Goal: Task Accomplishment & Management: Manage account settings

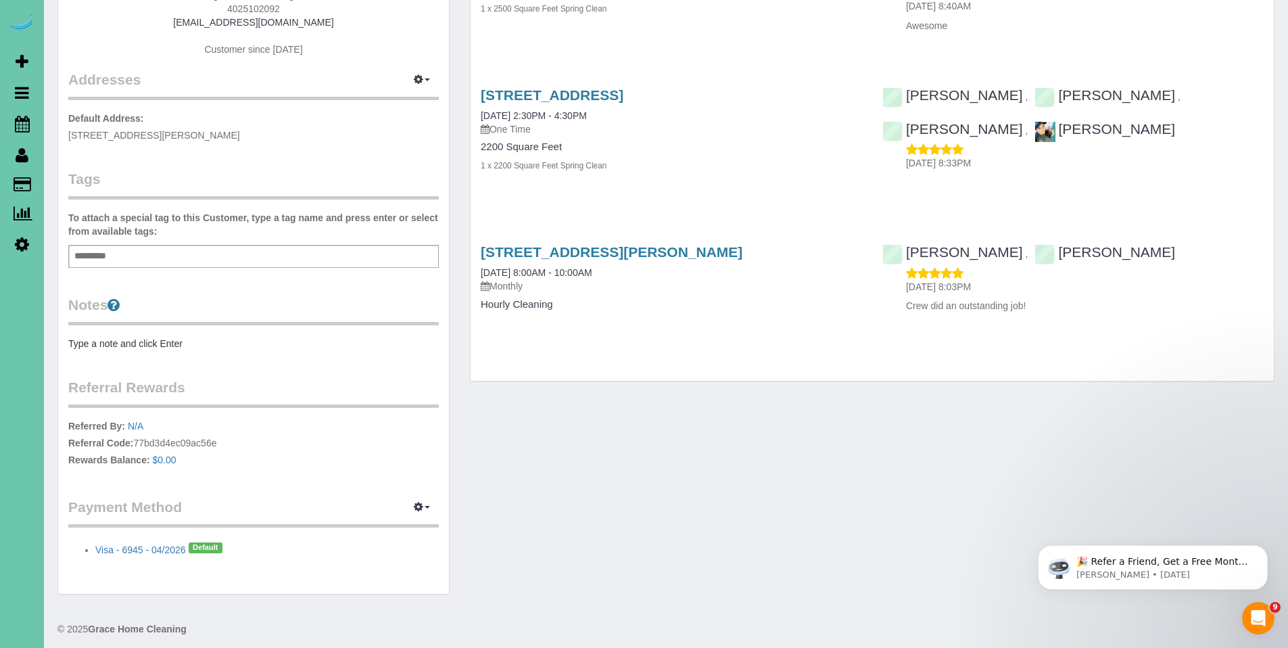
scroll to position [222, 0]
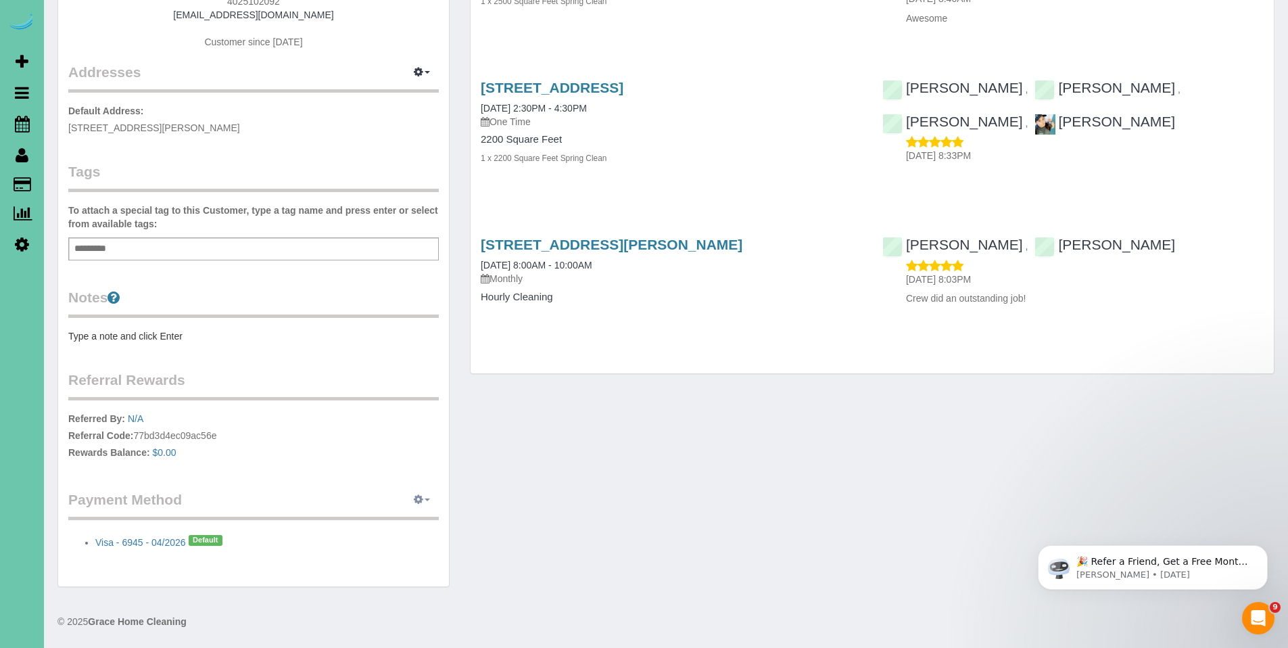
click at [423, 496] on icon "button" at bounding box center [418, 499] width 9 height 8
click at [404, 544] on link "Add Credit/Debit Card" at bounding box center [375, 543] width 126 height 18
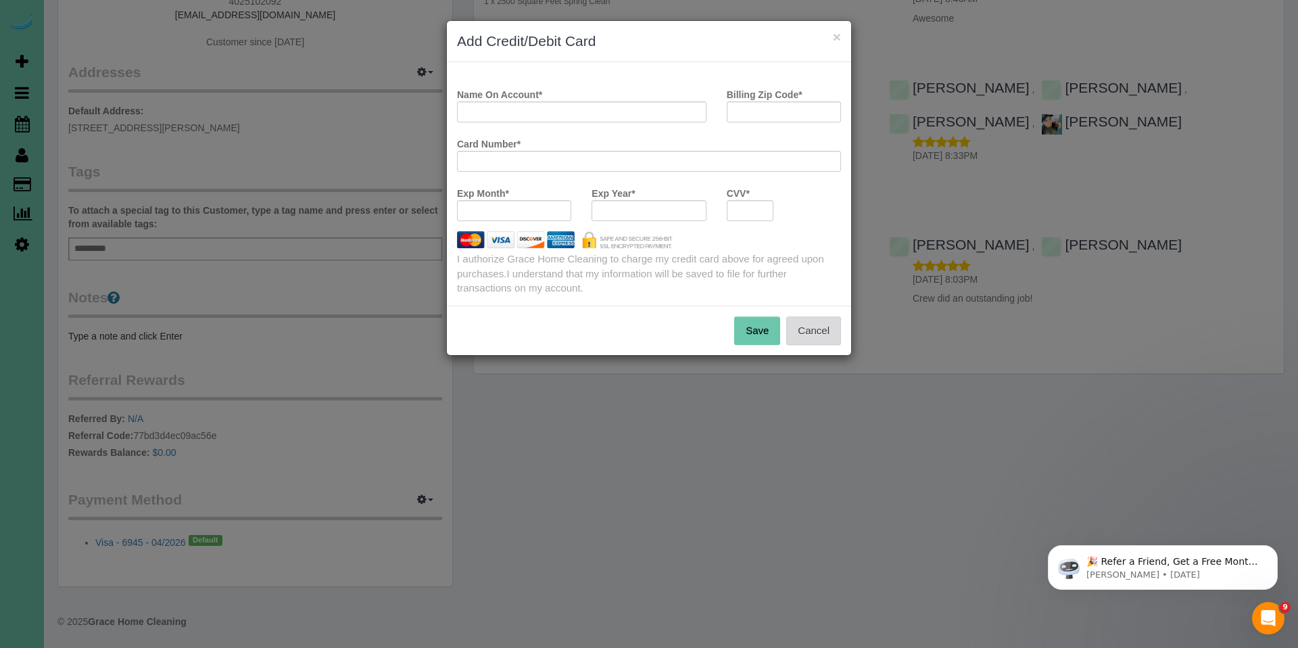
click at [826, 331] on button "Cancel" at bounding box center [813, 330] width 55 height 28
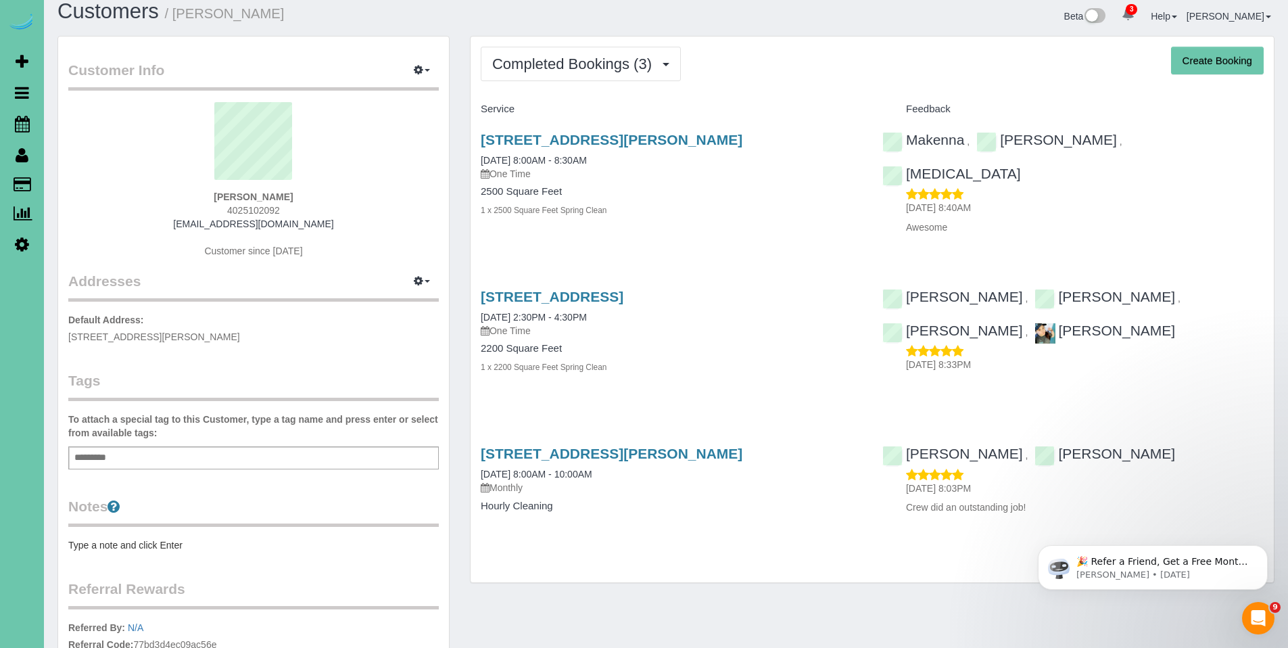
scroll to position [0, 0]
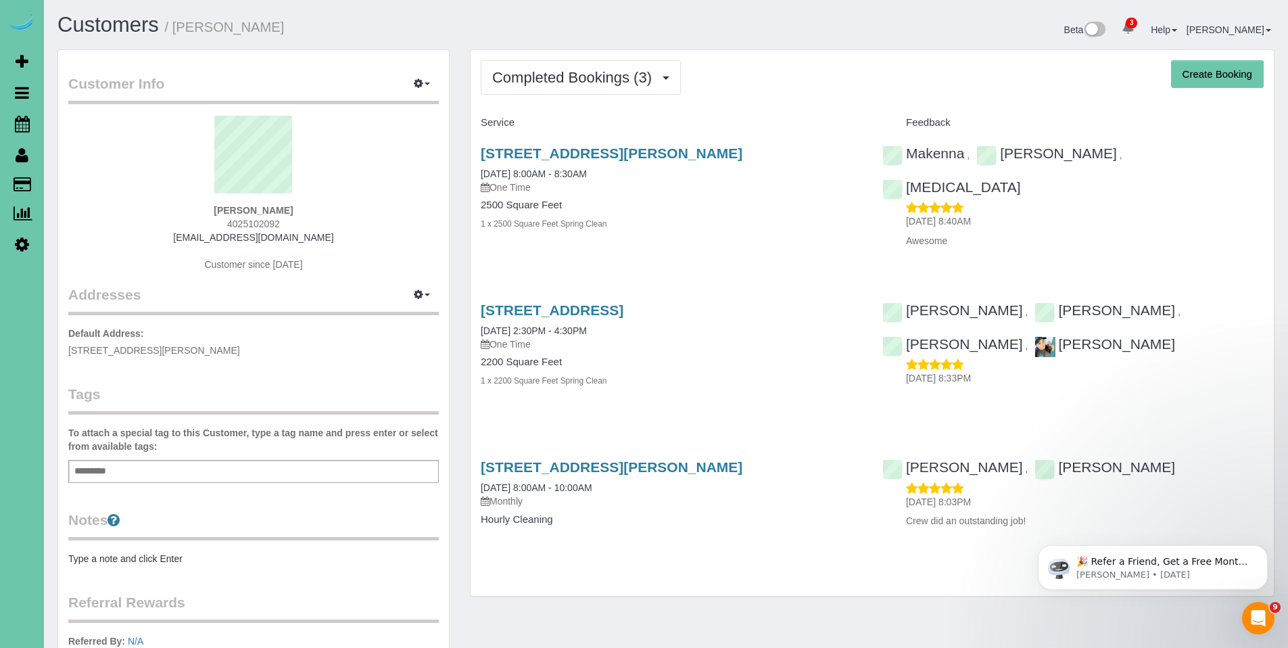
drag, startPoint x: 334, startPoint y: 217, endPoint x: 206, endPoint y: 202, distance: 129.3
click at [206, 202] on div "Tom Ramsbottom 4025102092 tomramsbottom@gmail.com Customer since 2017" at bounding box center [253, 200] width 371 height 169
click at [331, 219] on div "Tom Ramsbottom 4025102092 tomramsbottom@gmail.com Customer since 2017" at bounding box center [253, 200] width 371 height 169
drag, startPoint x: 306, startPoint y: 211, endPoint x: 209, endPoint y: 212, distance: 97.4
click at [209, 212] on div "Tom Ramsbottom 4025102092 tomramsbottom@gmail.com Customer since 2017" at bounding box center [253, 200] width 371 height 169
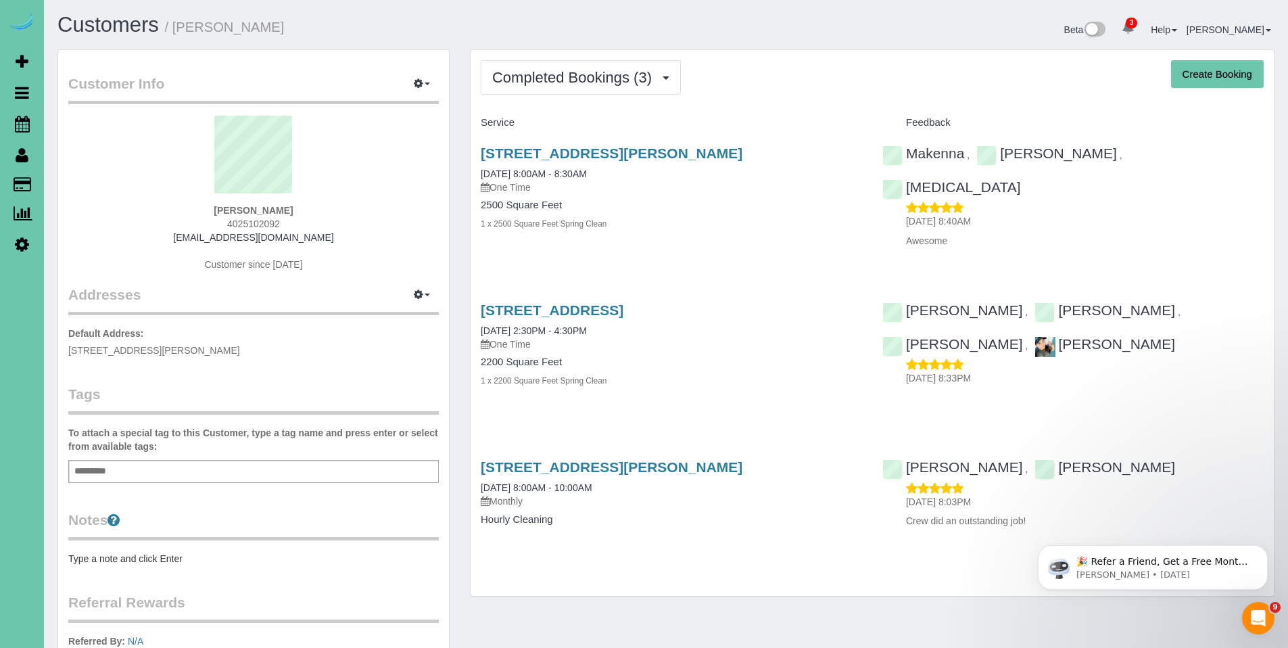
copy strong "Tom Ramsbottom"
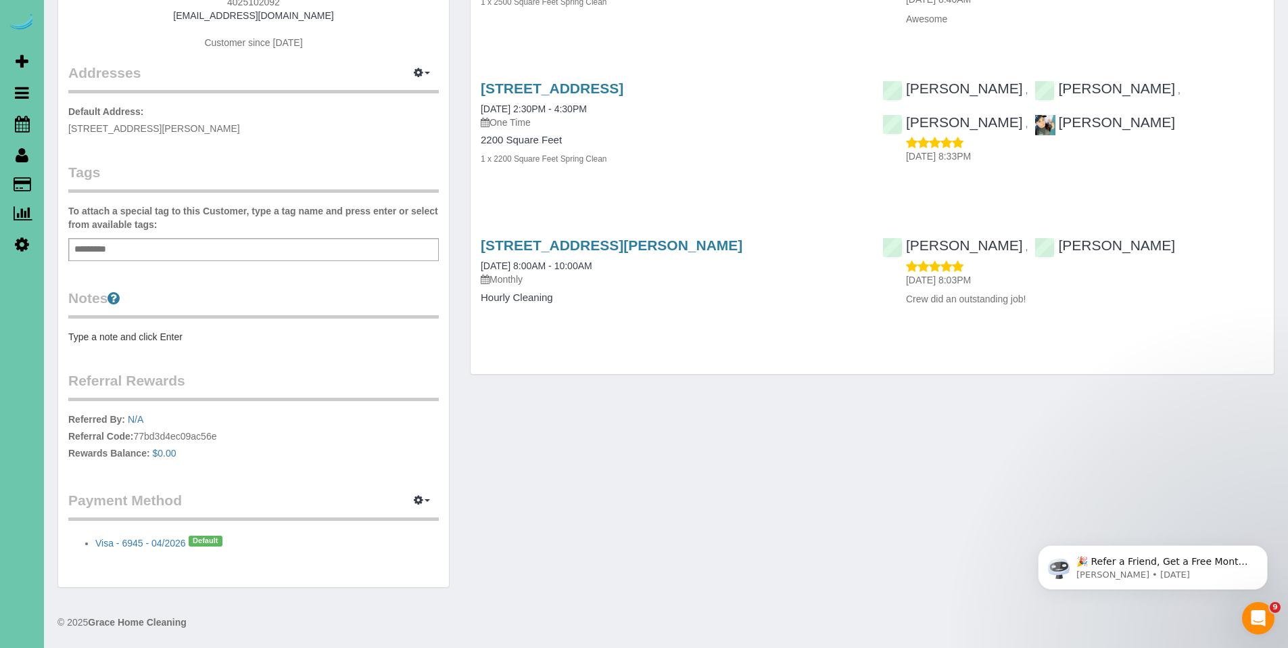
scroll to position [222, 0]
click at [419, 498] on icon "button" at bounding box center [418, 499] width 9 height 8
click at [400, 538] on link "Add Credit/Debit Card" at bounding box center [375, 543] width 126 height 18
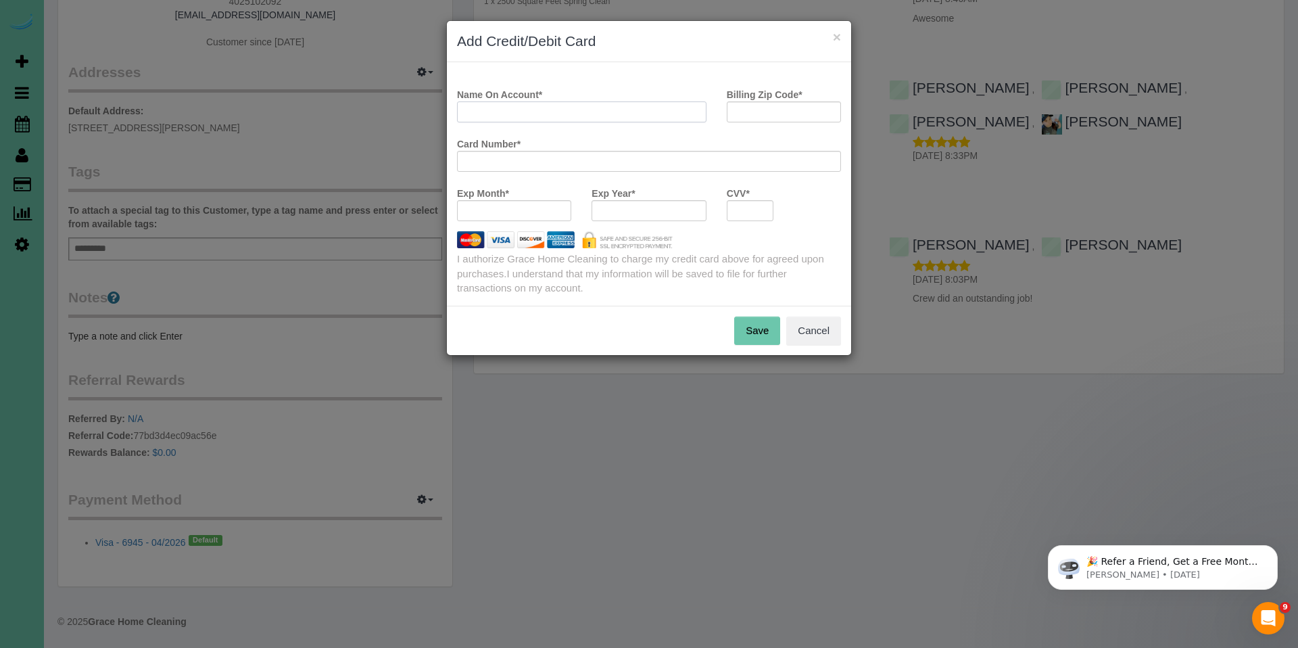
click at [648, 114] on input "Name On Account *" at bounding box center [582, 111] width 250 height 21
paste input "Tom Ramsbottom"
click at [510, 220] on div at bounding box center [514, 210] width 114 height 21
click at [617, 110] on input "Tom Ramsbottom" at bounding box center [582, 111] width 250 height 21
drag, startPoint x: 481, startPoint y: 112, endPoint x: 452, endPoint y: 112, distance: 28.4
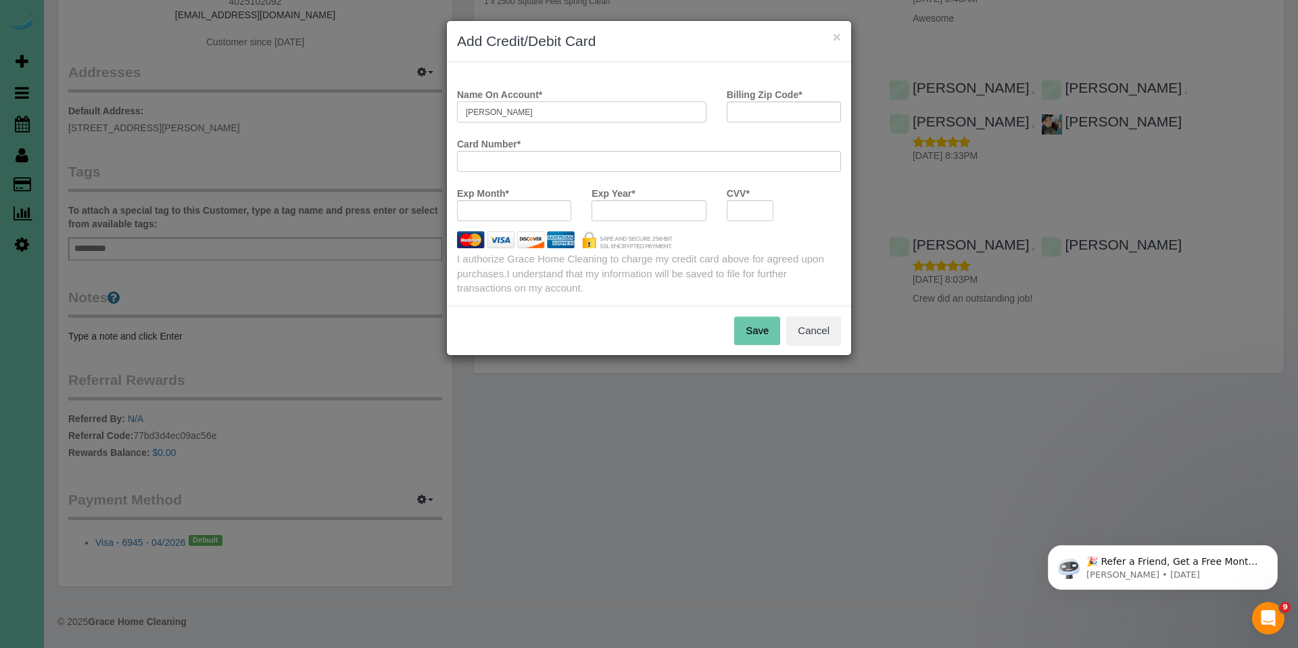
click at [452, 112] on div "Name On Account * Tom Ramsbottom" at bounding box center [582, 102] width 270 height 39
type input "Thomas Ramsbottom"
click at [772, 115] on input "Billing Zip Code *" at bounding box center [784, 111] width 114 height 21
type input "68022"
click at [762, 330] on button "Save" at bounding box center [757, 330] width 46 height 28
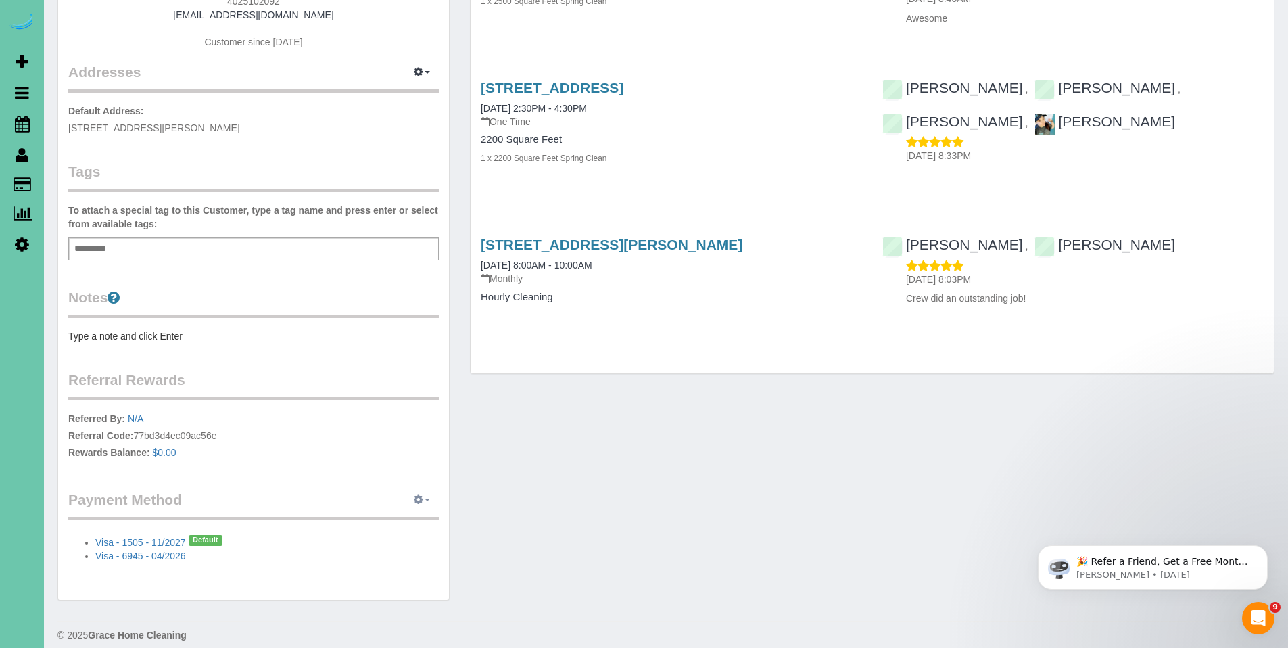
click at [425, 499] on span "button" at bounding box center [427, 499] width 5 height 3
click at [381, 525] on link "View Payment Methods" at bounding box center [375, 525] width 126 height 18
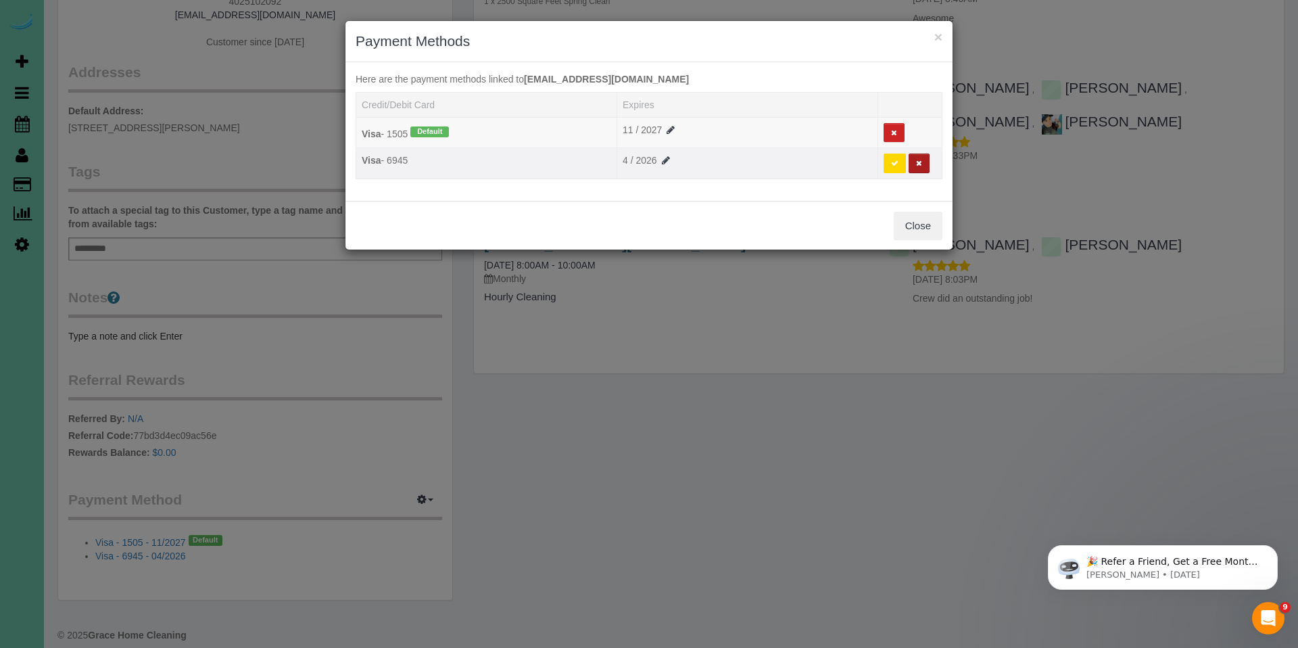
click at [923, 163] on button at bounding box center [919, 164] width 21 height 20
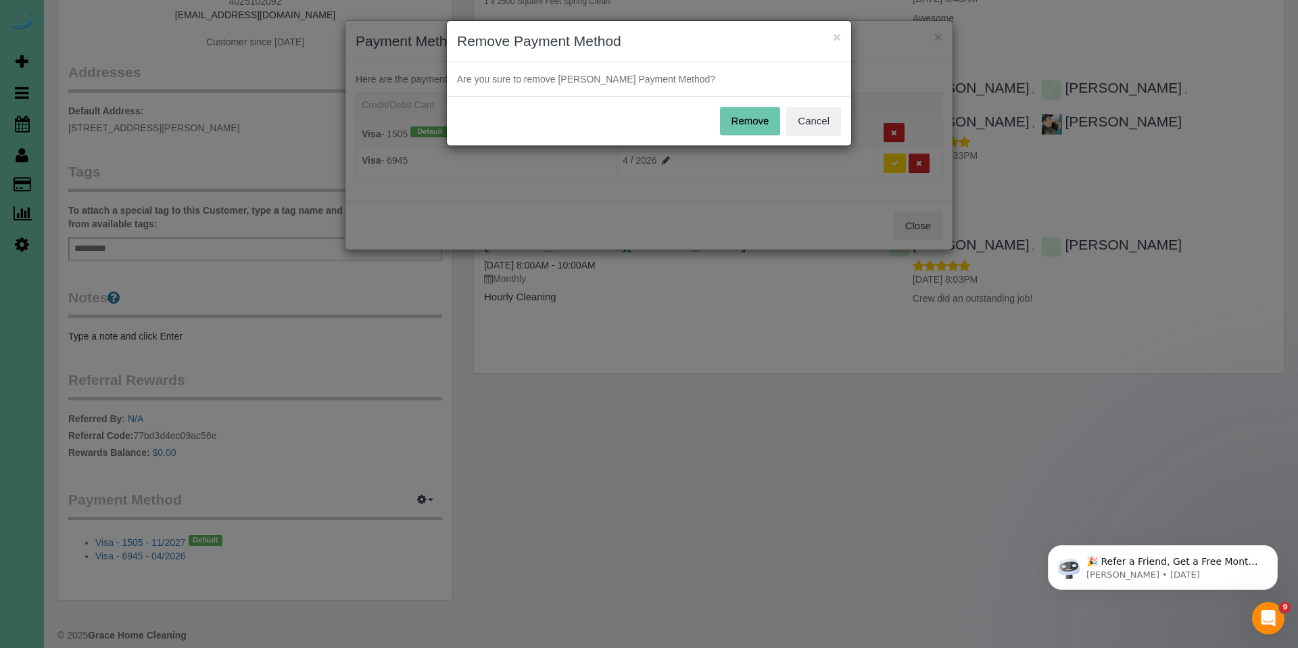
click at [749, 122] on button "Remove" at bounding box center [750, 121] width 61 height 28
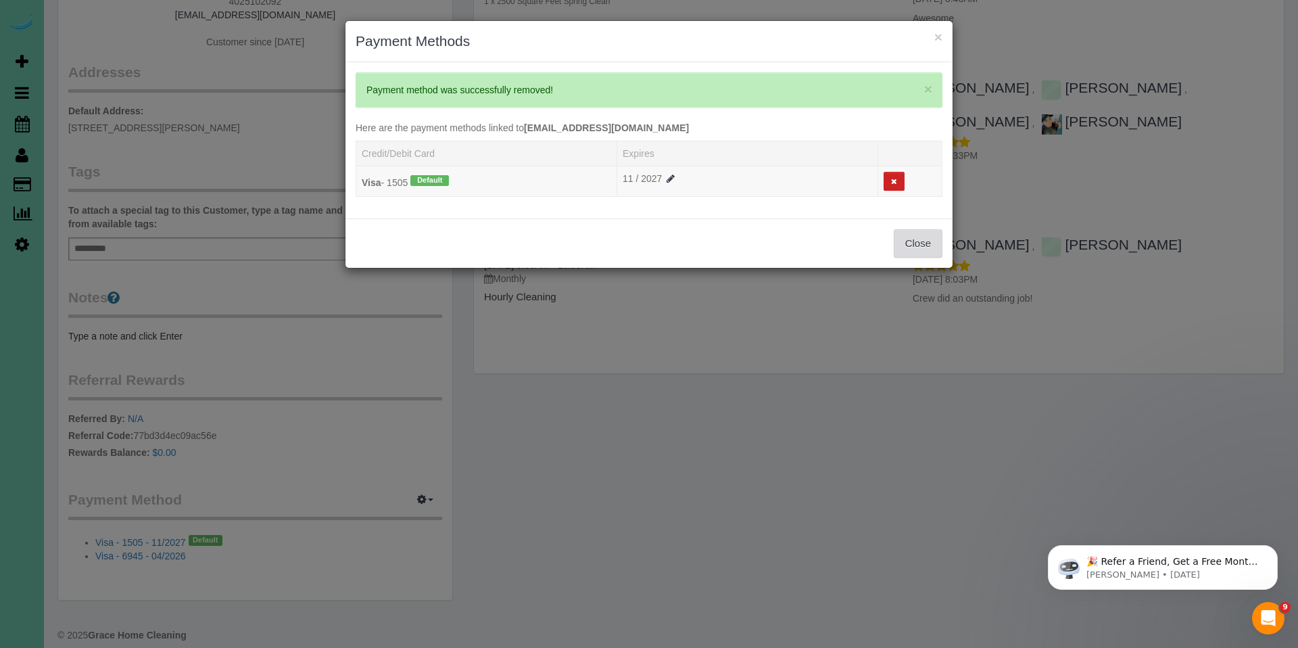
click at [912, 251] on button "Close" at bounding box center [918, 243] width 49 height 28
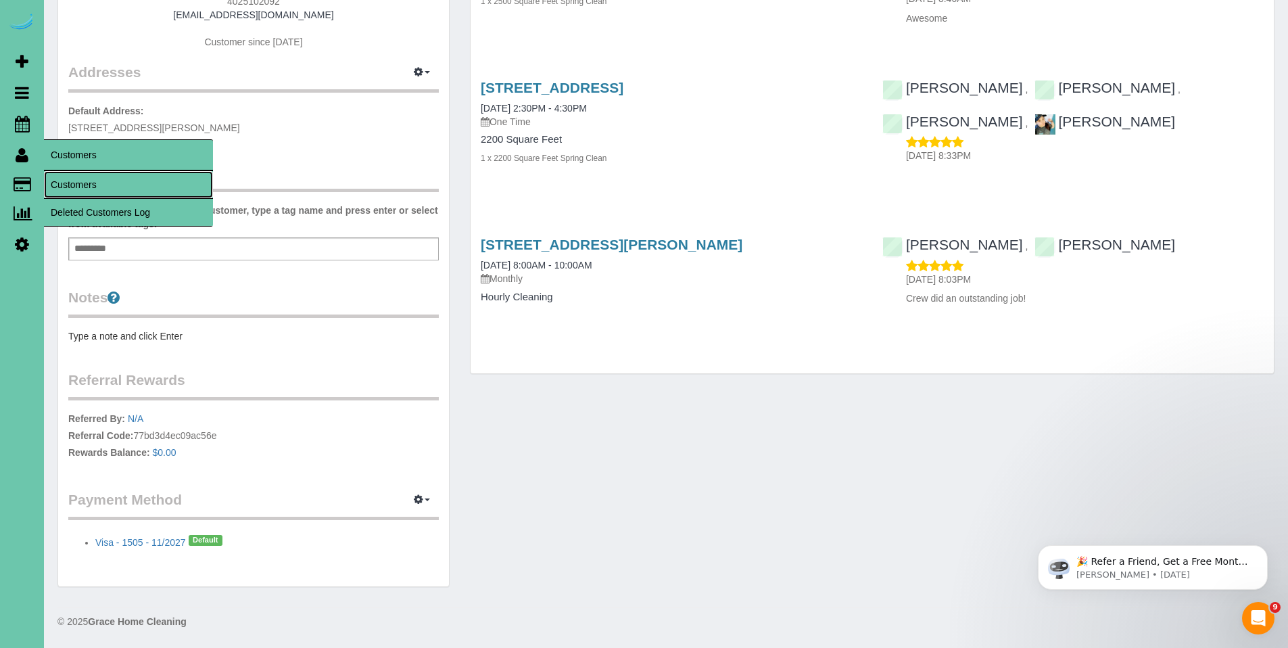
click at [84, 187] on link "Customers" at bounding box center [128, 184] width 169 height 27
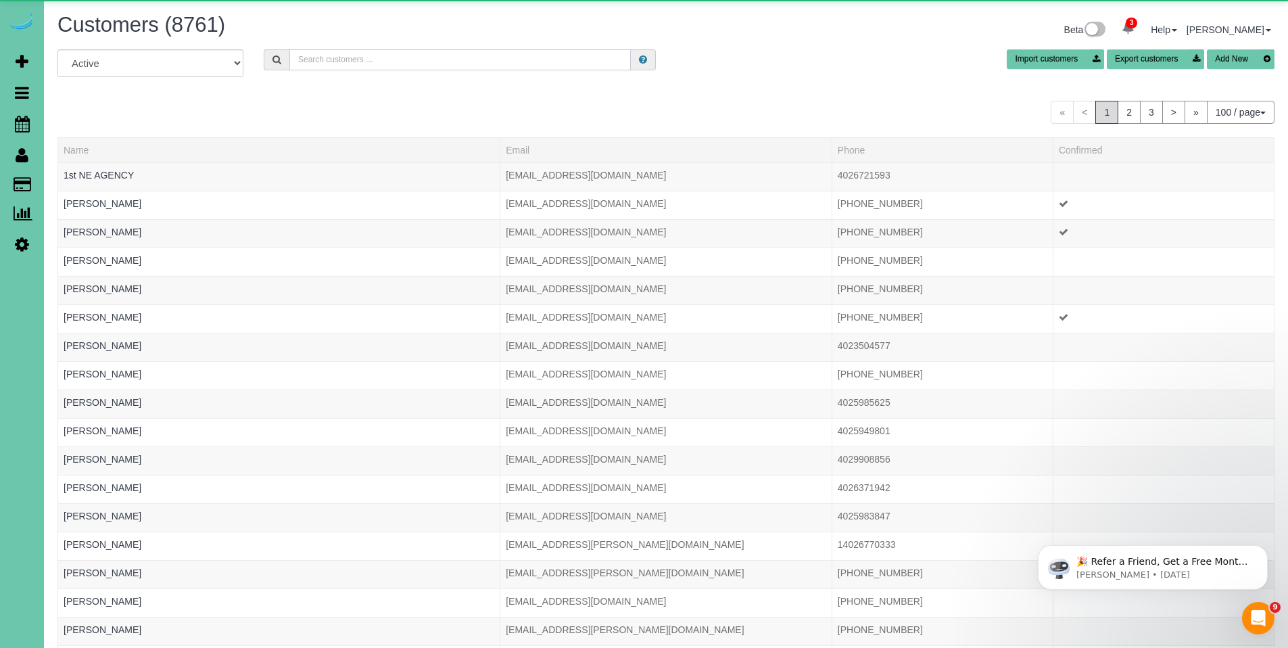
click at [398, 62] on input "text" at bounding box center [459, 59] width 341 height 21
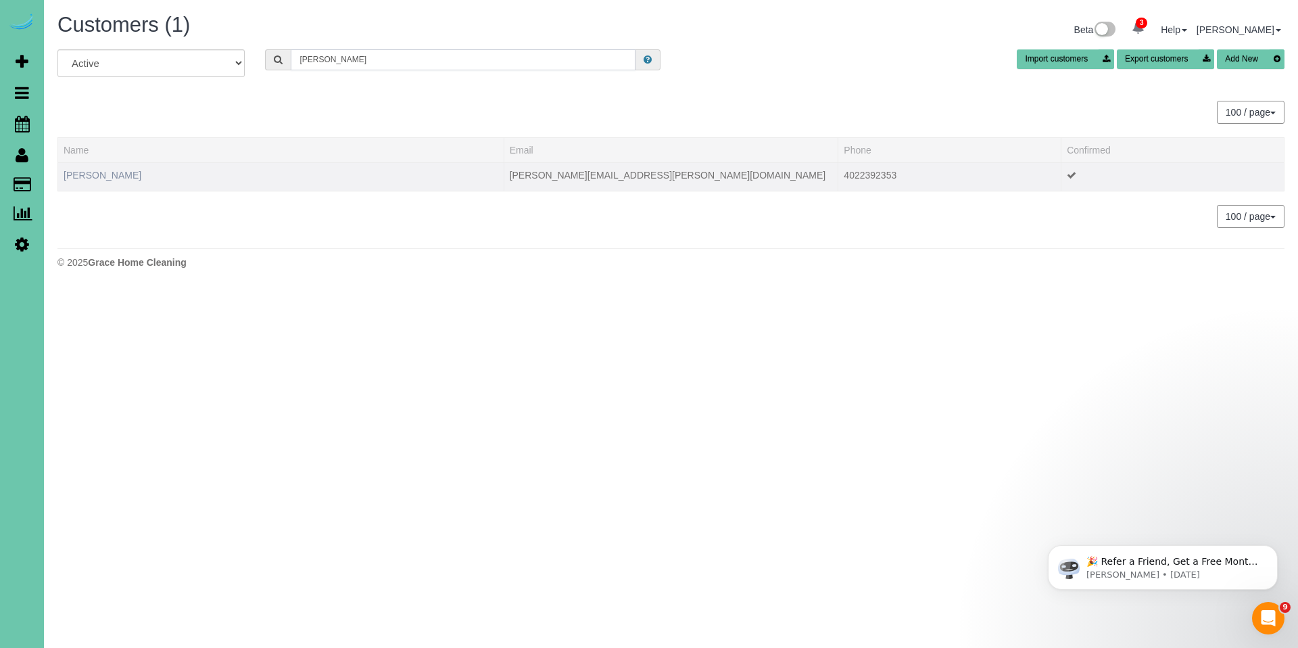
type input "Ryan ledden"
click at [84, 179] on link "Ryan Ledden" at bounding box center [103, 175] width 78 height 11
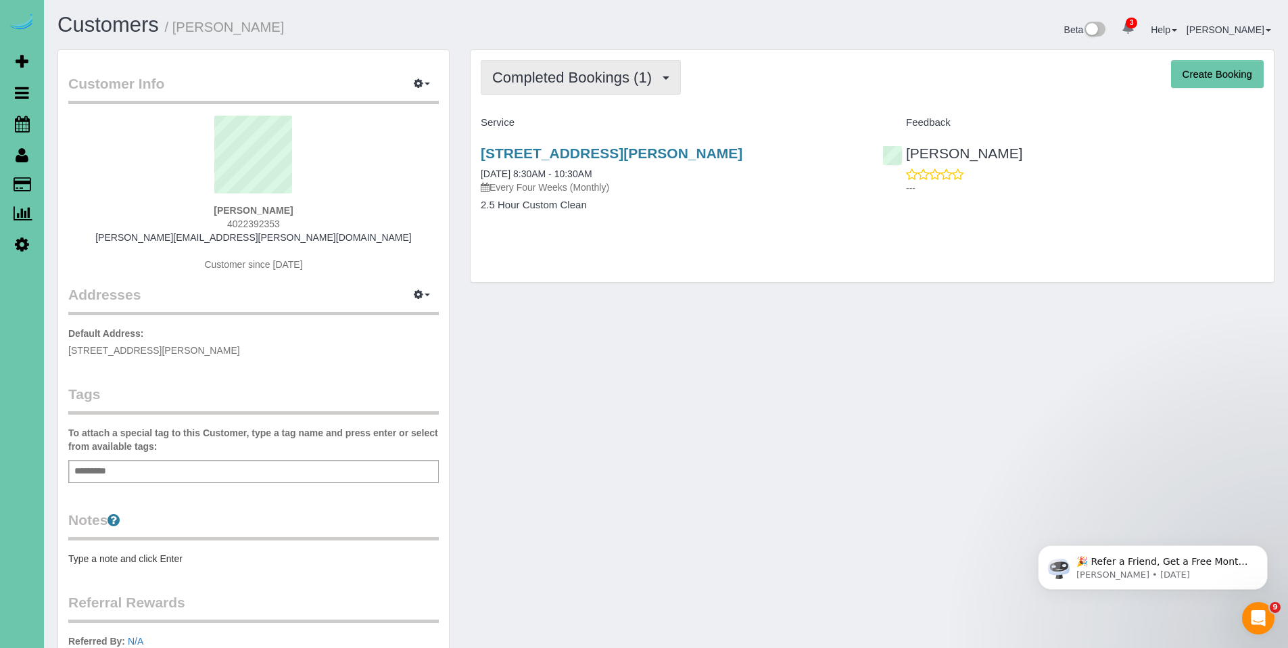
click at [559, 84] on span "Completed Bookings (1)" at bounding box center [575, 77] width 166 height 17
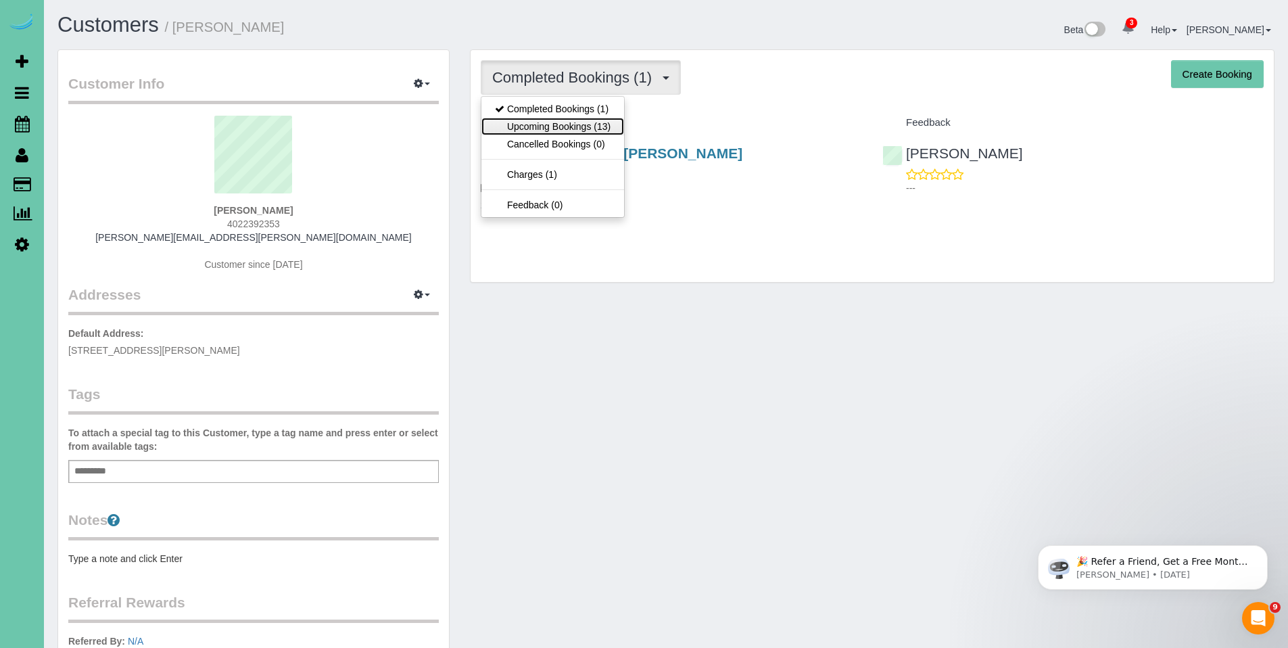
click at [561, 120] on link "Upcoming Bookings (13)" at bounding box center [552, 127] width 143 height 18
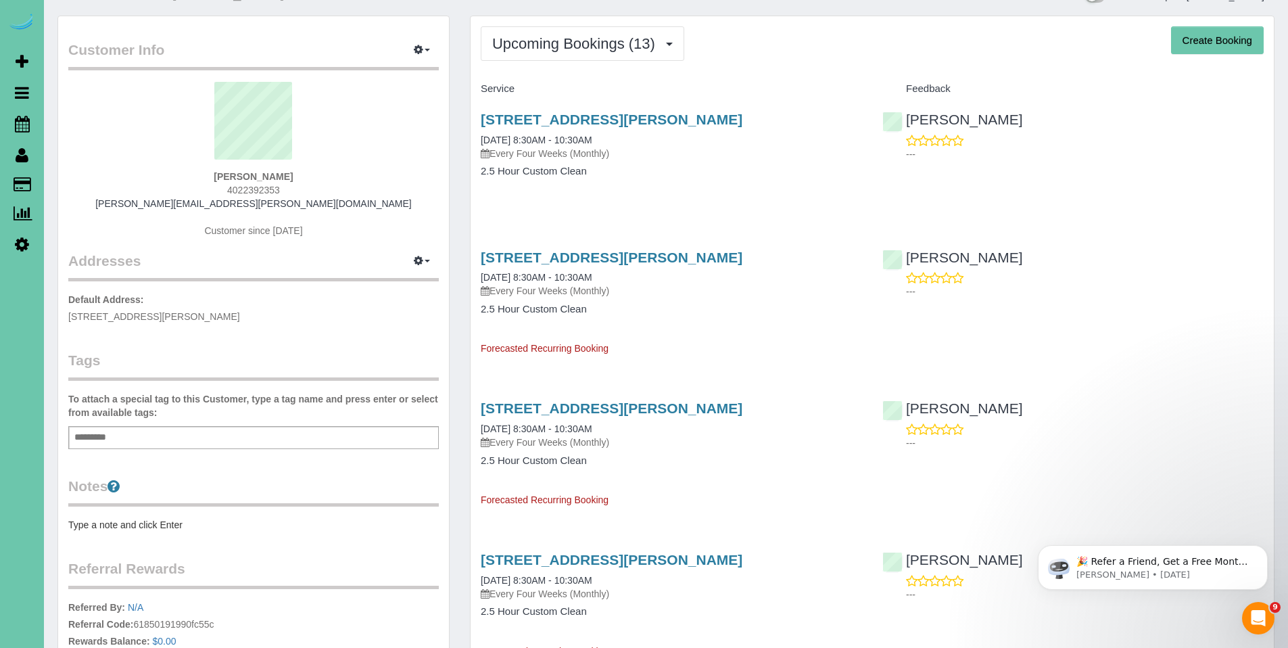
scroll to position [65, 0]
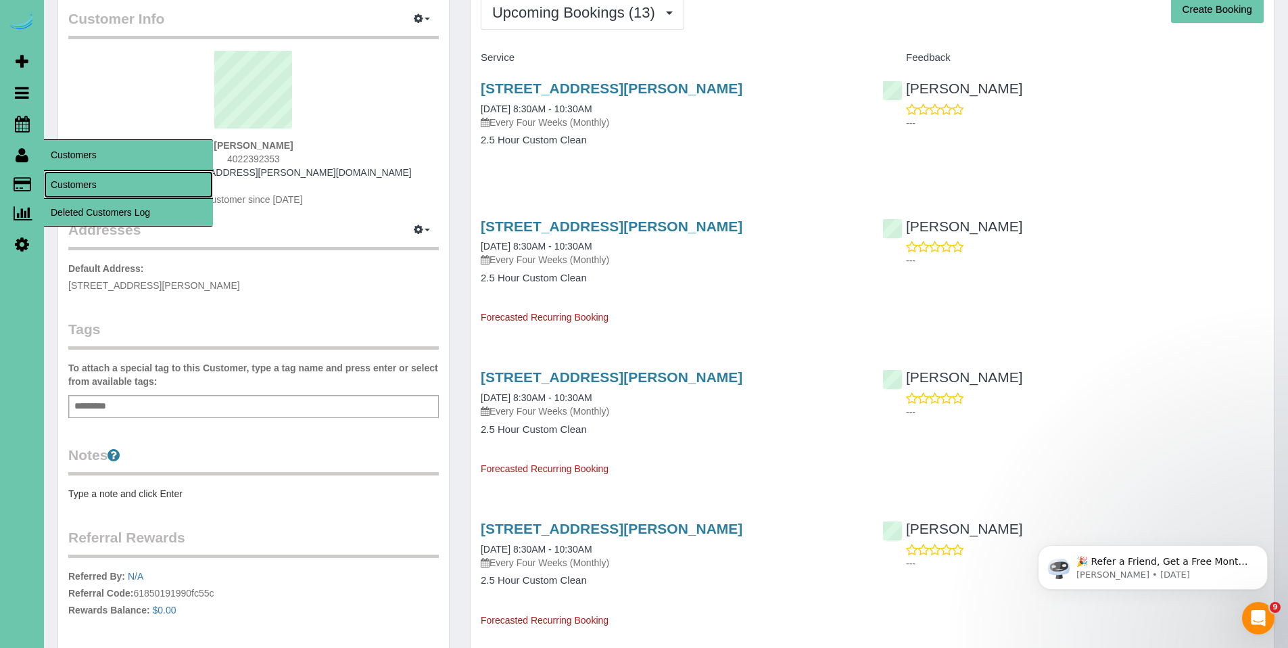
click at [97, 179] on link "Customers" at bounding box center [128, 184] width 169 height 27
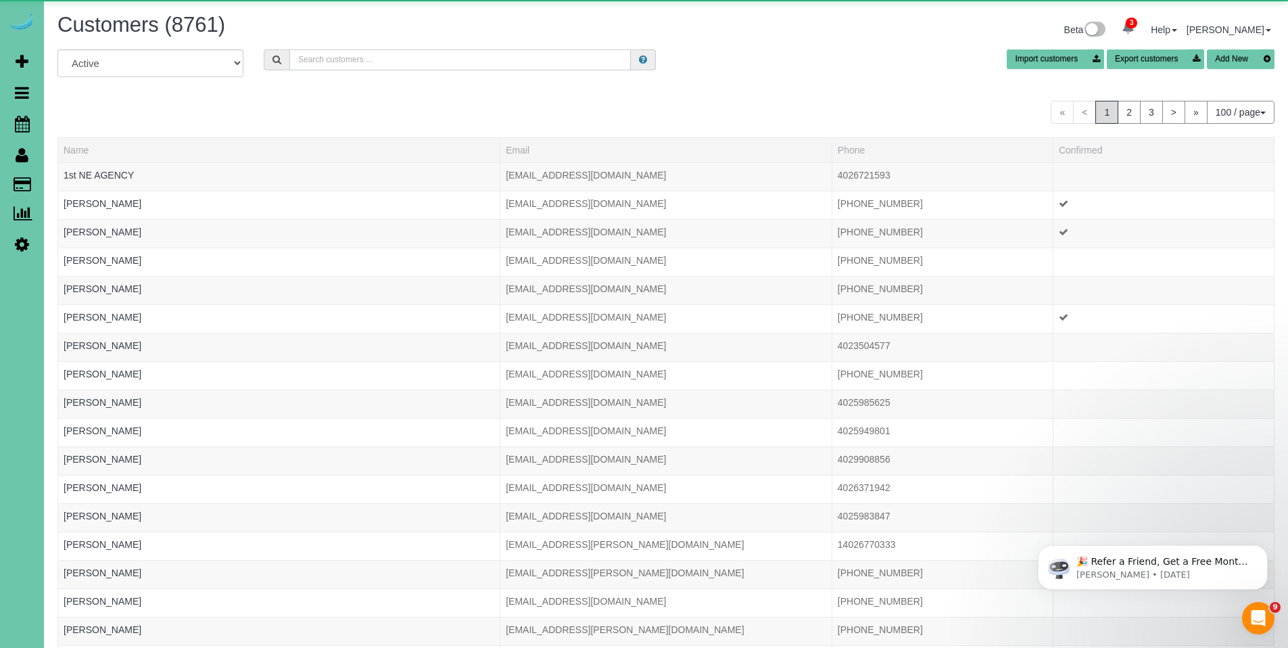
click at [352, 63] on input "text" at bounding box center [459, 59] width 341 height 21
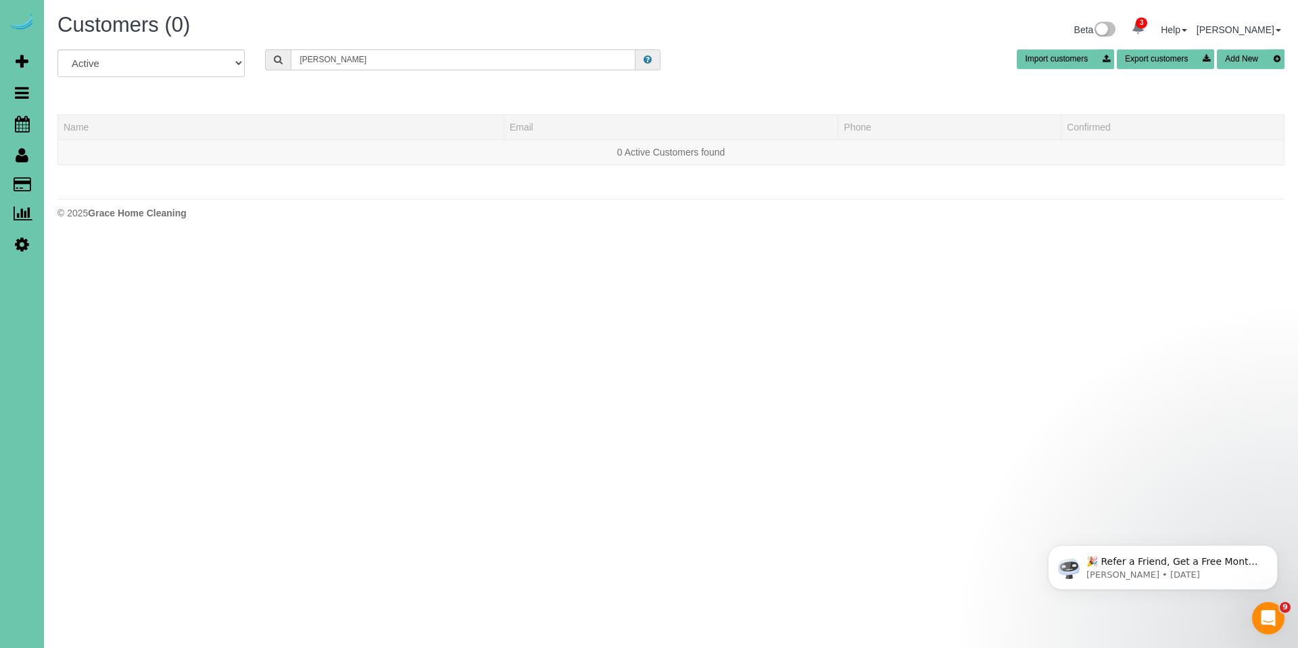
drag, startPoint x: 379, startPoint y: 62, endPoint x: 230, endPoint y: 55, distance: 149.0
click at [230, 55] on div "All Active Archived abby jackson Import customers Export customers Add New" at bounding box center [671, 68] width 1248 height 38
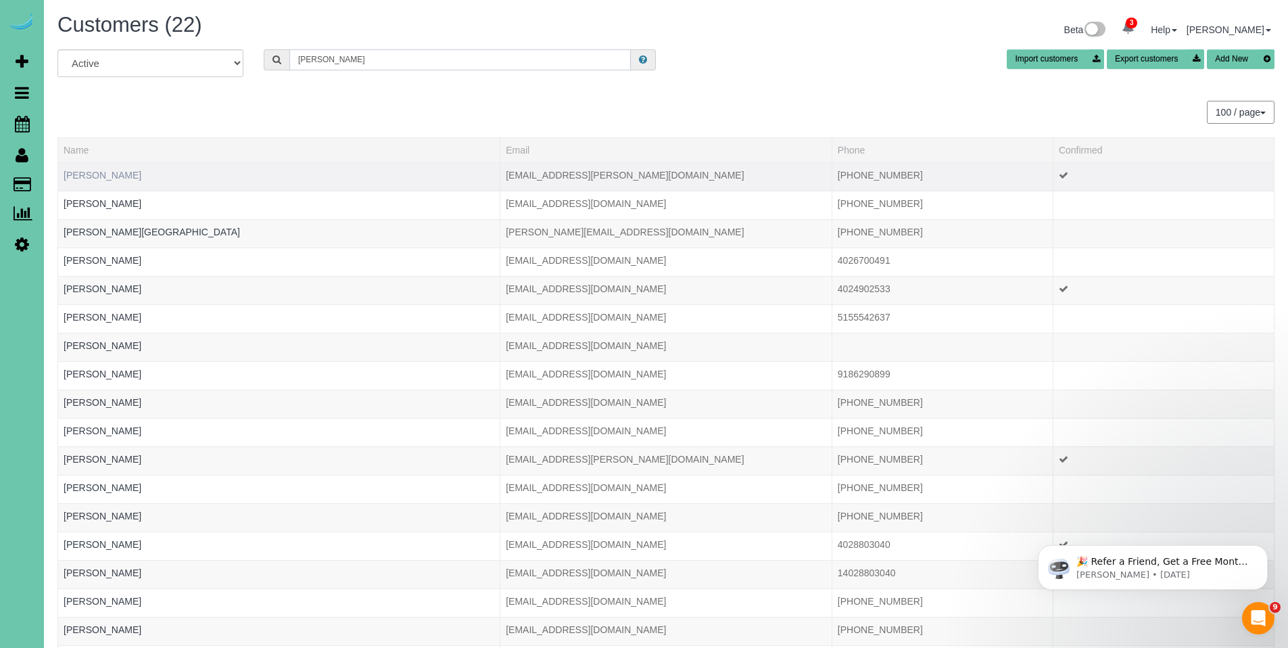
type input "jackson"
click at [97, 180] on link "[PERSON_NAME]" at bounding box center [103, 175] width 78 height 11
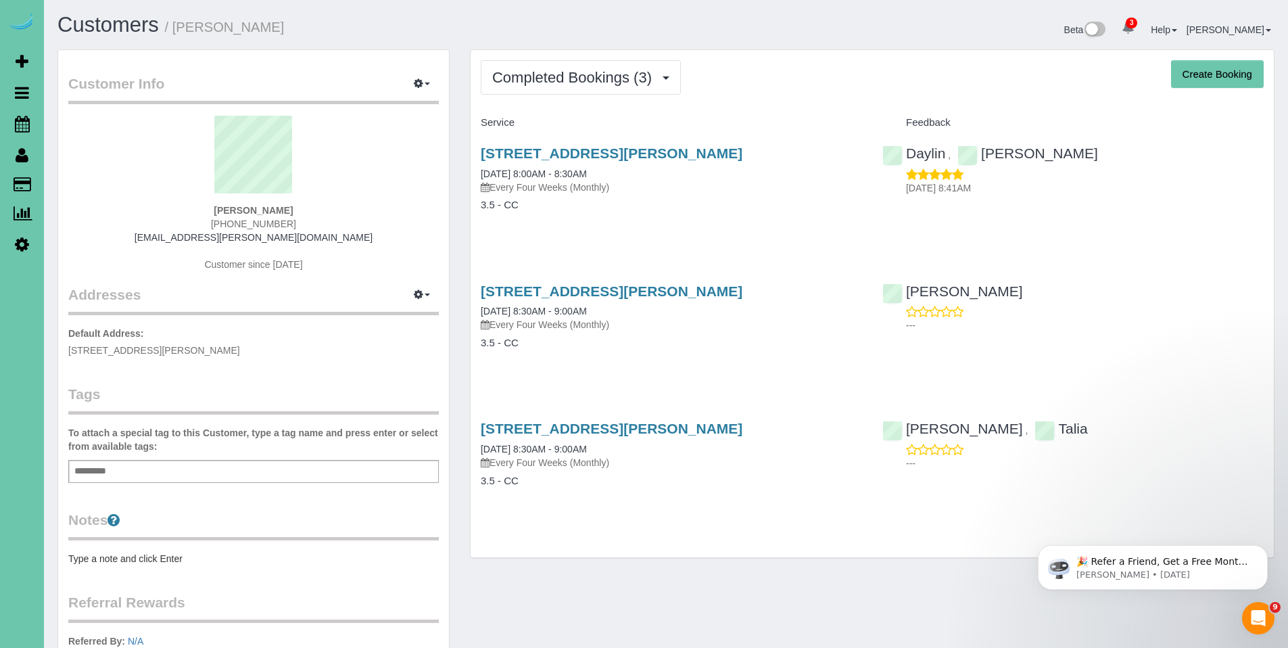
scroll to position [3, 0]
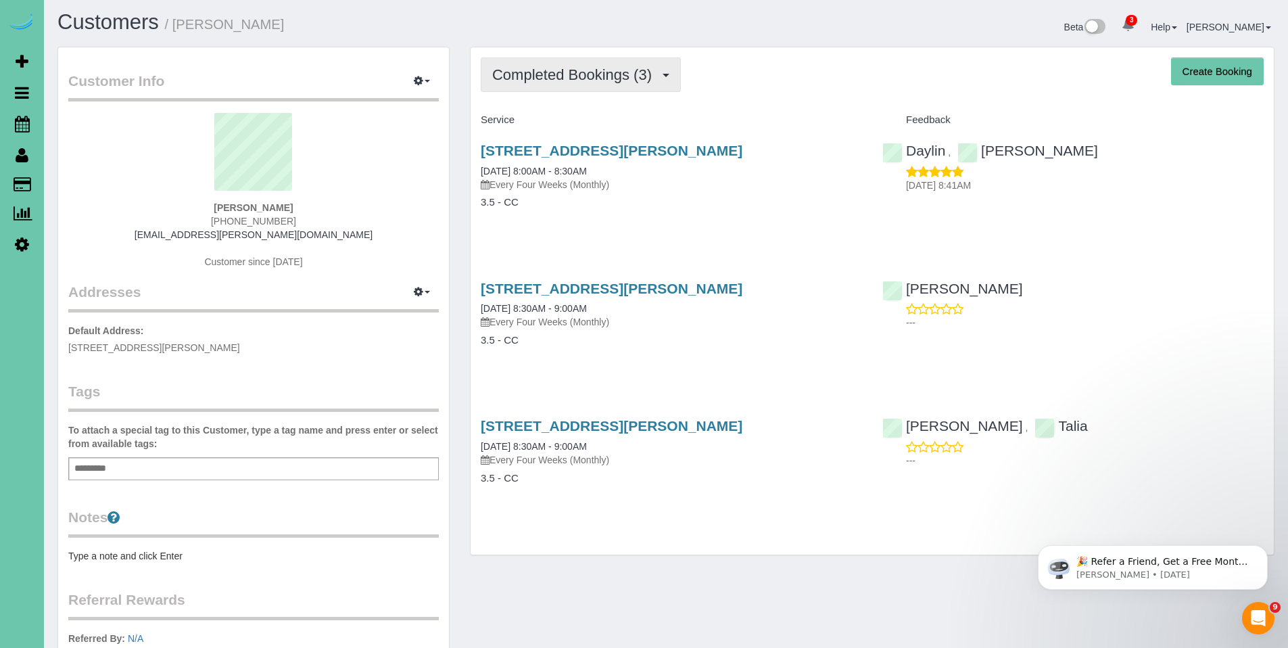
click at [546, 74] on span "Completed Bookings (3)" at bounding box center [575, 74] width 166 height 17
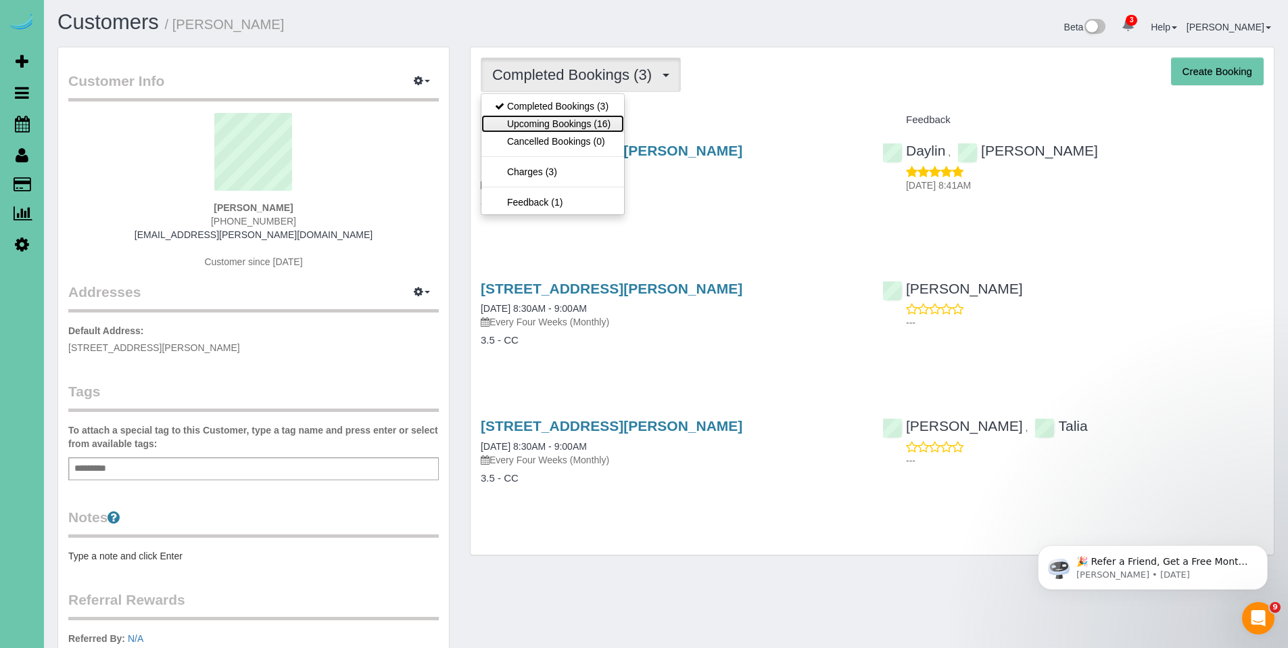
click at [550, 126] on link "Upcoming Bookings (16)" at bounding box center [552, 124] width 143 height 18
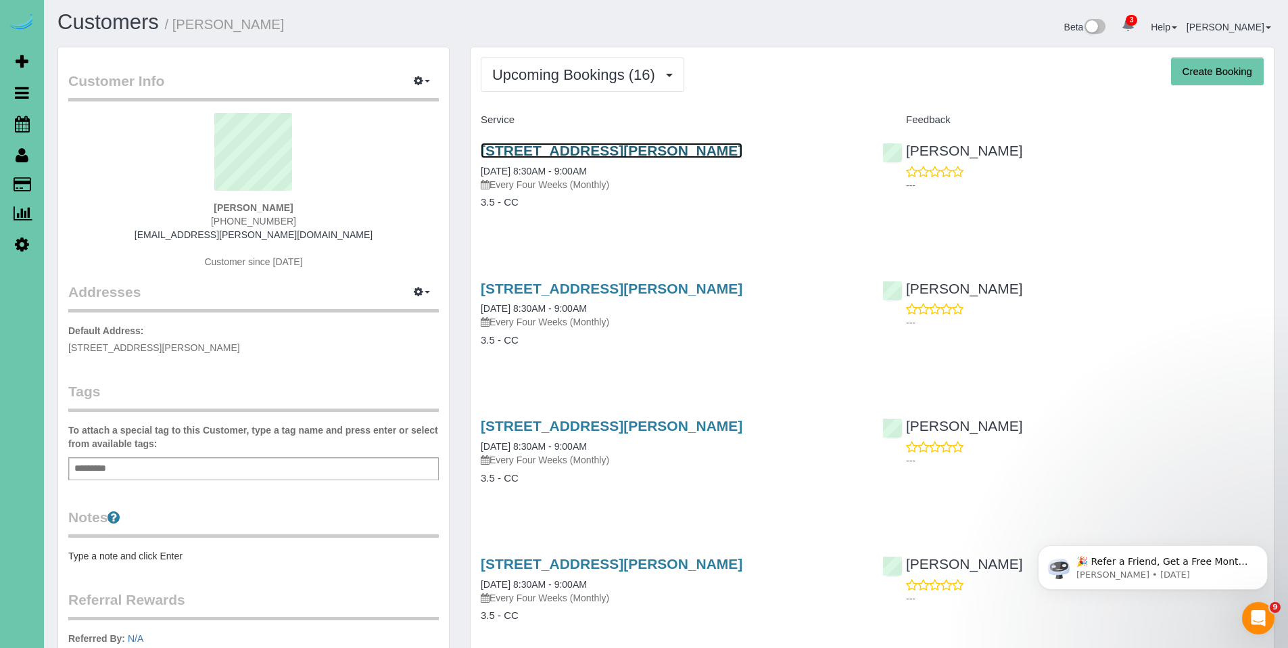
click at [553, 154] on link "[STREET_ADDRESS][PERSON_NAME]" at bounding box center [612, 151] width 262 height 16
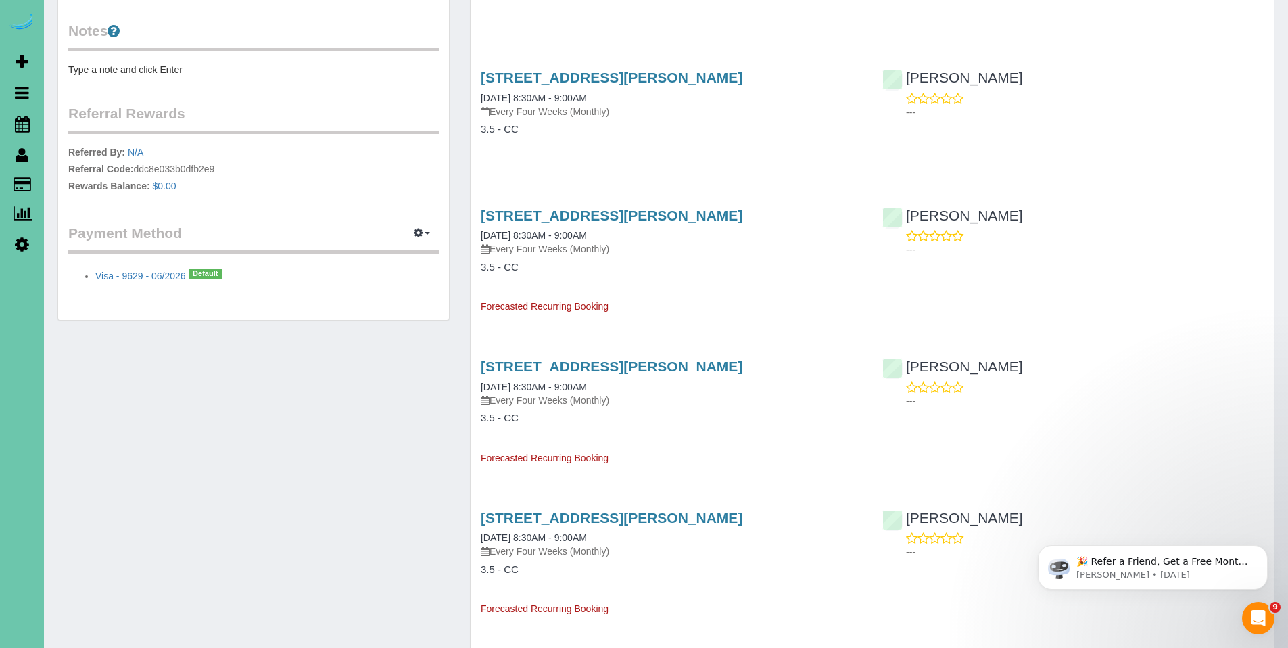
scroll to position [548, 0]
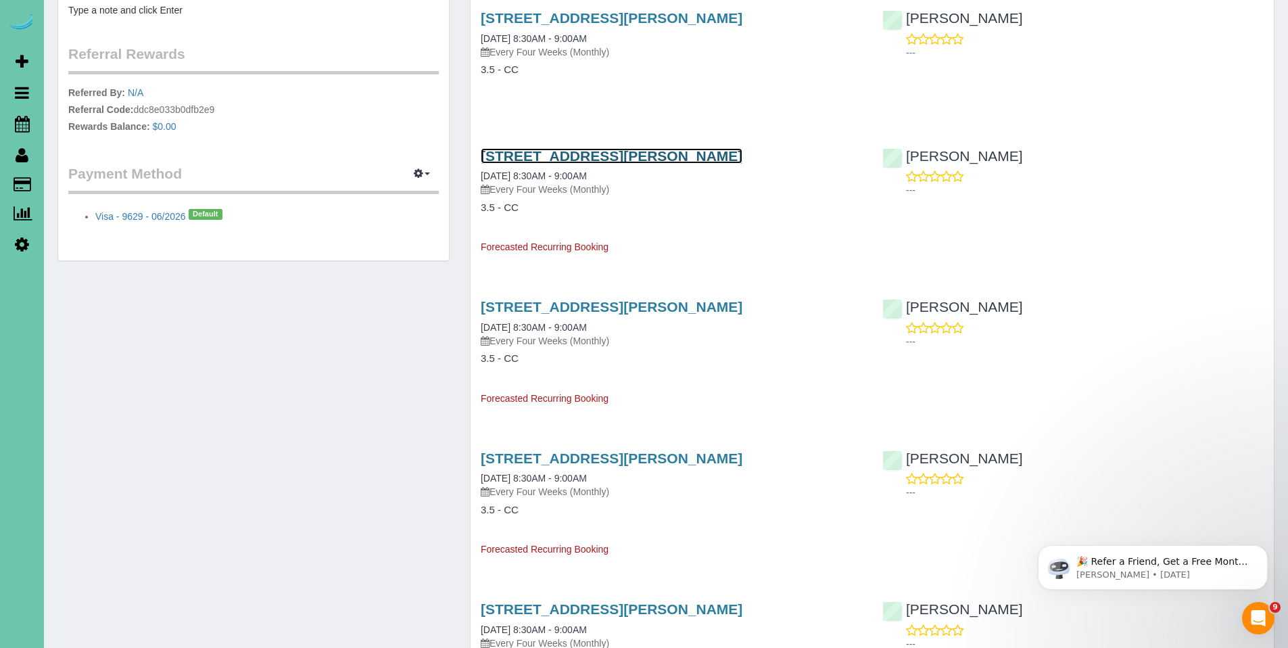
click at [585, 162] on link "[STREET_ADDRESS][PERSON_NAME]" at bounding box center [612, 156] width 262 height 16
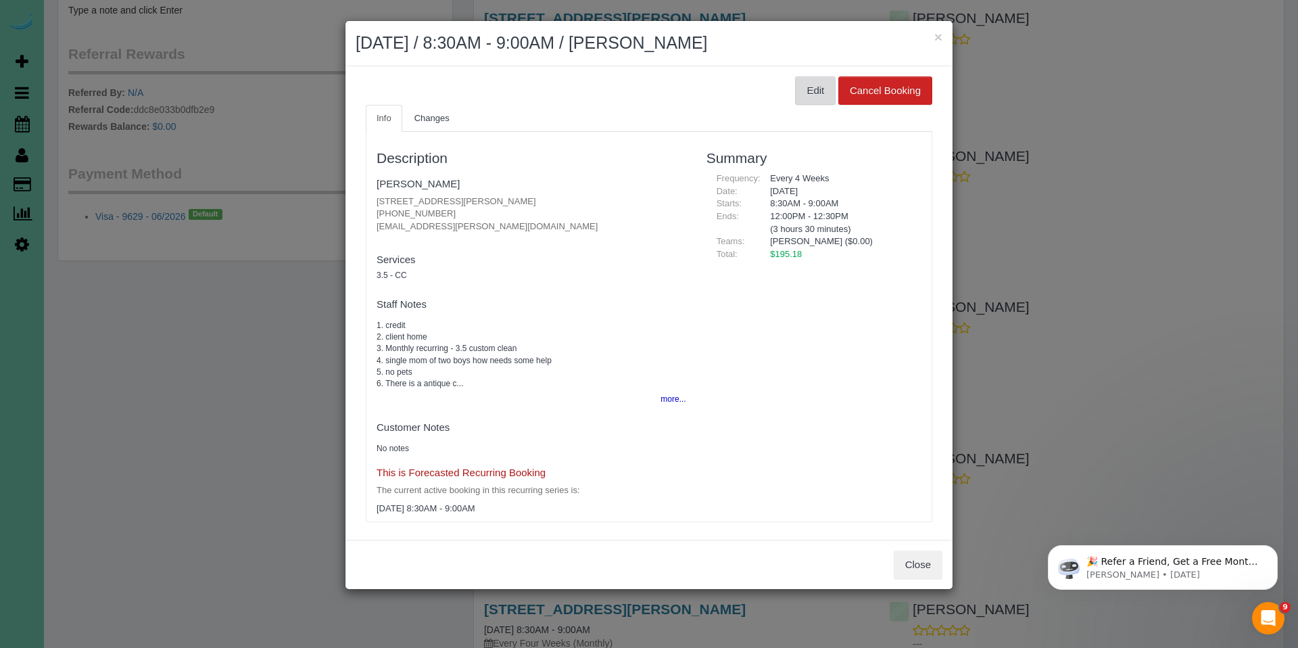
click at [795, 86] on button "Edit" at bounding box center [815, 90] width 41 height 28
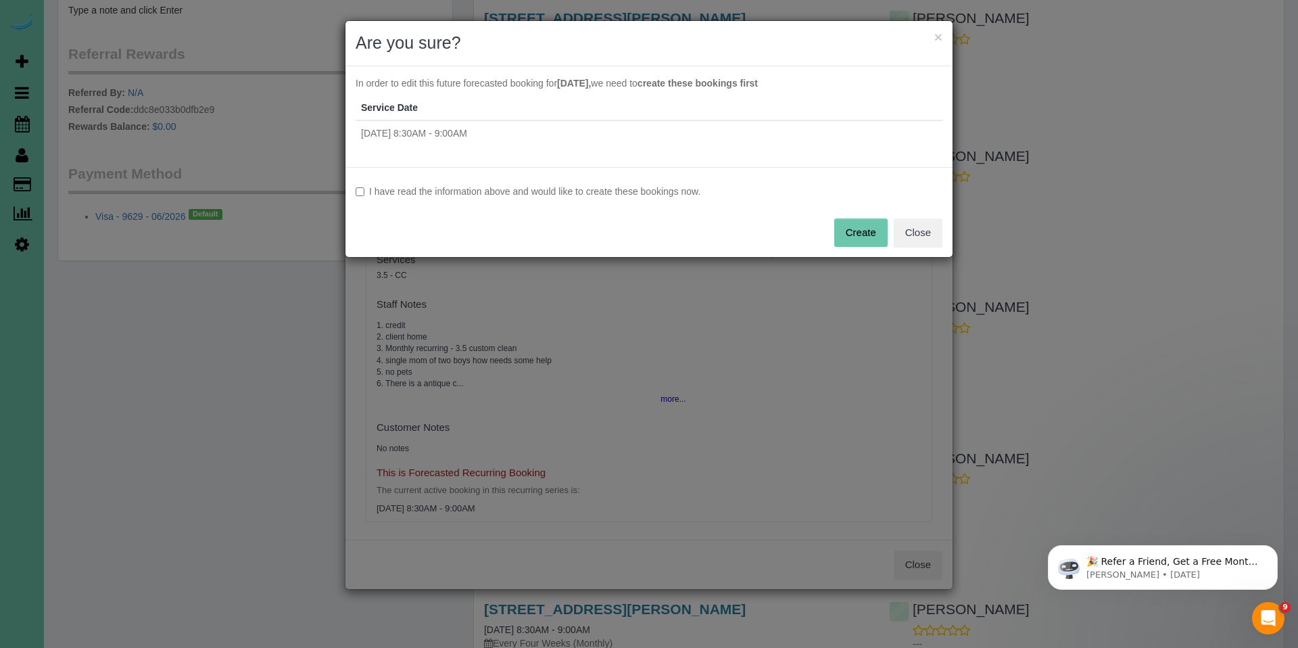
click at [490, 199] on div "I have read the information above and would like to create these bookings now. …" at bounding box center [649, 212] width 607 height 90
click at [567, 189] on label "I have read the information above and would like to create these bookings now." at bounding box center [649, 192] width 587 height 14
click at [874, 226] on button "Create" at bounding box center [860, 232] width 53 height 28
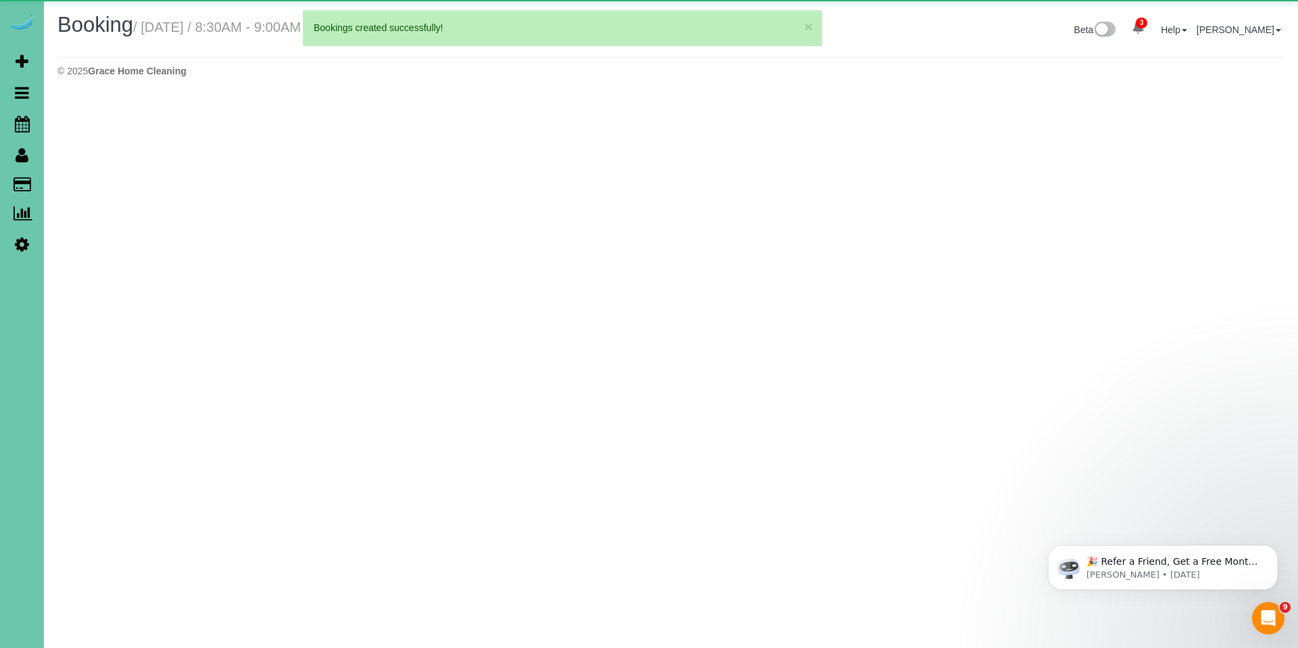
select select "NE"
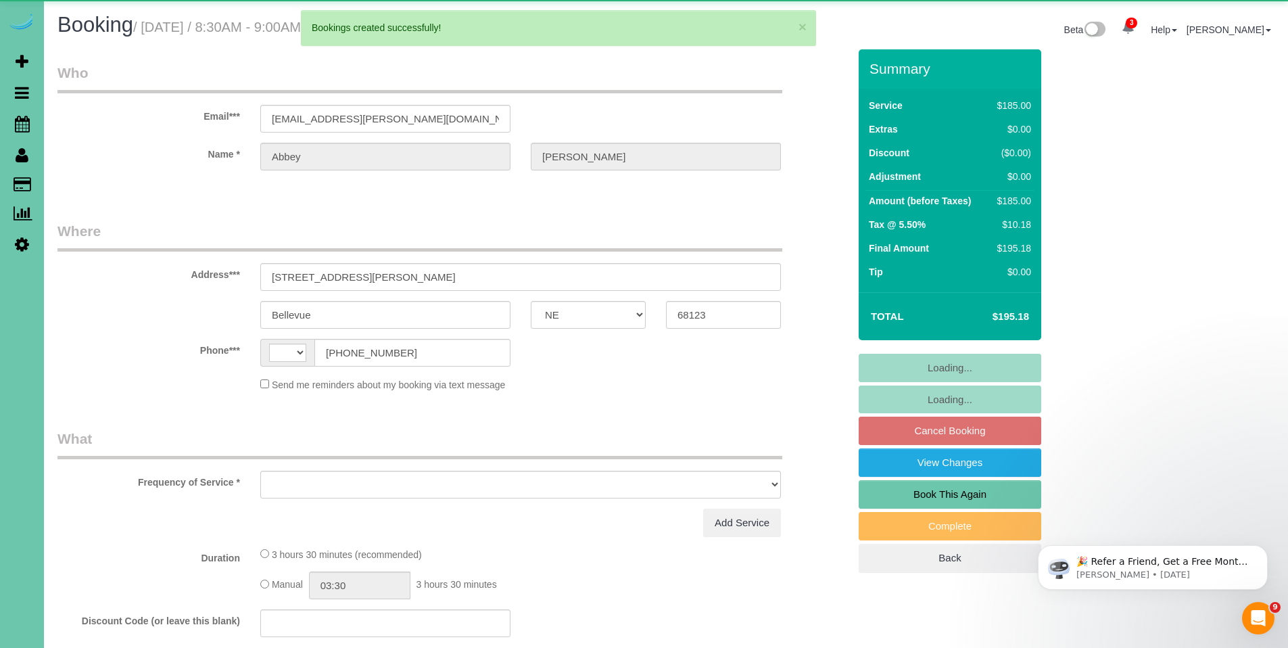
select select "string:US"
select select "object:3600"
select select "string:fspay-beecf9e1-d4b6-4093-9007-f3e3dd2542c7"
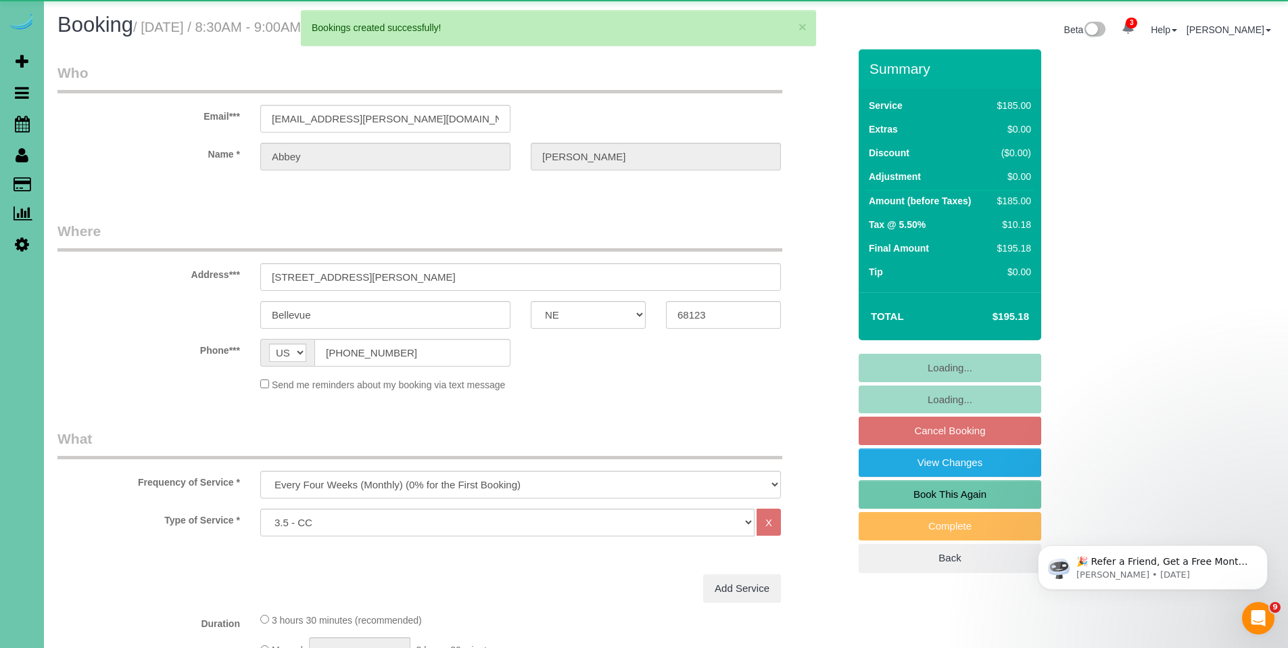
select select "object:3673"
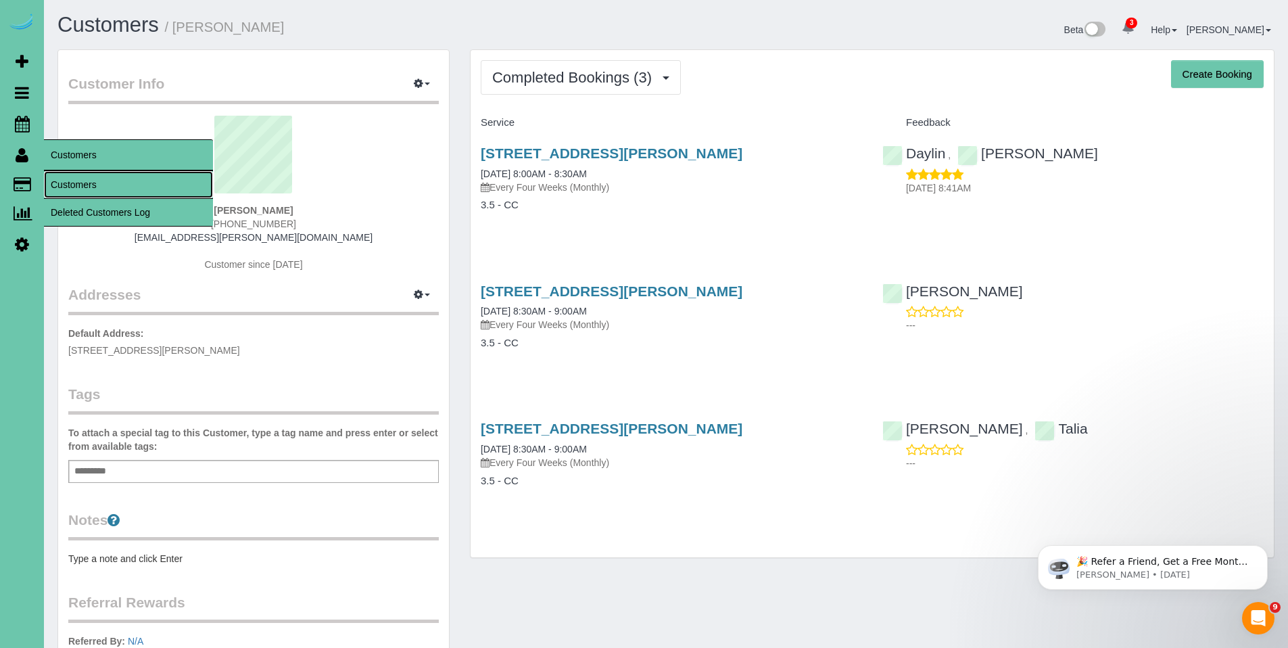
click at [77, 184] on link "Customers" at bounding box center [128, 184] width 169 height 27
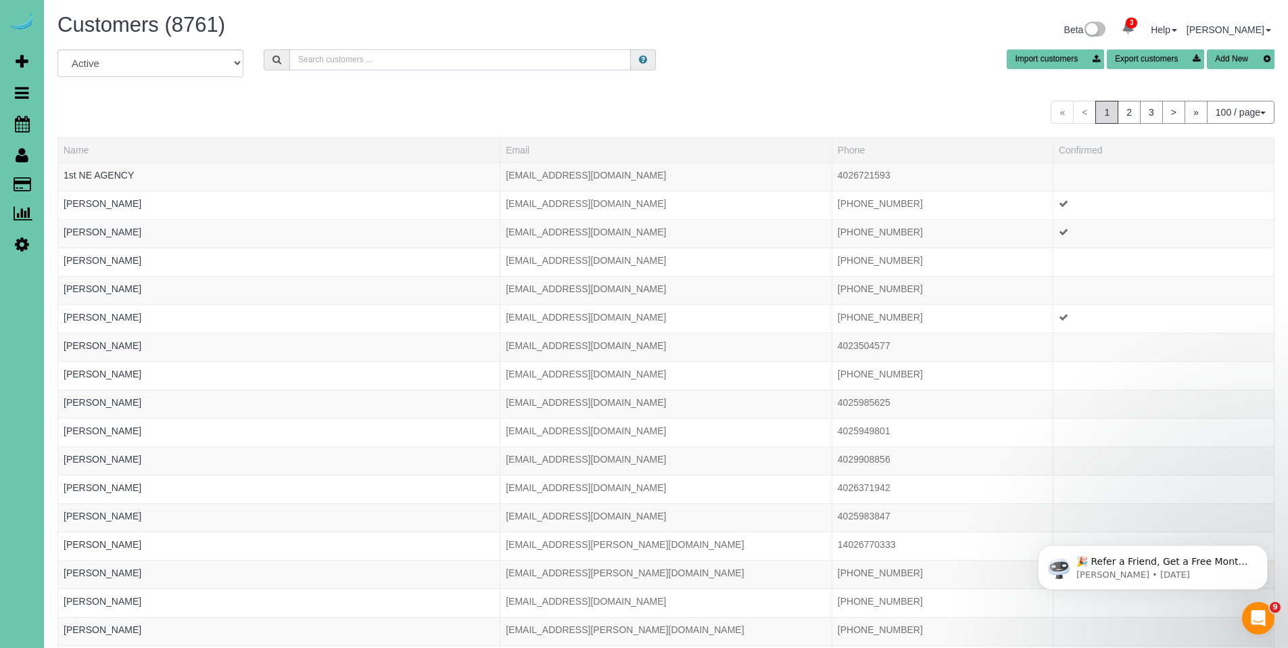
click at [403, 65] on input "text" at bounding box center [459, 59] width 341 height 21
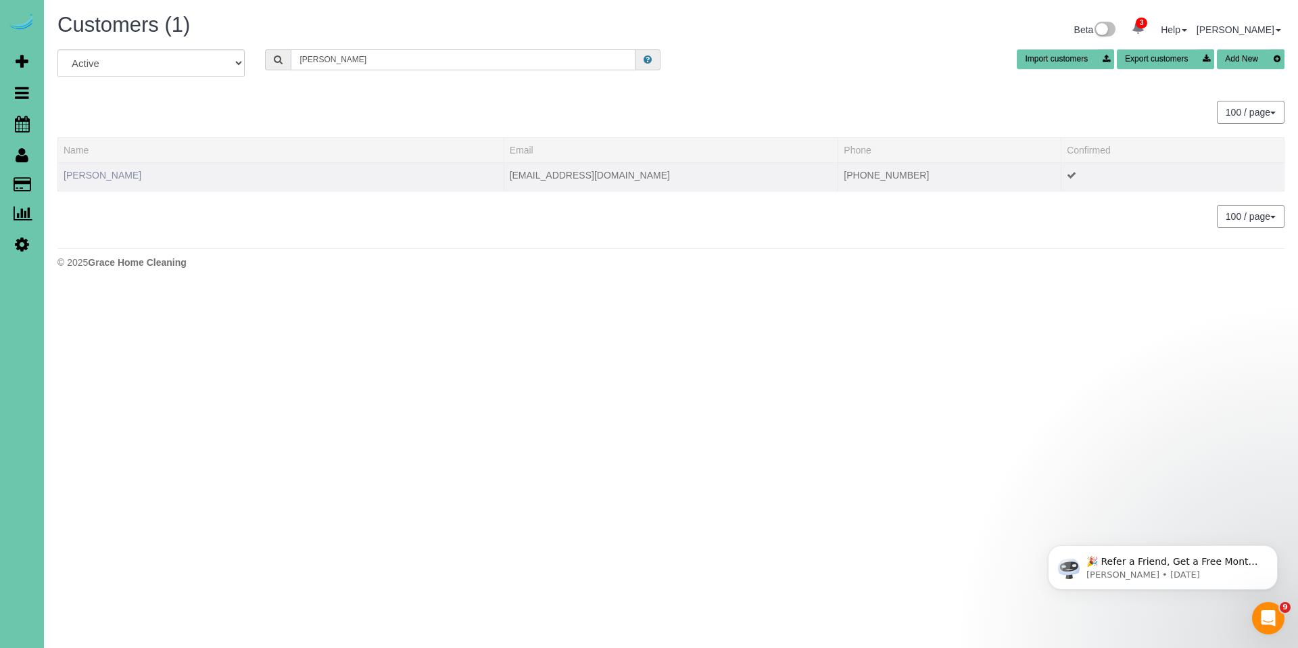
type input "Tom Ol"
click at [95, 180] on link "[PERSON_NAME]" at bounding box center [103, 175] width 78 height 11
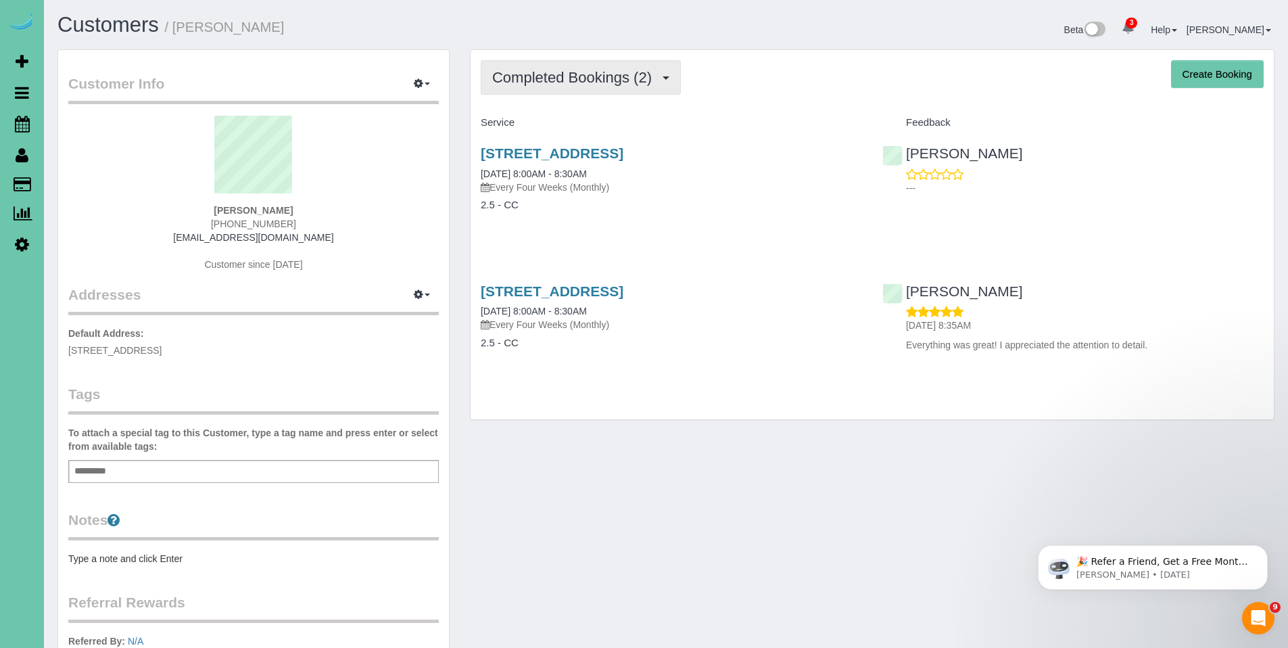
click at [590, 84] on span "Completed Bookings (2)" at bounding box center [575, 77] width 166 height 17
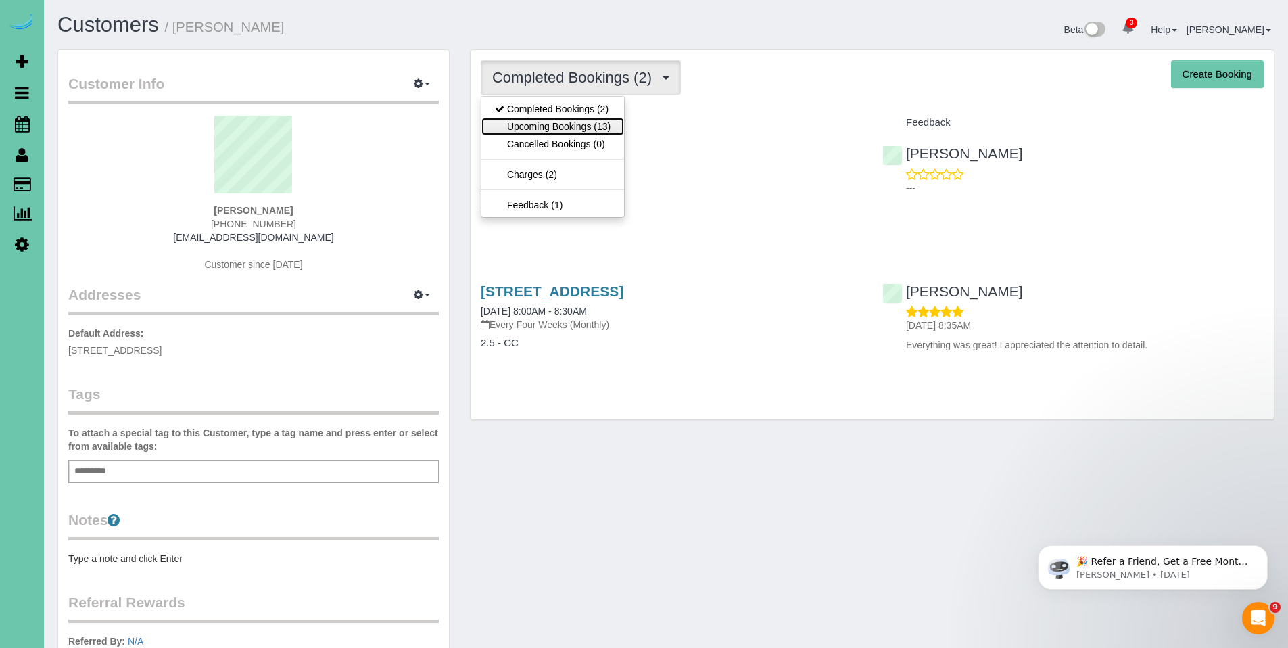
click at [575, 119] on link "Upcoming Bookings (13)" at bounding box center [552, 127] width 143 height 18
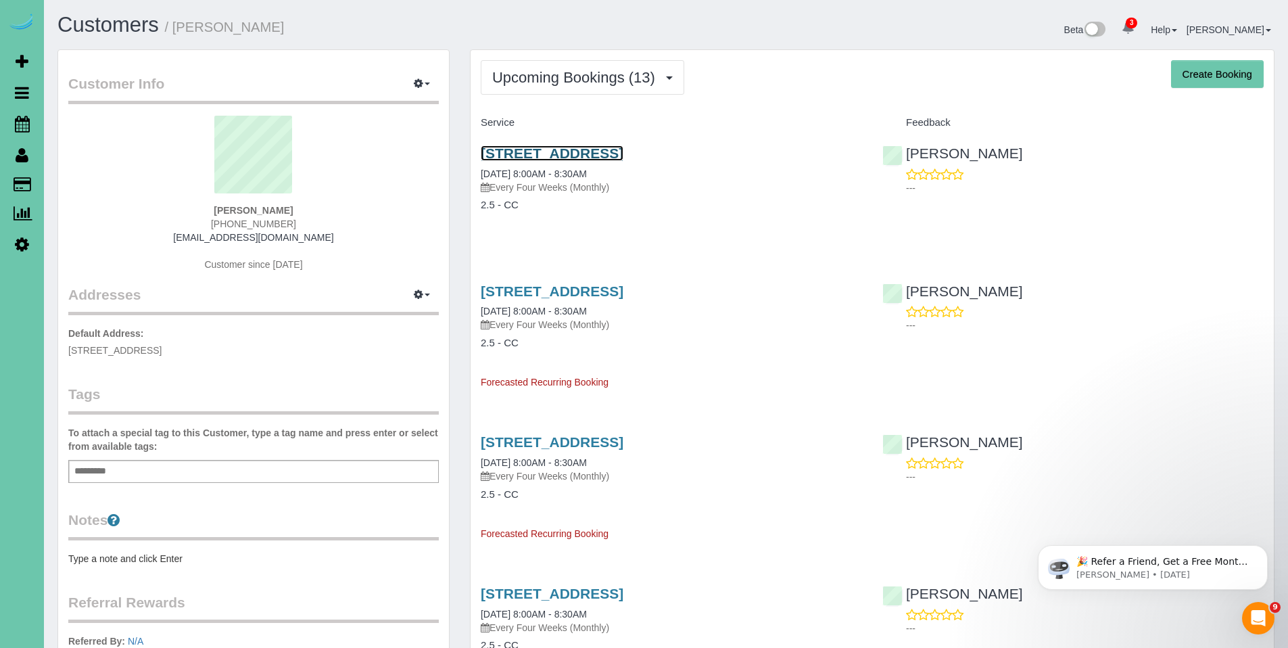
click at [550, 152] on link "[STREET_ADDRESS]" at bounding box center [552, 153] width 143 height 16
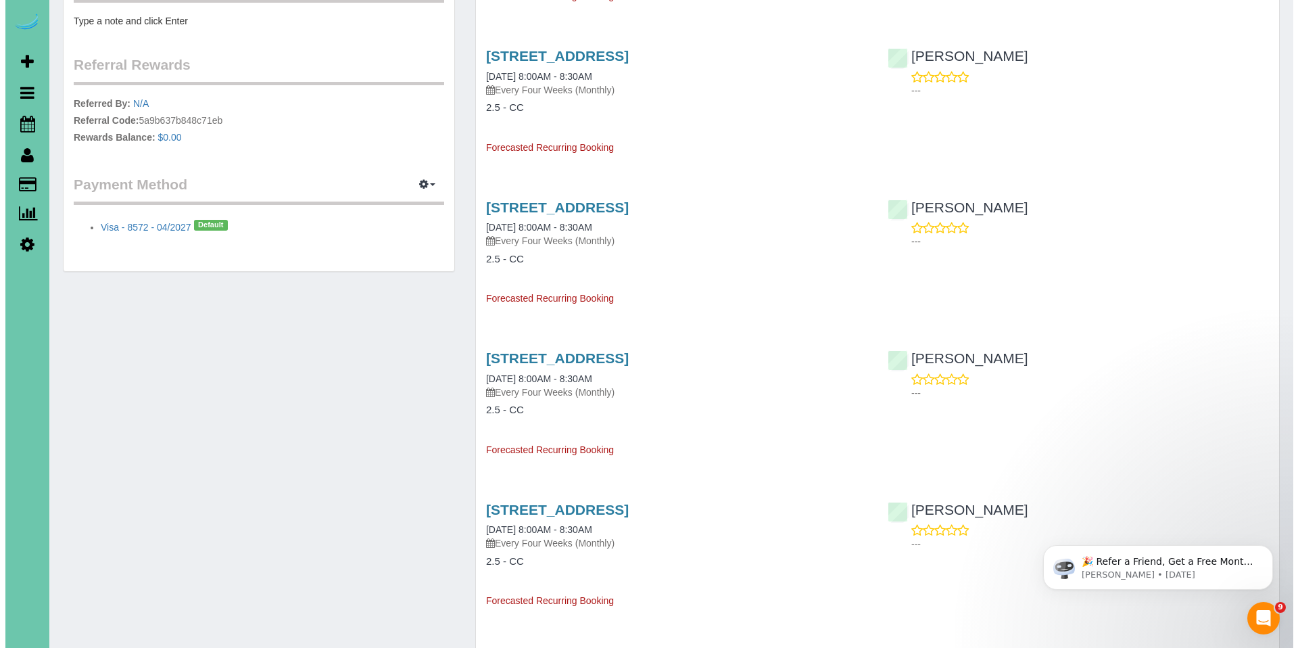
scroll to position [673, 0]
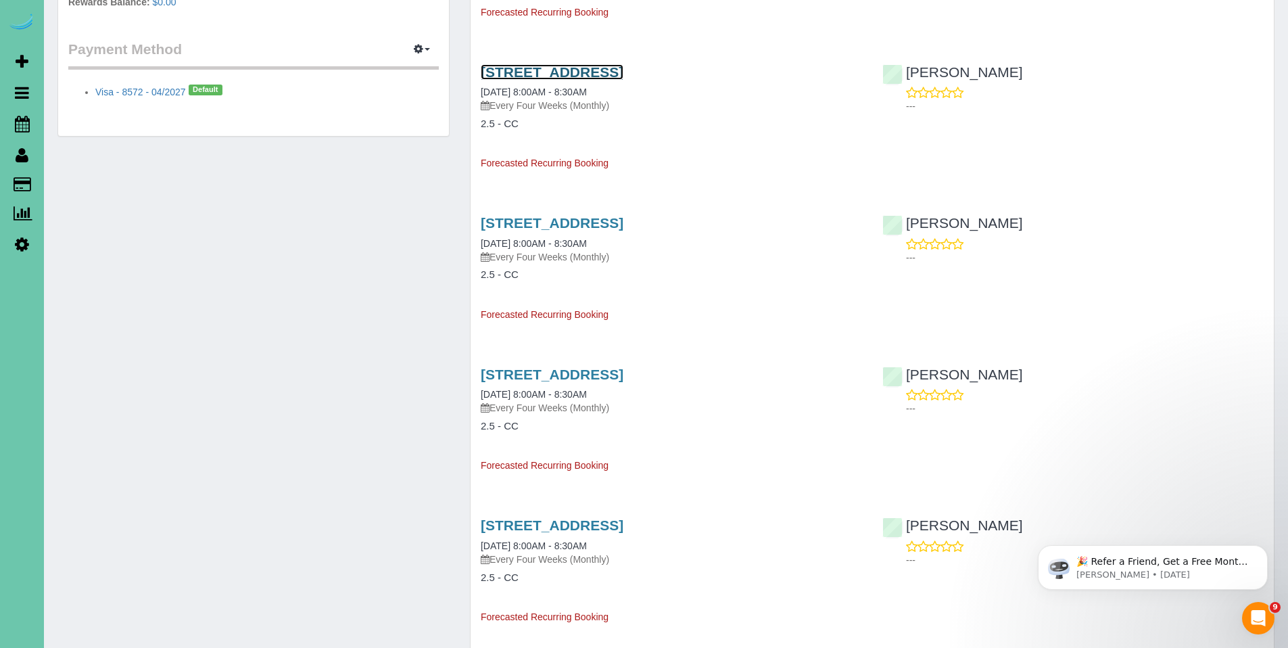
click at [592, 71] on link "[STREET_ADDRESS]" at bounding box center [552, 72] width 143 height 16
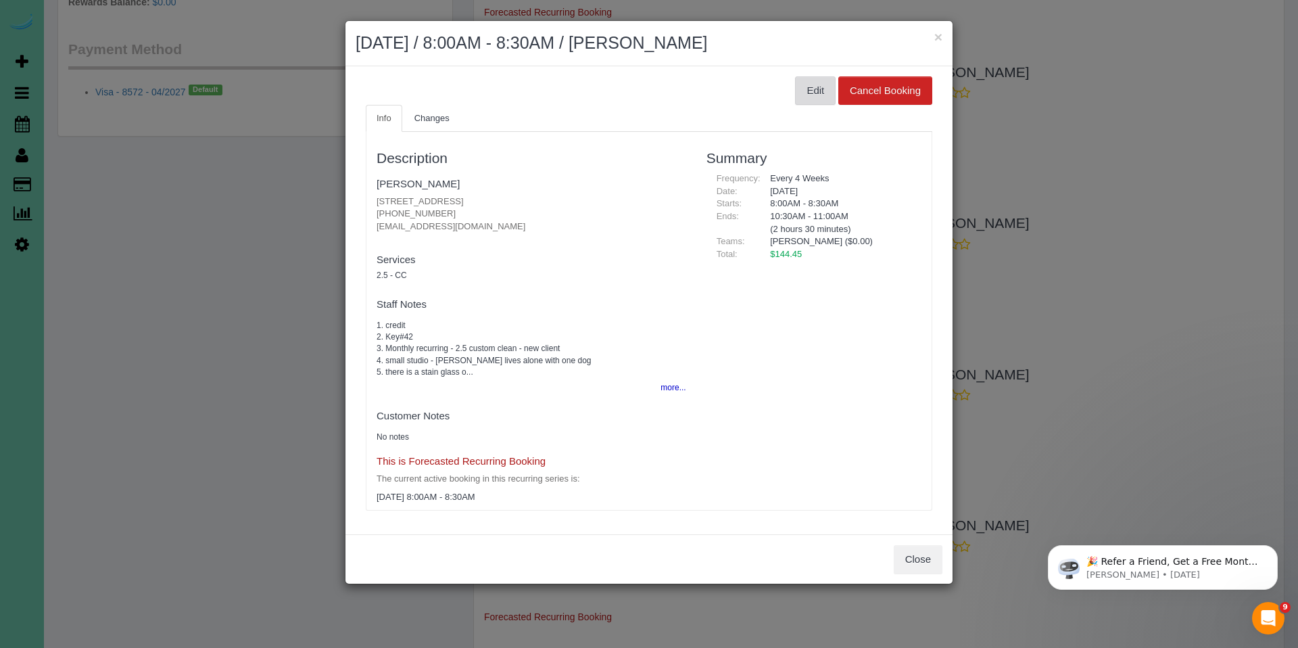
click at [806, 85] on button "Edit" at bounding box center [815, 90] width 41 height 28
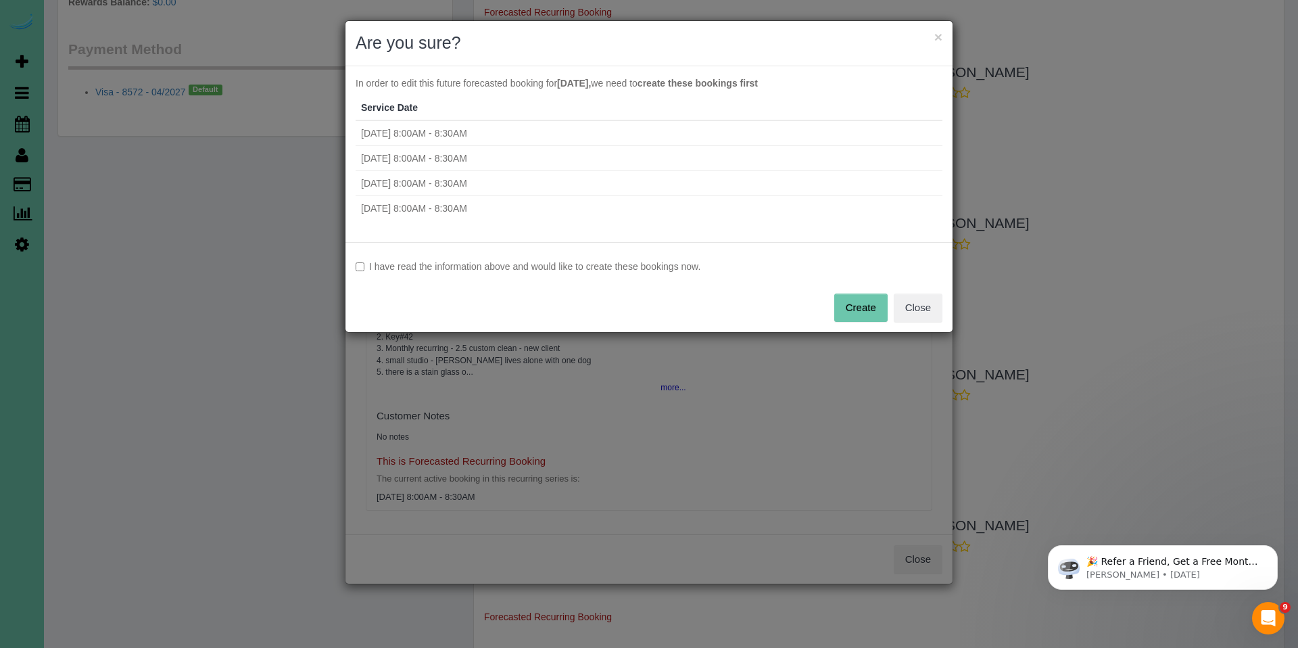
click at [516, 264] on label "I have read the information above and would like to create these bookings now." at bounding box center [649, 267] width 587 height 14
click at [865, 313] on button "Create" at bounding box center [860, 307] width 53 height 28
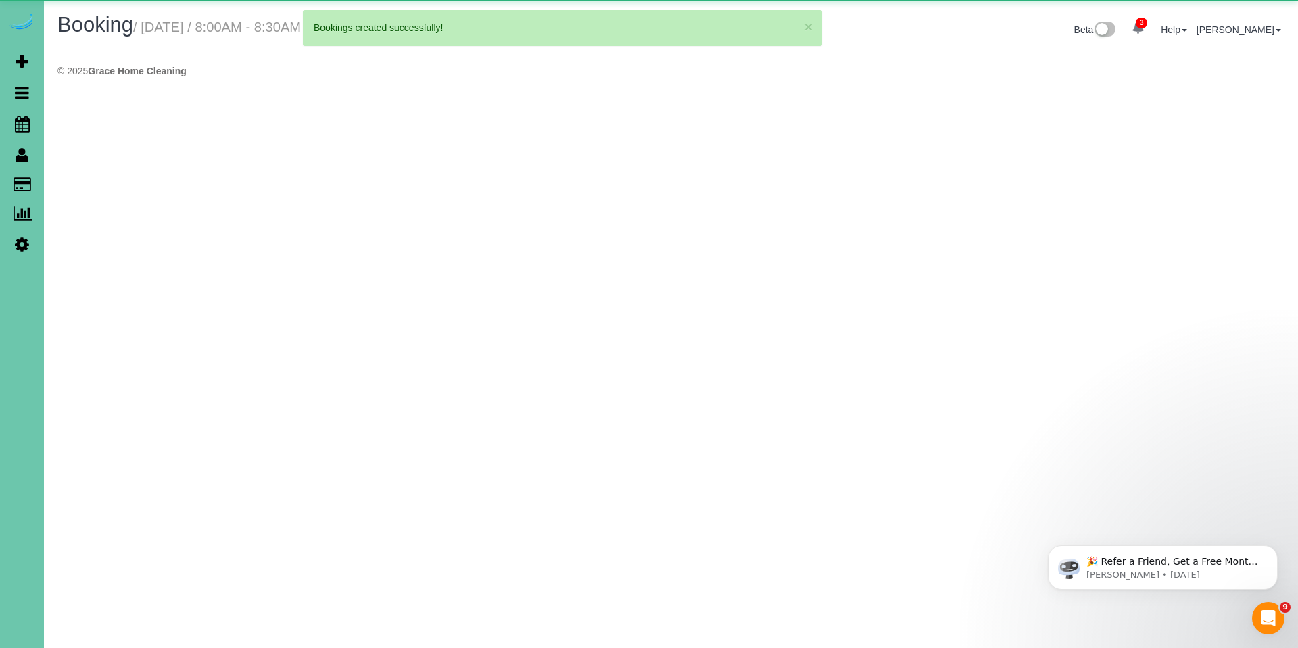
select select "NE"
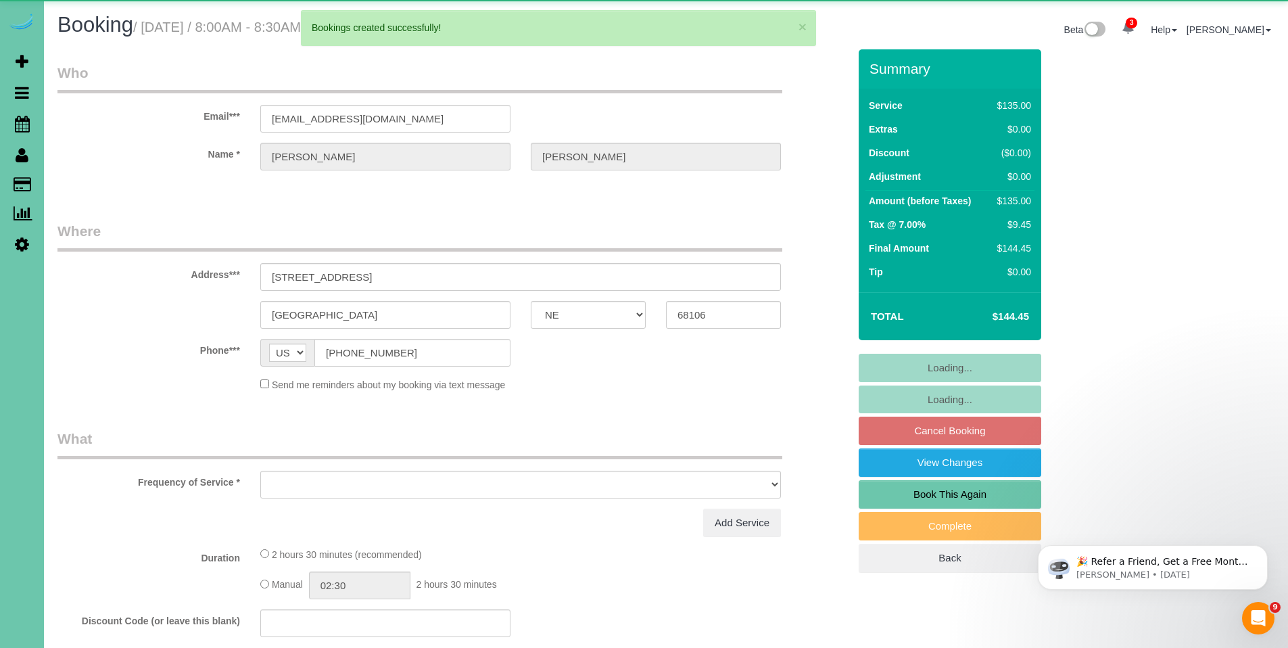
select select "object:5633"
select select "string:fspay-e6bb5e27-e861-42a3-affa-606ee8381967"
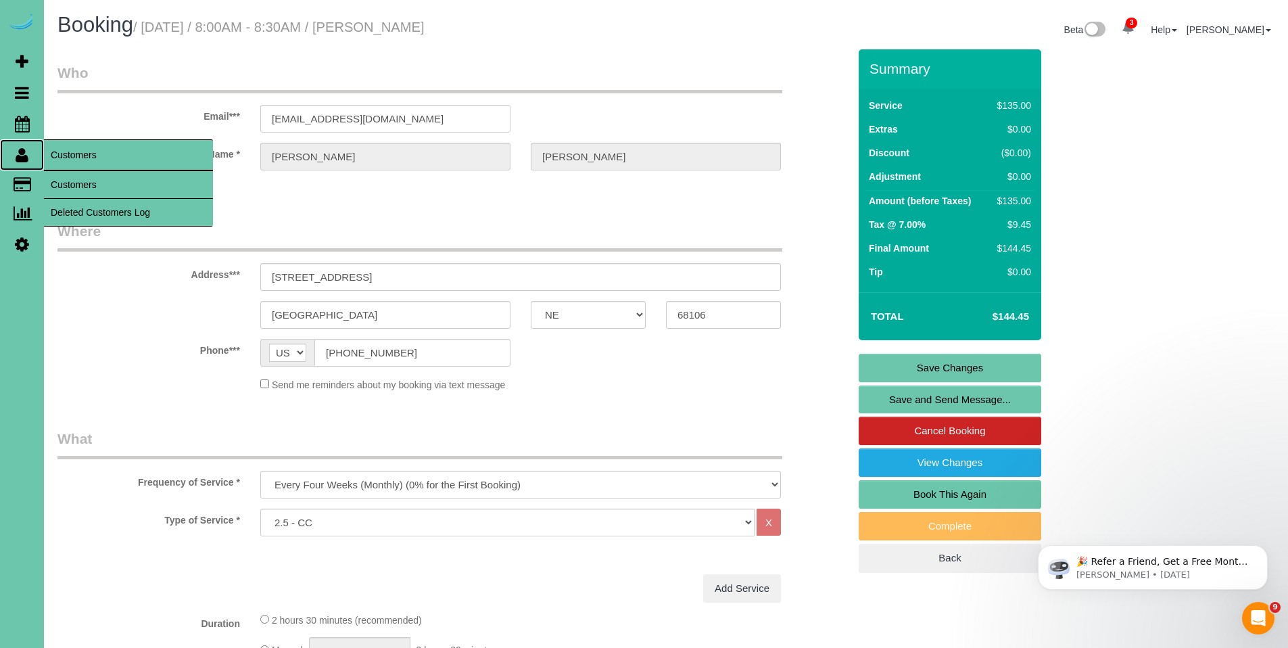
click at [20, 164] on link "Customers" at bounding box center [22, 154] width 44 height 31
click at [22, 161] on icon at bounding box center [22, 155] width 13 height 16
click at [24, 161] on icon at bounding box center [22, 155] width 13 height 16
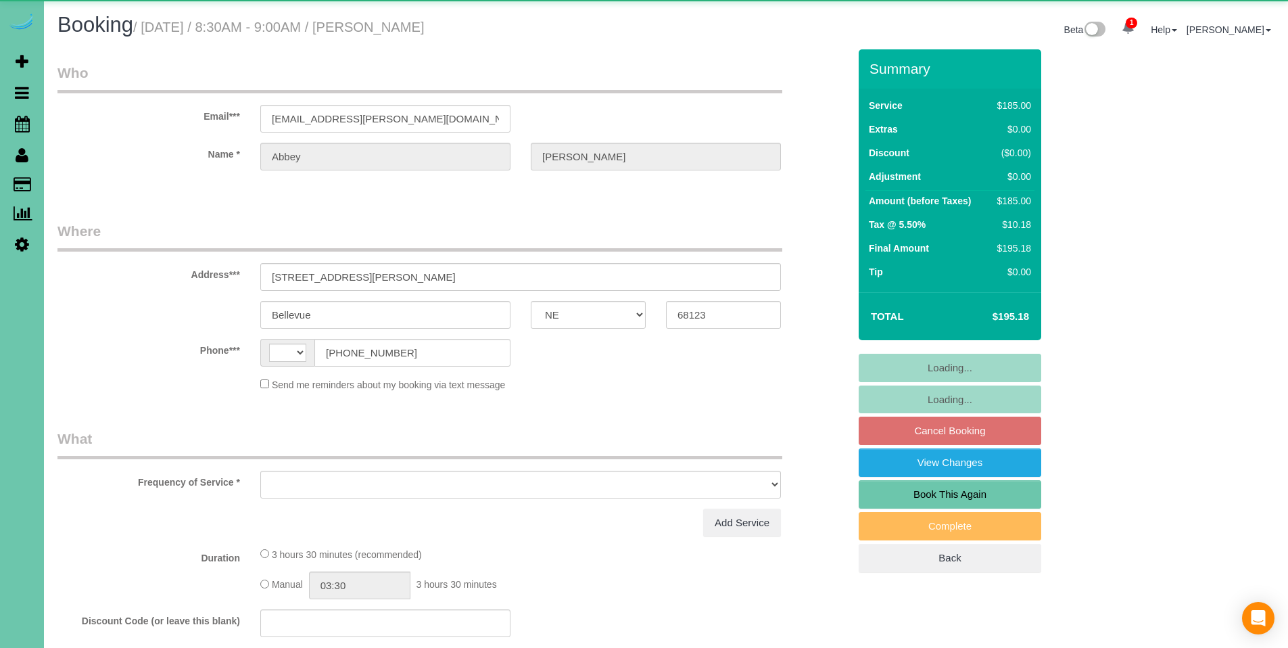
select select "NE"
select select "string:US"
select select "object:645"
select select "string:fspay-beecf9e1-d4b6-4093-9007-f3e3dd2542c7"
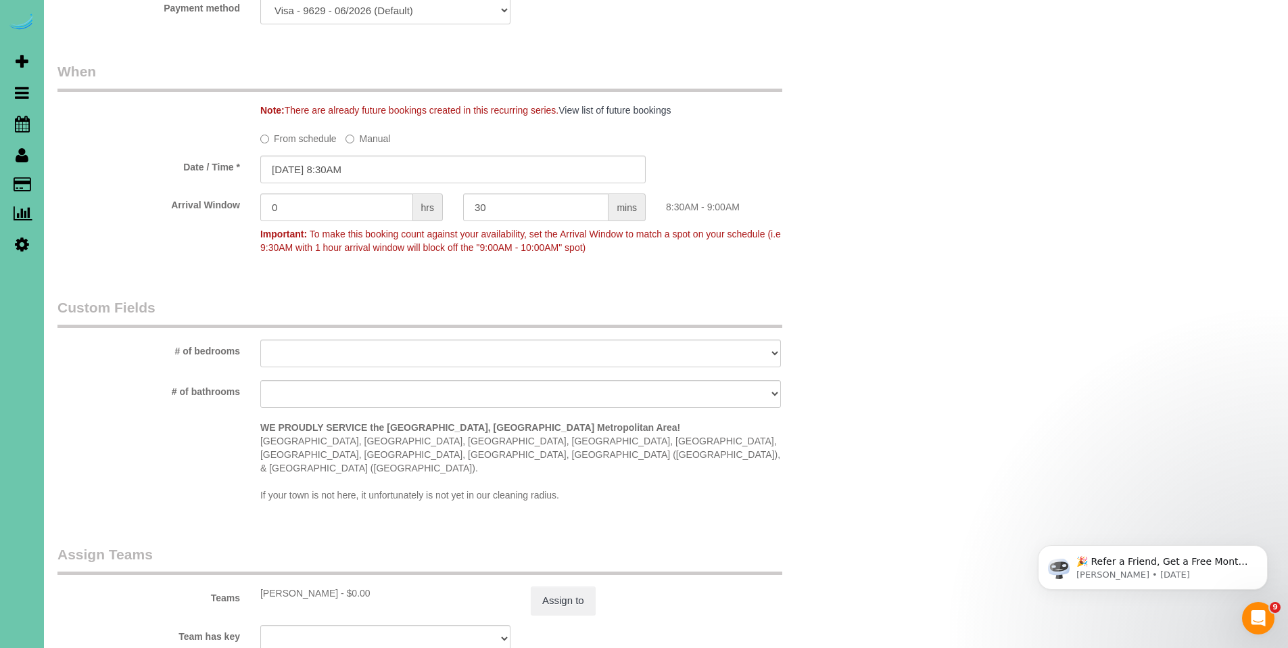
scroll to position [1124, 0]
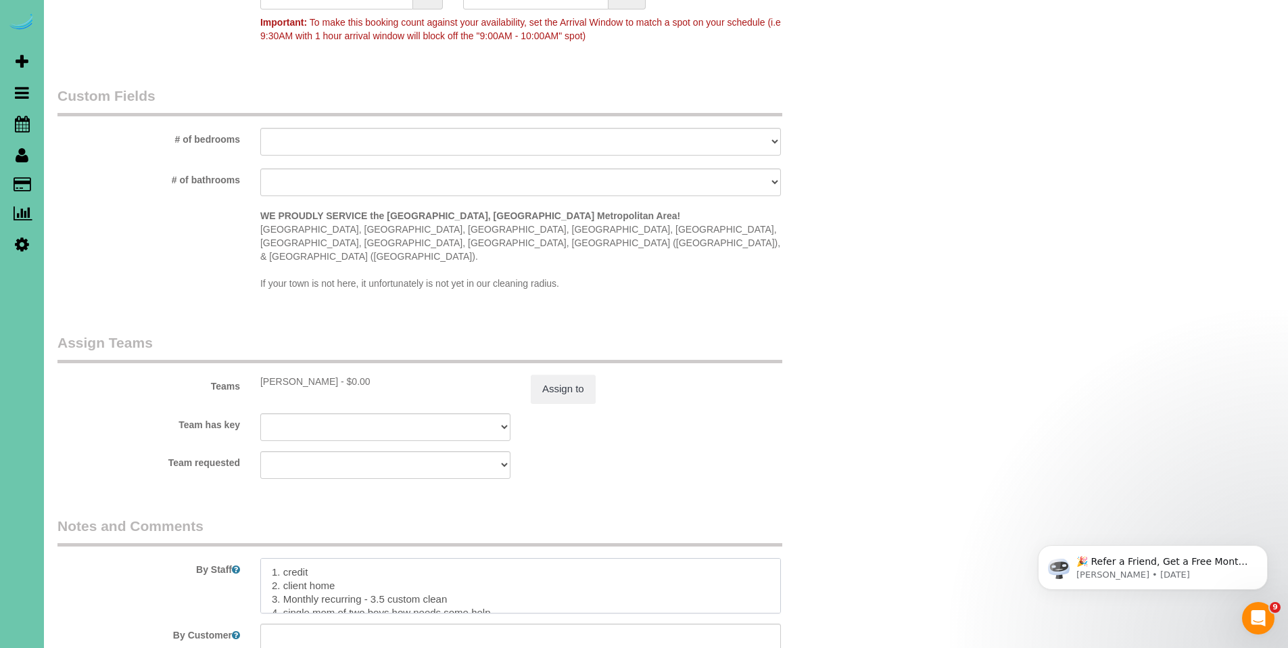
click at [349, 558] on textarea at bounding box center [520, 585] width 521 height 55
drag, startPoint x: 344, startPoint y: 557, endPoint x: 283, endPoint y: 557, distance: 60.2
click at [283, 558] on textarea at bounding box center [520, 585] width 521 height 55
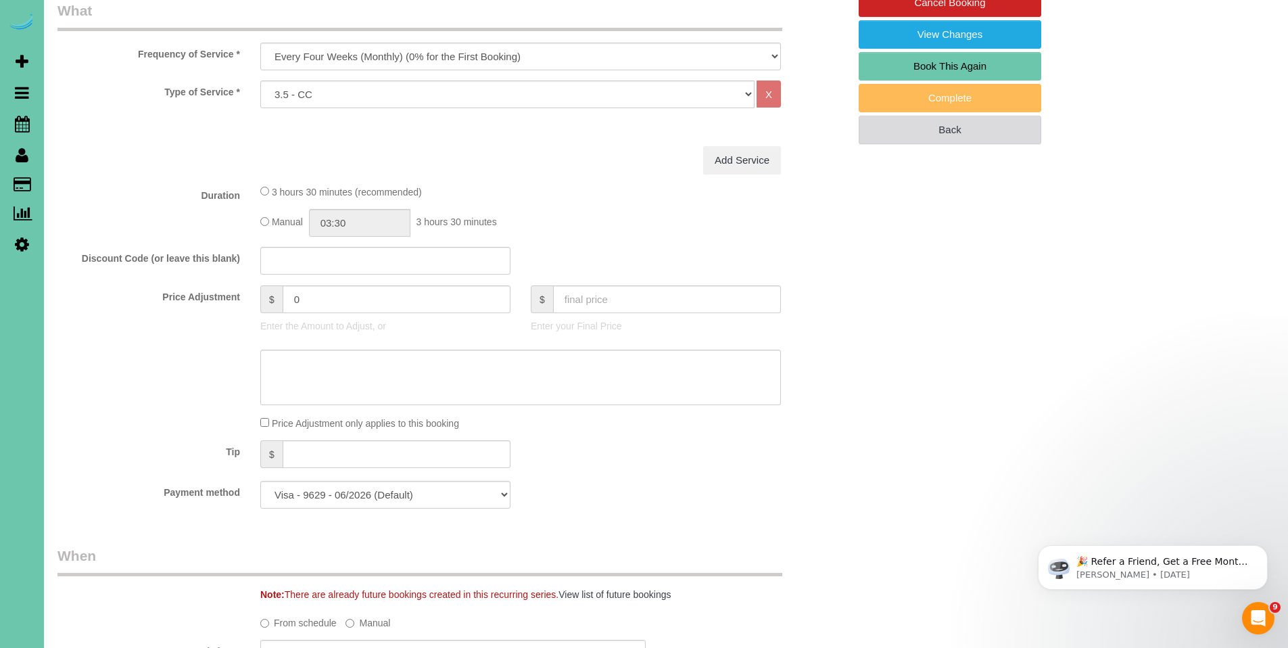
scroll to position [270, 0]
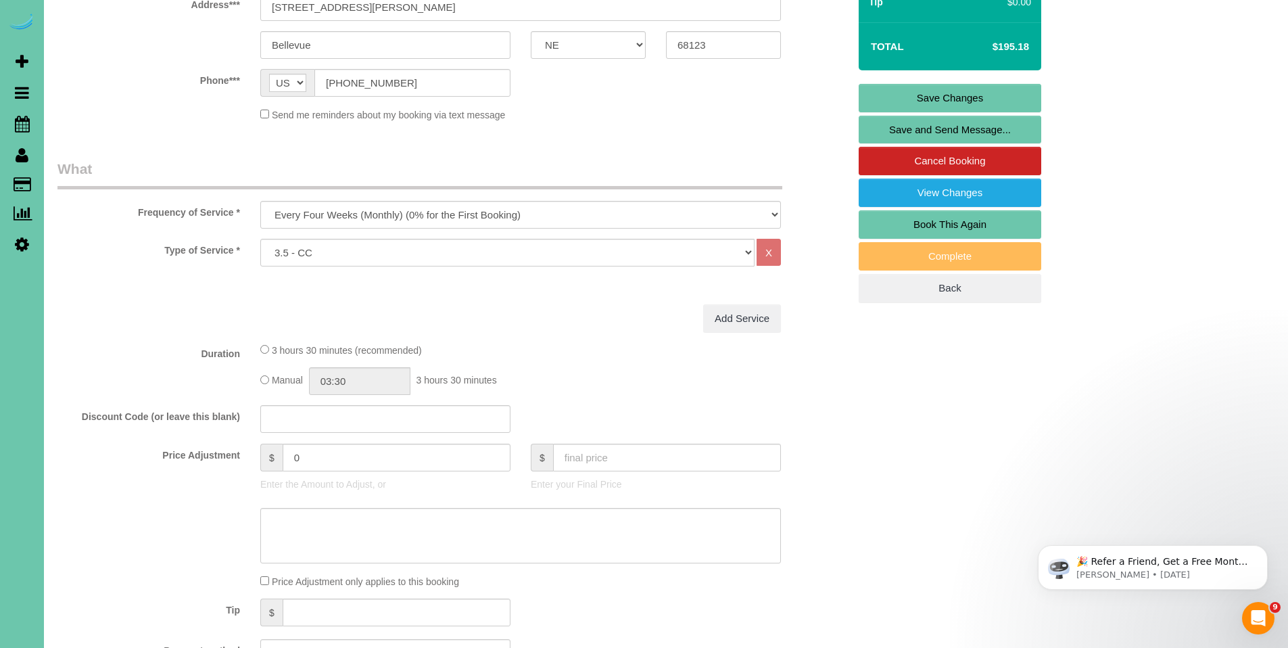
type textarea "1. credit 2. Key #83 3. Monthly recurring - 3.5 custom clean 4. single mom of t…"
click at [952, 94] on link "Save Changes" at bounding box center [950, 98] width 183 height 28
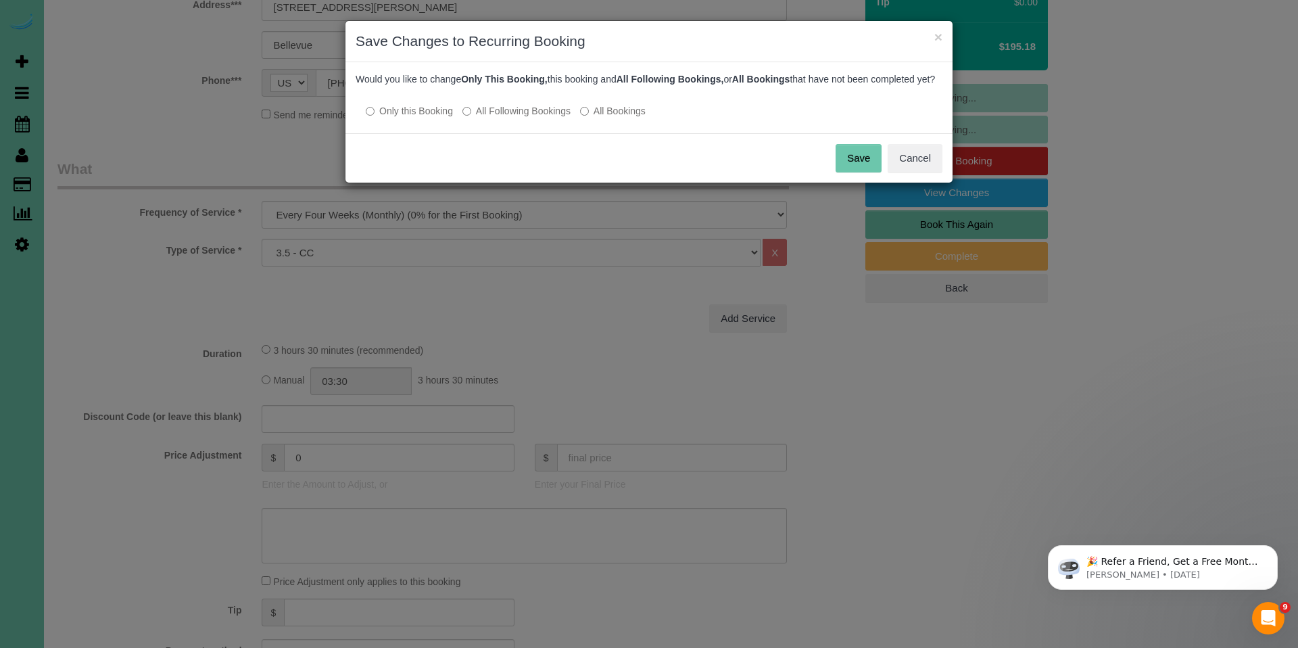
click at [551, 118] on label "All Following Bookings" at bounding box center [517, 111] width 108 height 14
click at [868, 166] on button "Save" at bounding box center [859, 158] width 46 height 28
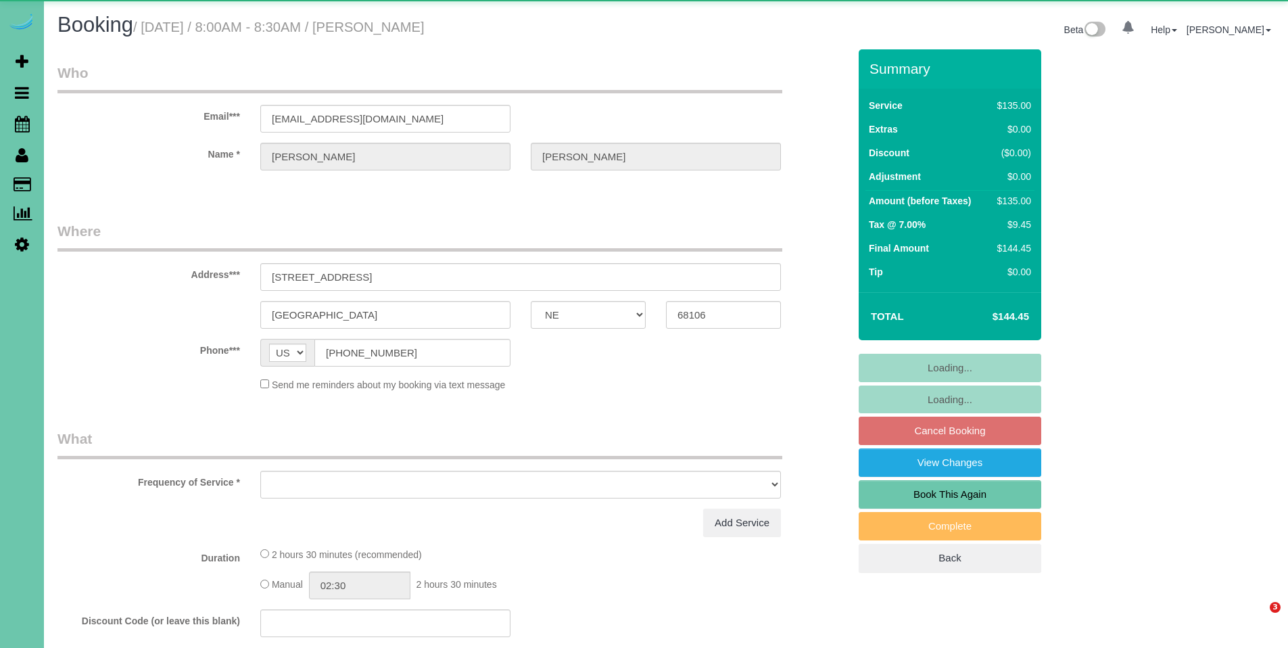
select select "NE"
select select "object:645"
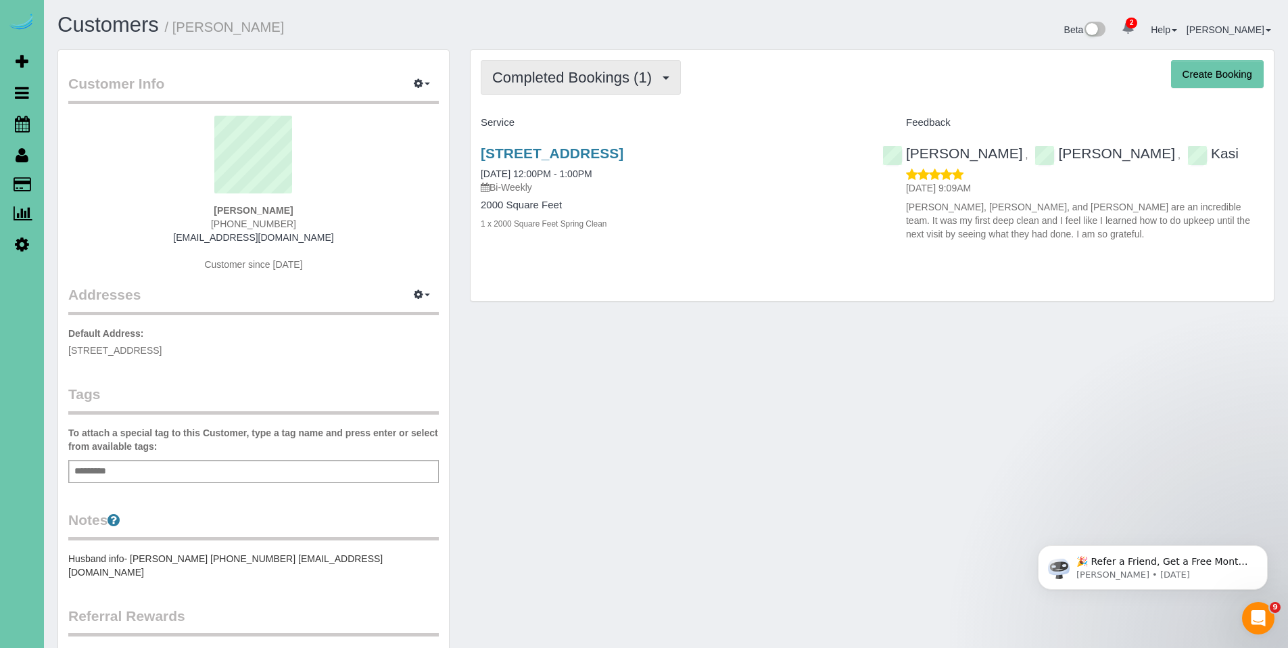
click at [567, 74] on span "Completed Bookings (1)" at bounding box center [575, 77] width 166 height 17
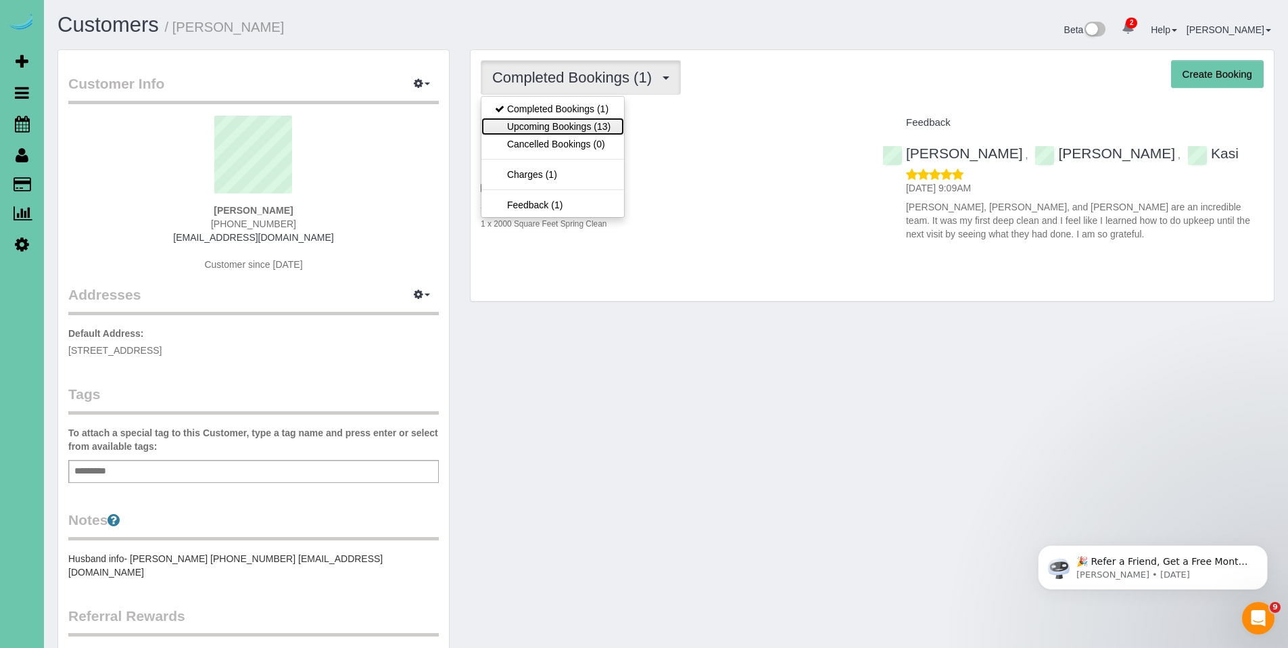
click at [540, 126] on link "Upcoming Bookings (13)" at bounding box center [552, 127] width 143 height 18
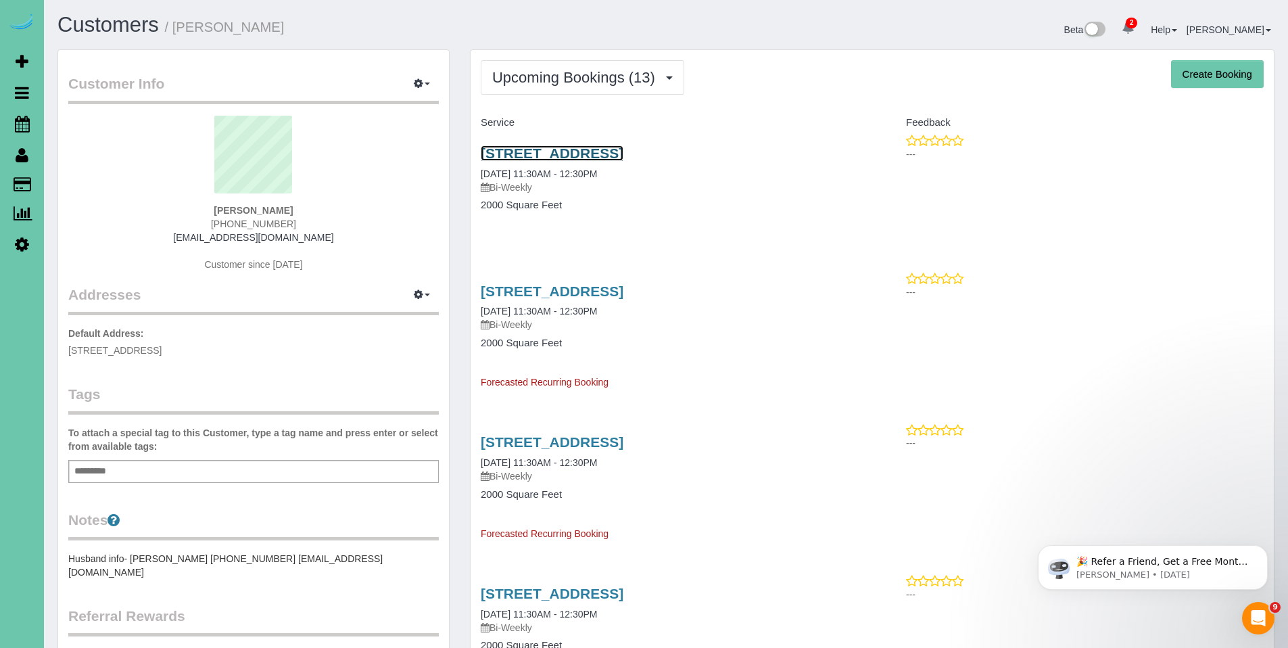
click at [530, 156] on link "630 S 57th St, Omaha, NE 68106" at bounding box center [552, 153] width 143 height 16
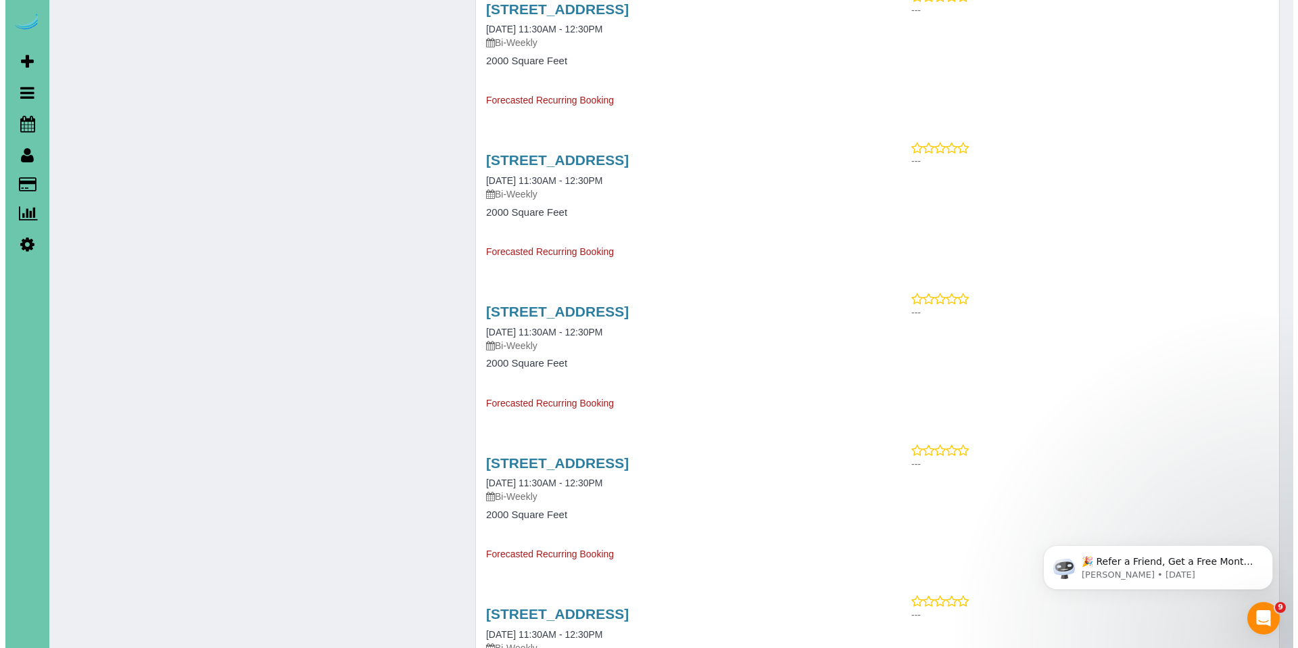
scroll to position [1039, 0]
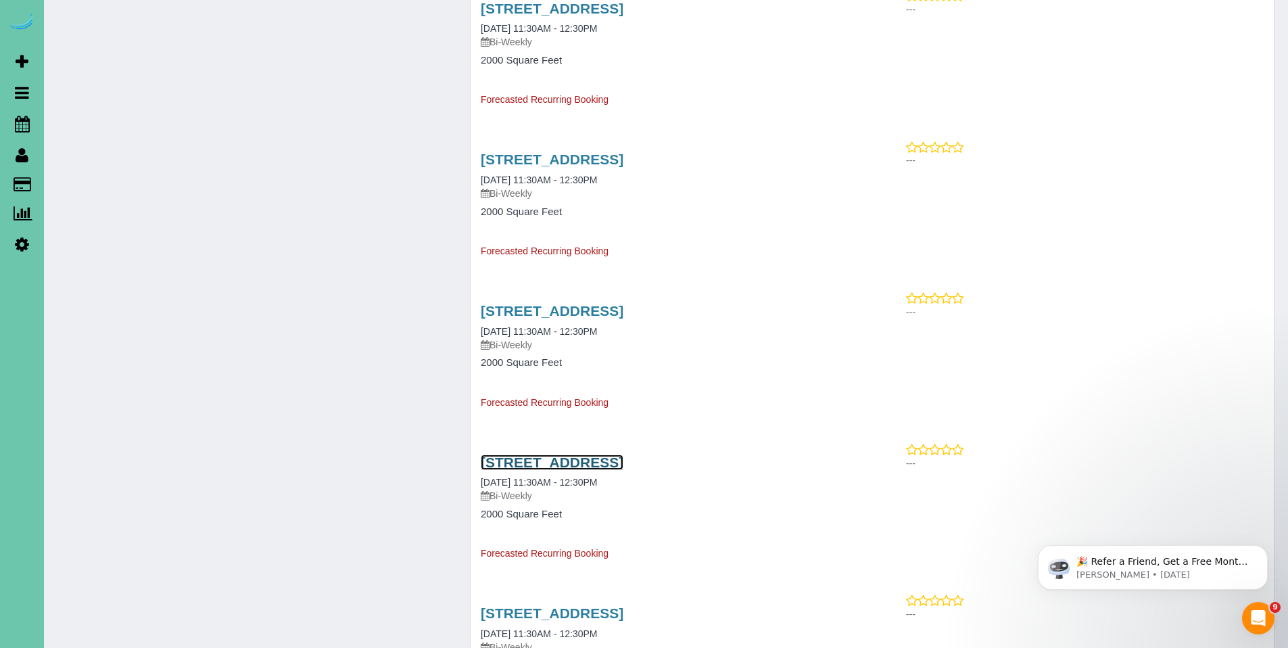
click at [617, 468] on link "630 S 57th St, Omaha, NE 68106" at bounding box center [552, 462] width 143 height 16
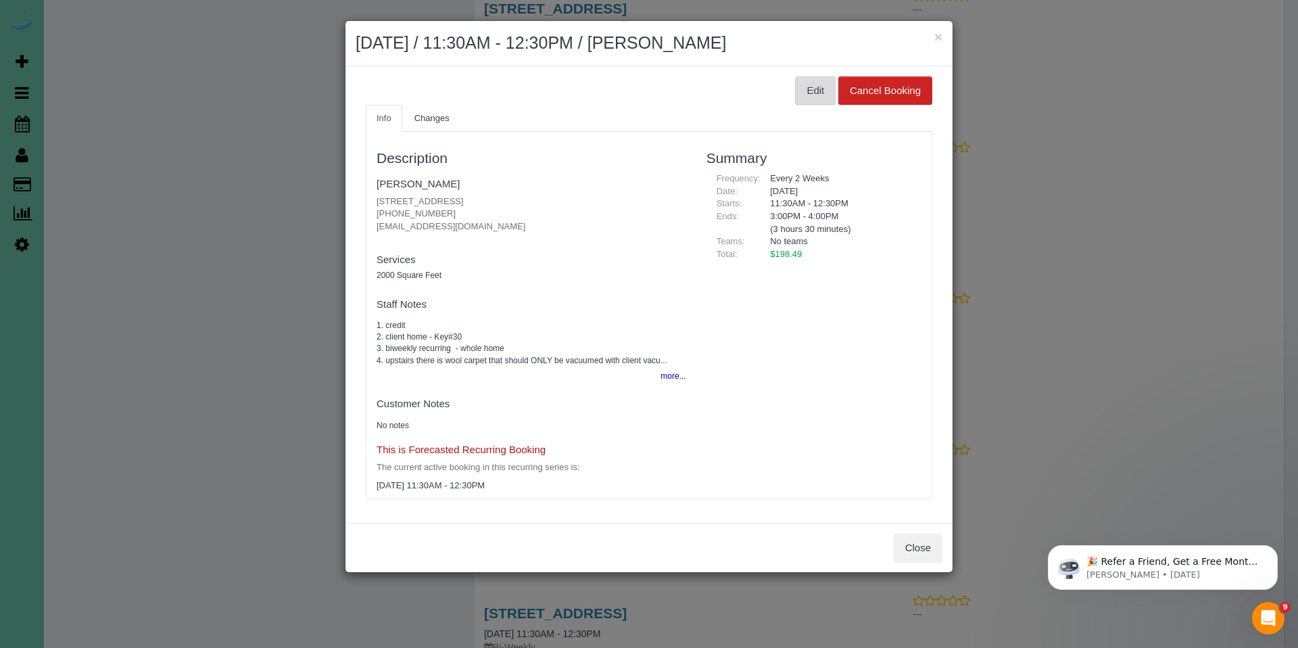
click at [811, 99] on button "Edit" at bounding box center [815, 90] width 41 height 28
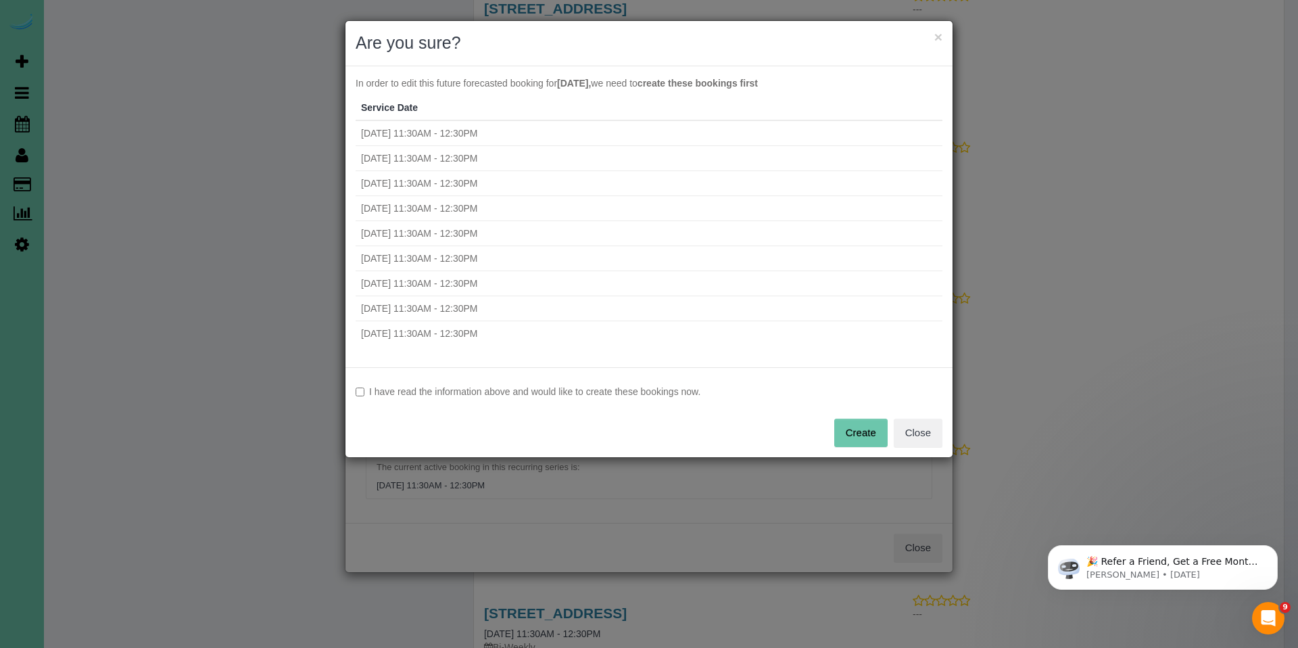
click at [560, 393] on label "I have read the information above and would like to create these bookings now." at bounding box center [649, 392] width 587 height 14
click at [853, 430] on button "Create" at bounding box center [860, 433] width 53 height 28
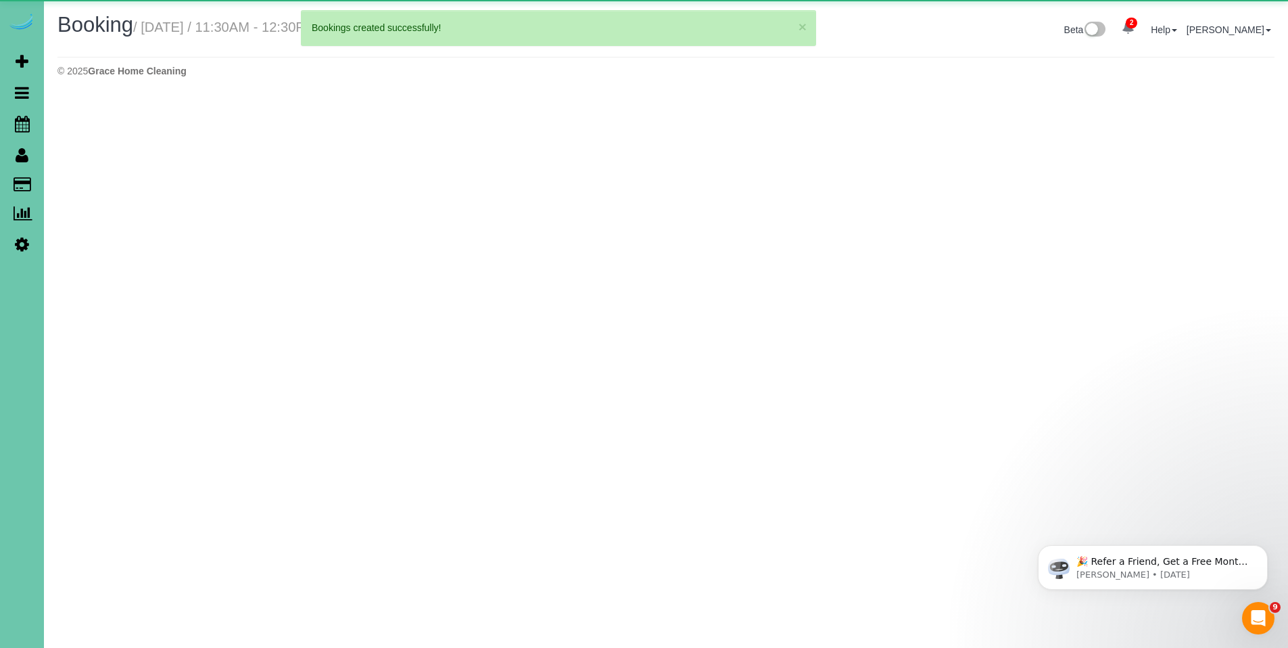
select select "NE"
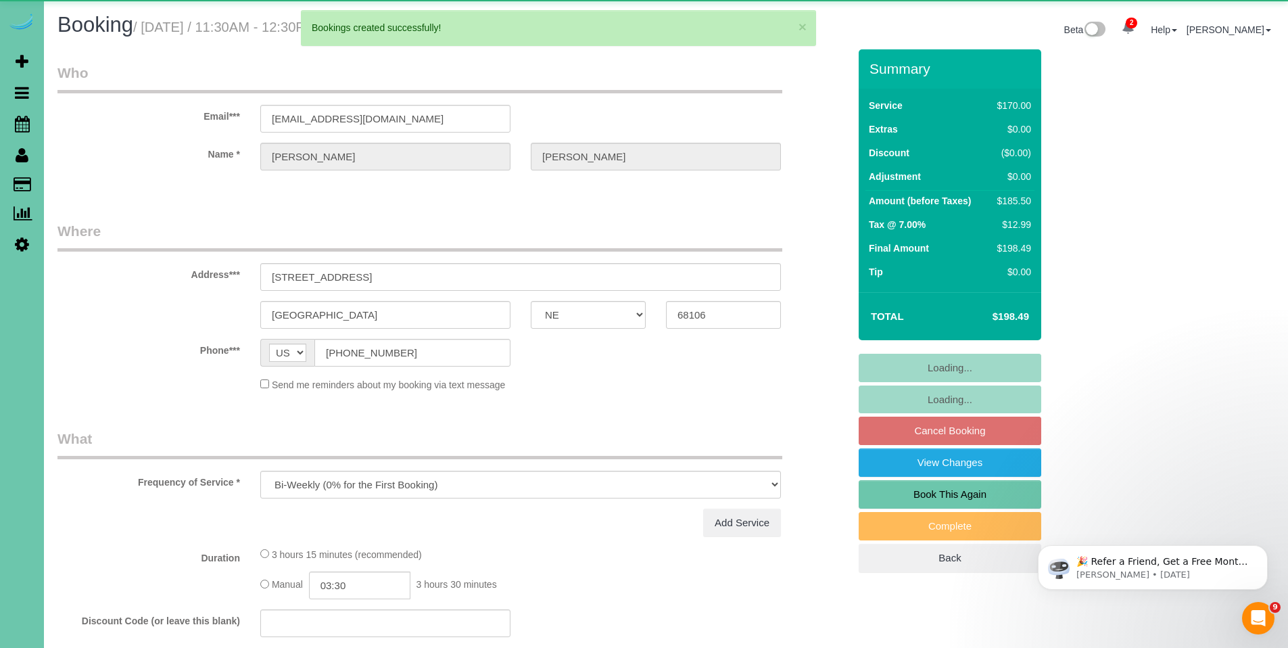
select select "object:3492"
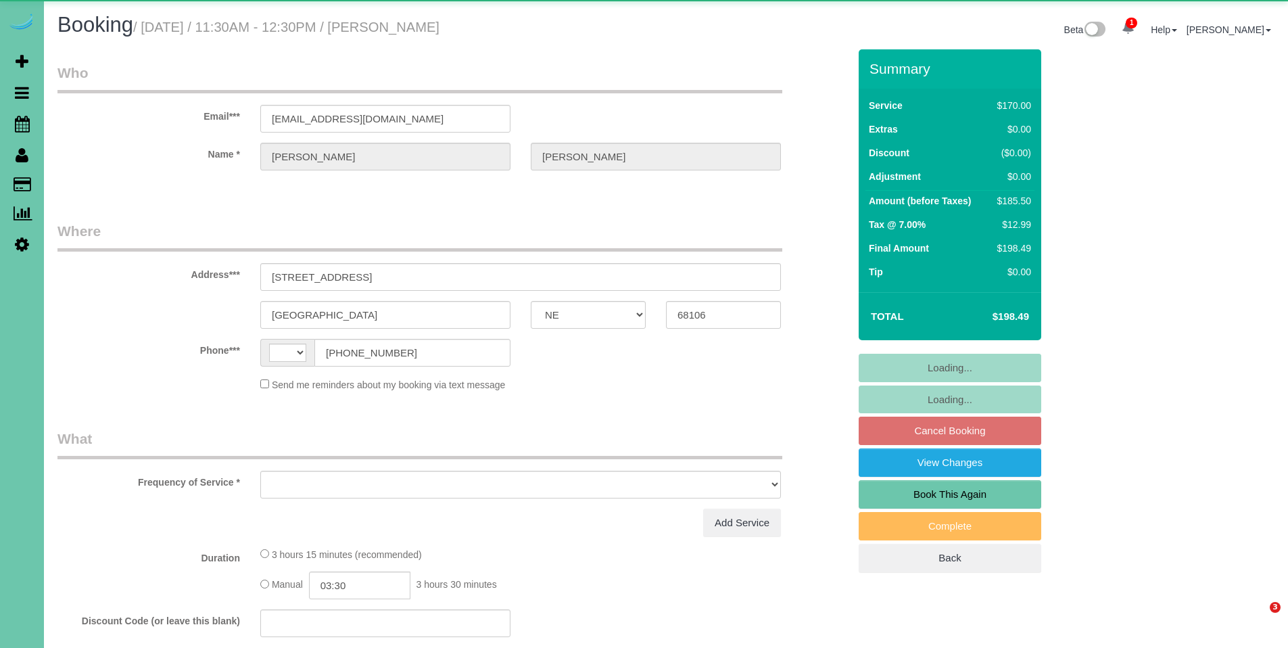
select select "NE"
select select "string:[GEOGRAPHIC_DATA]"
select select "object:653"
select select "string:fspay-7957ca9f-59c9-4eb9-88f4-891e3ede1236"
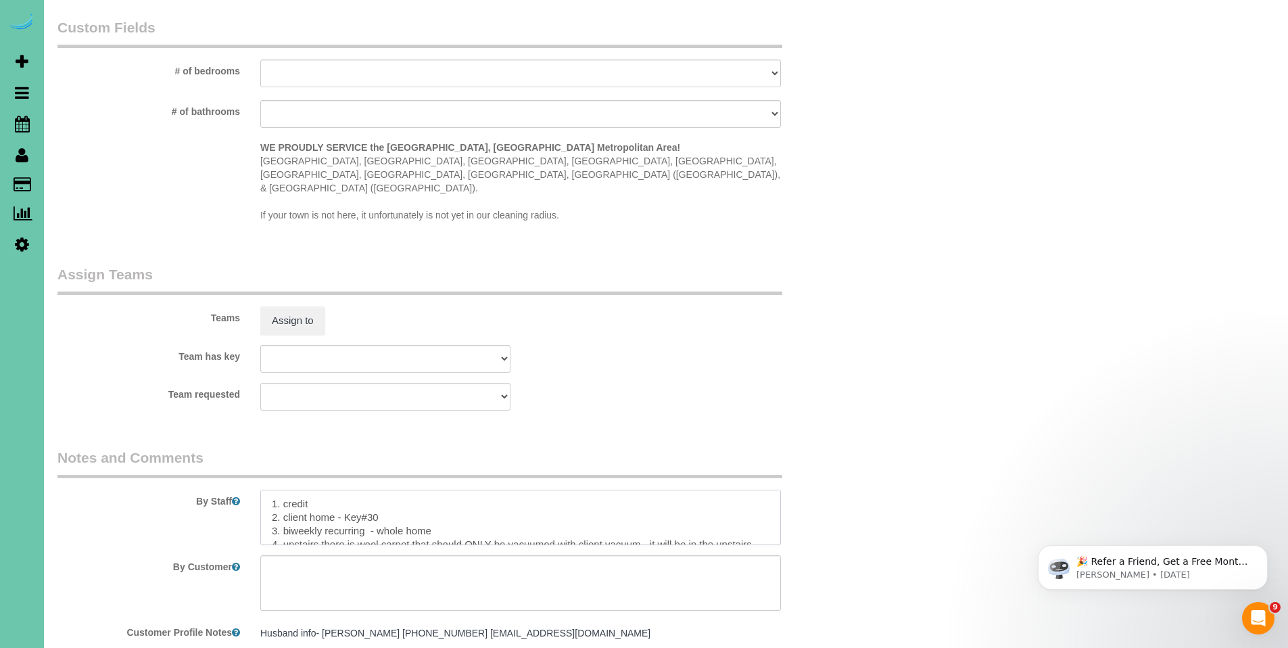
drag, startPoint x: 344, startPoint y: 490, endPoint x: 261, endPoint y: 479, distance: 83.9
click at [261, 490] on textarea at bounding box center [520, 517] width 521 height 55
click at [455, 490] on textarea at bounding box center [520, 517] width 521 height 55
drag, startPoint x: 344, startPoint y: 491, endPoint x: 283, endPoint y: 494, distance: 61.6
click at [283, 494] on textarea at bounding box center [520, 517] width 521 height 55
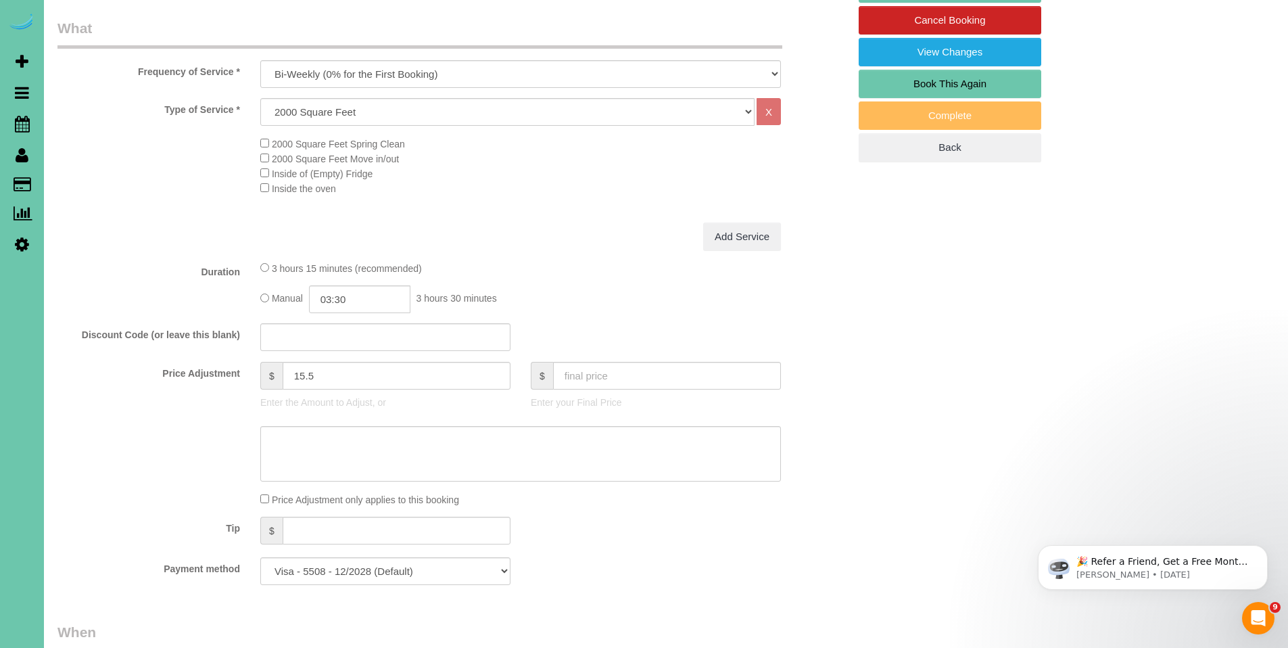
scroll to position [133, 0]
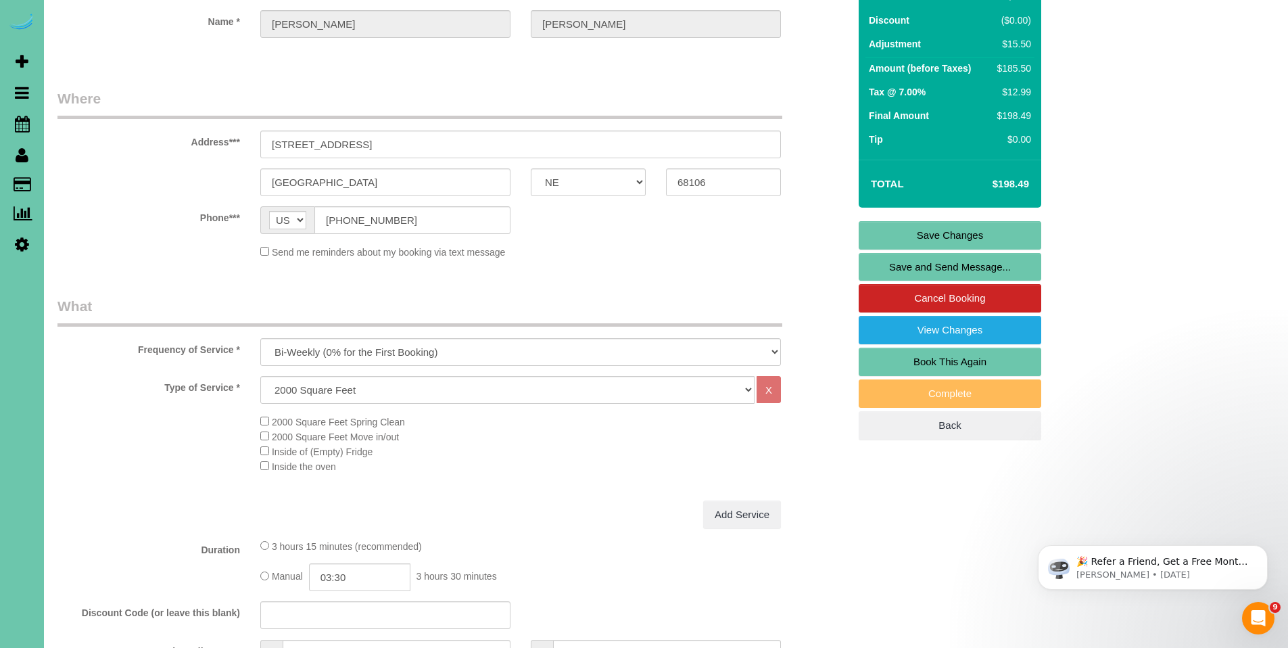
type textarea "1. credit 2. Key#30 3. biweekly recurring - whole home 4. upstairs there is woo…"
click at [972, 232] on link "Save Changes" at bounding box center [950, 235] width 183 height 28
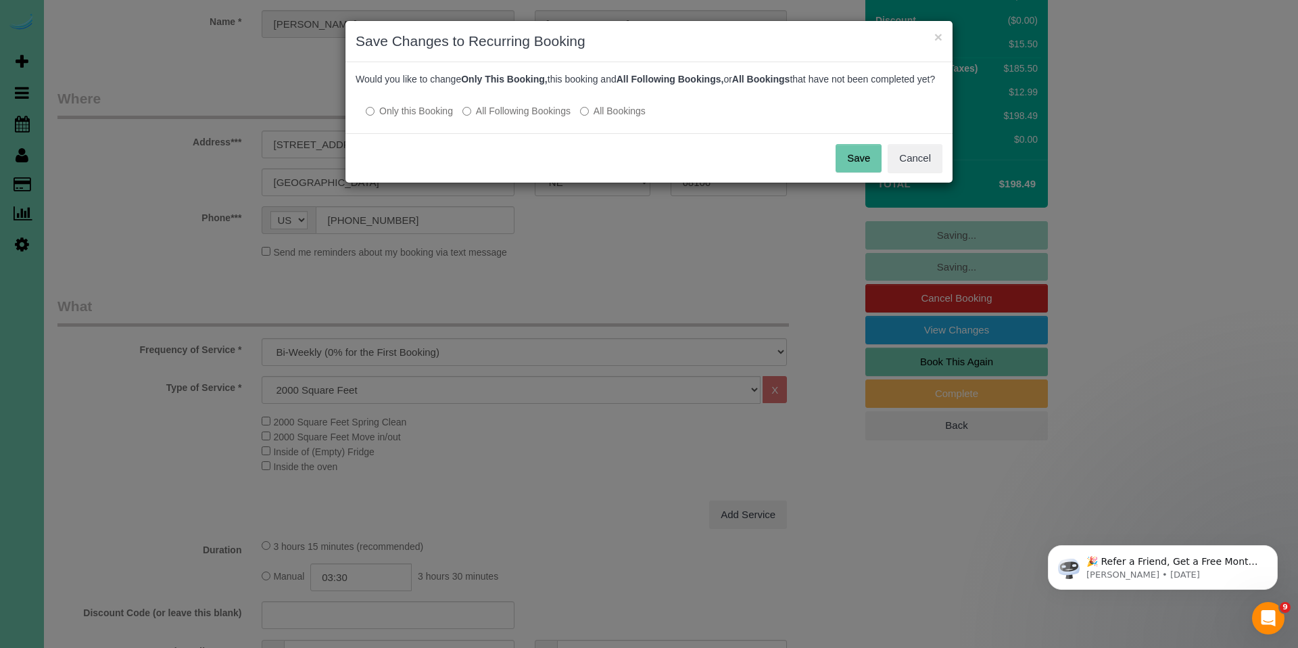
click at [499, 118] on label "All Following Bookings" at bounding box center [517, 111] width 108 height 14
click at [853, 172] on button "Save" at bounding box center [859, 158] width 46 height 28
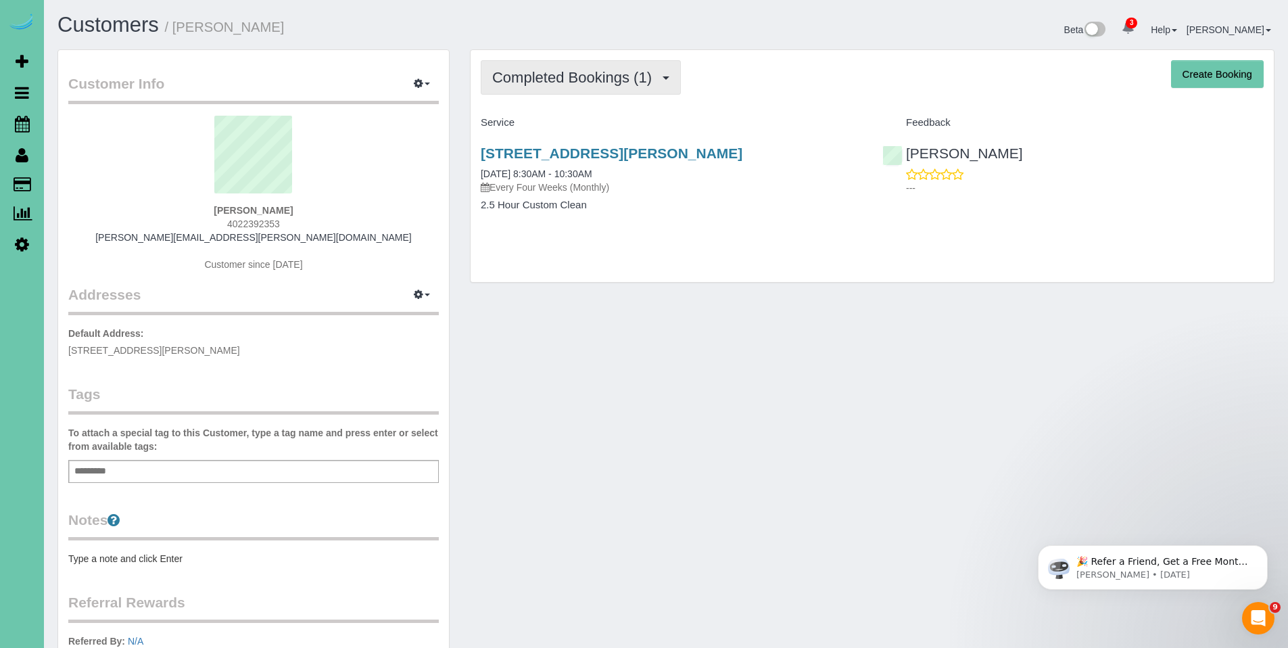
click at [589, 76] on span "Completed Bookings (1)" at bounding box center [575, 77] width 166 height 17
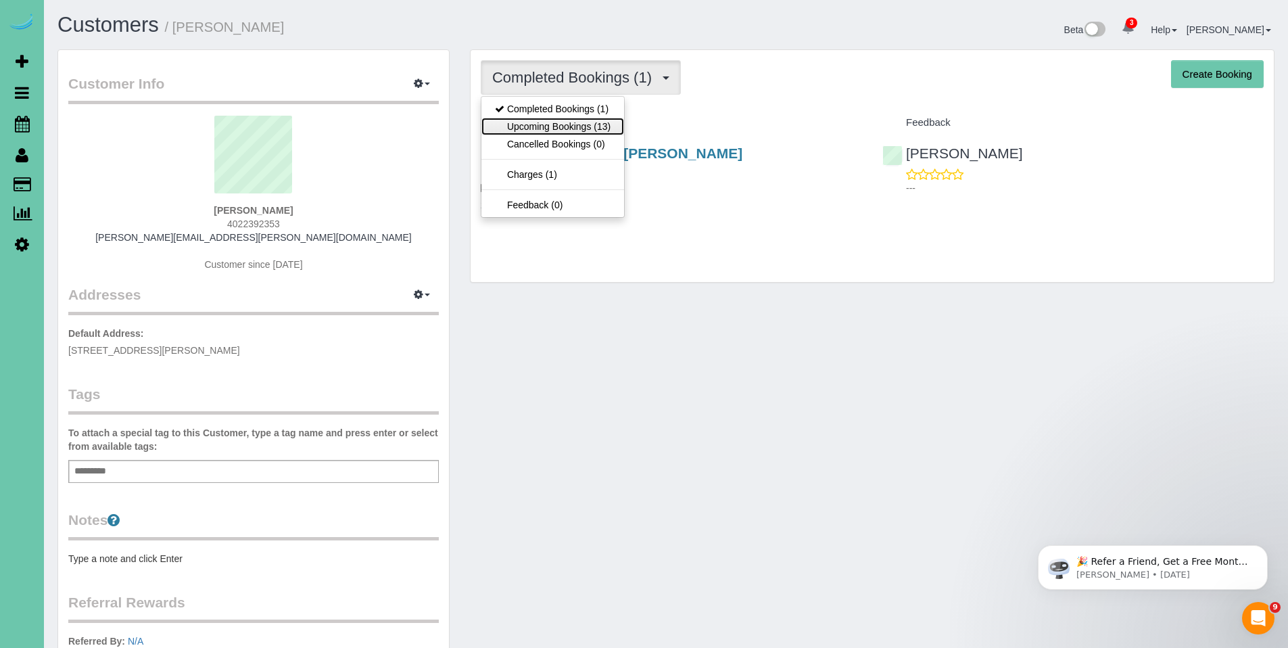
click at [565, 120] on link "Upcoming Bookings (13)" at bounding box center [552, 127] width 143 height 18
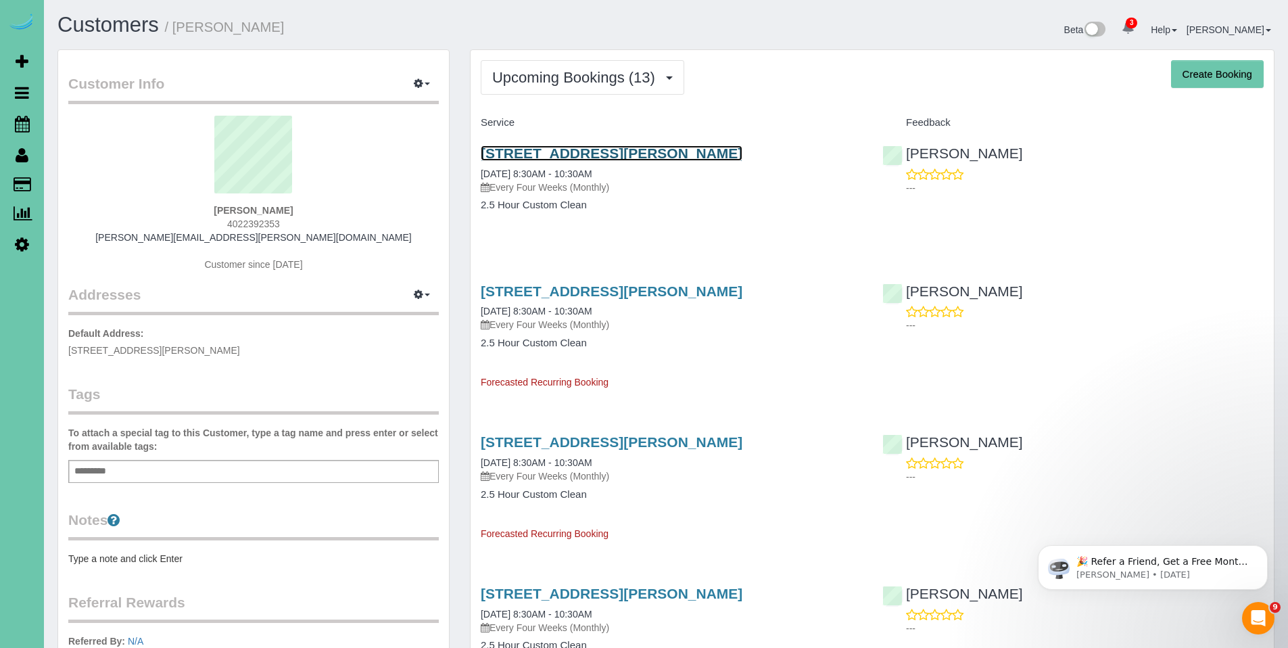
click at [563, 149] on link "[STREET_ADDRESS][PERSON_NAME]" at bounding box center [612, 153] width 262 height 16
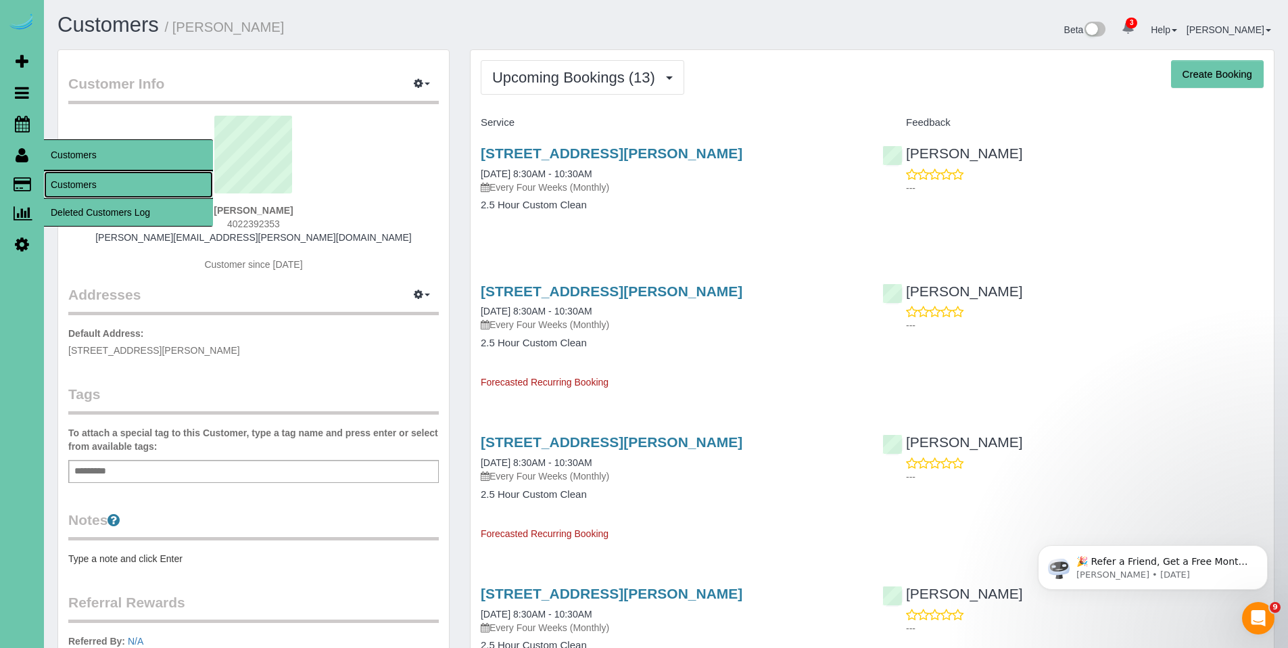
click at [74, 181] on link "Customers" at bounding box center [128, 184] width 169 height 27
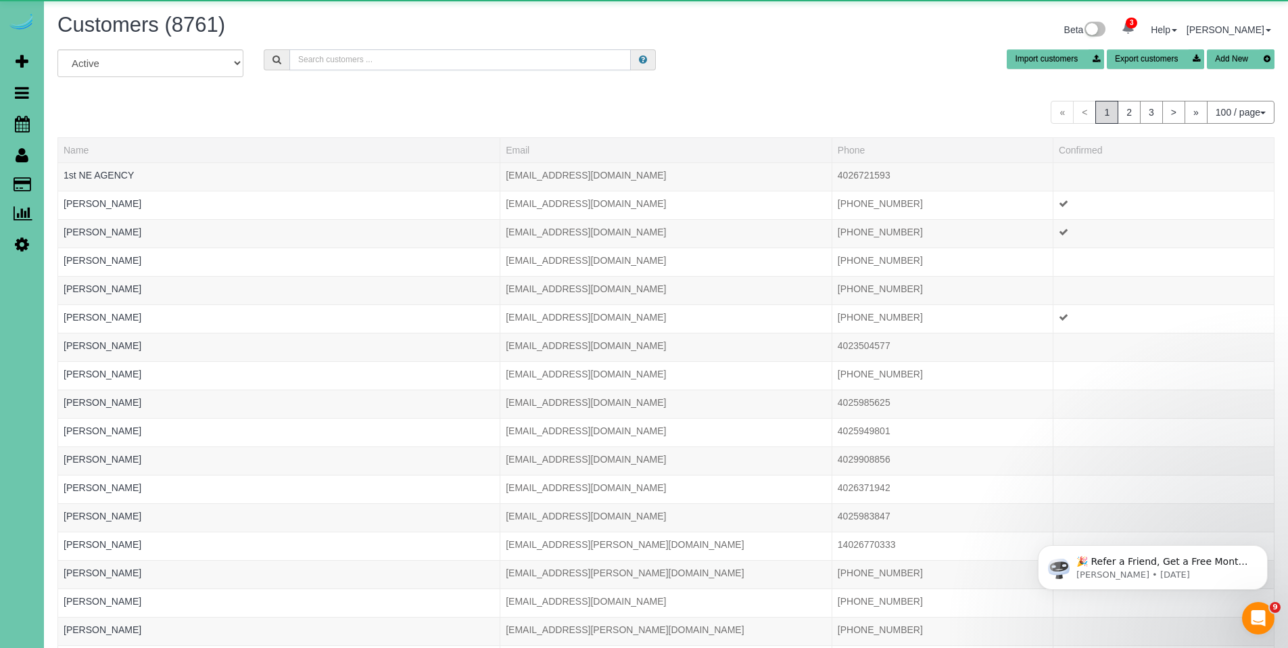
click at [384, 60] on input "text" at bounding box center [459, 59] width 341 height 21
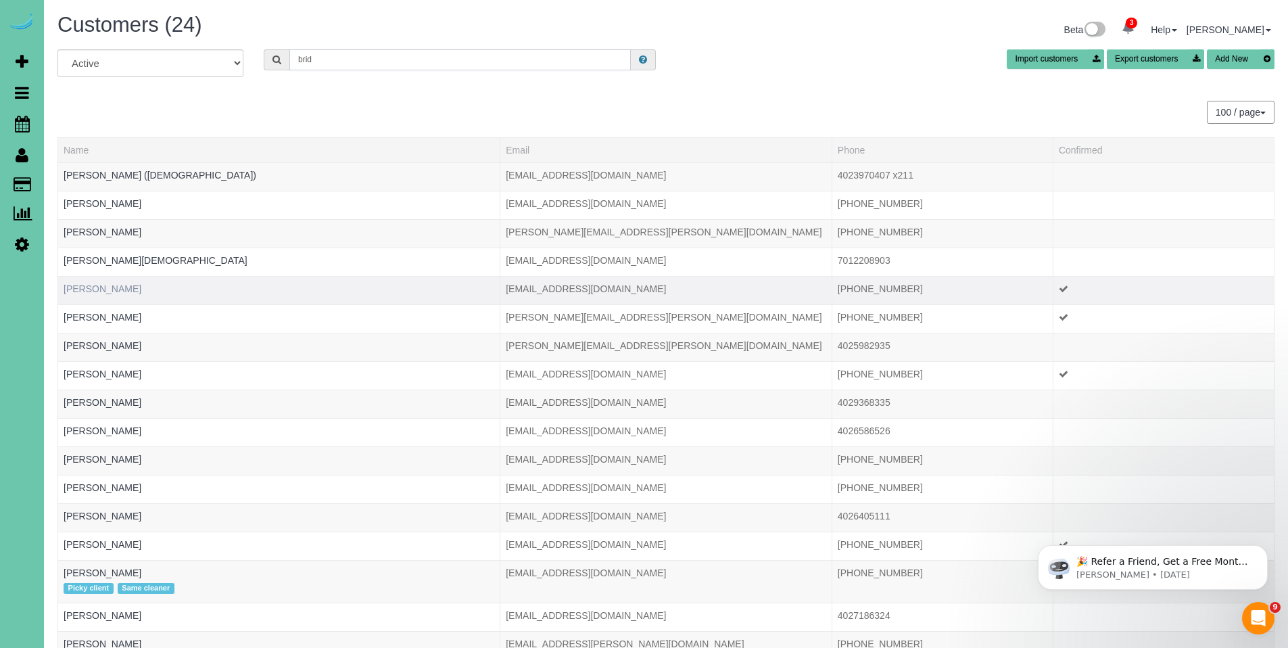
type input "brid"
click at [115, 283] on link "[PERSON_NAME]" at bounding box center [103, 288] width 78 height 11
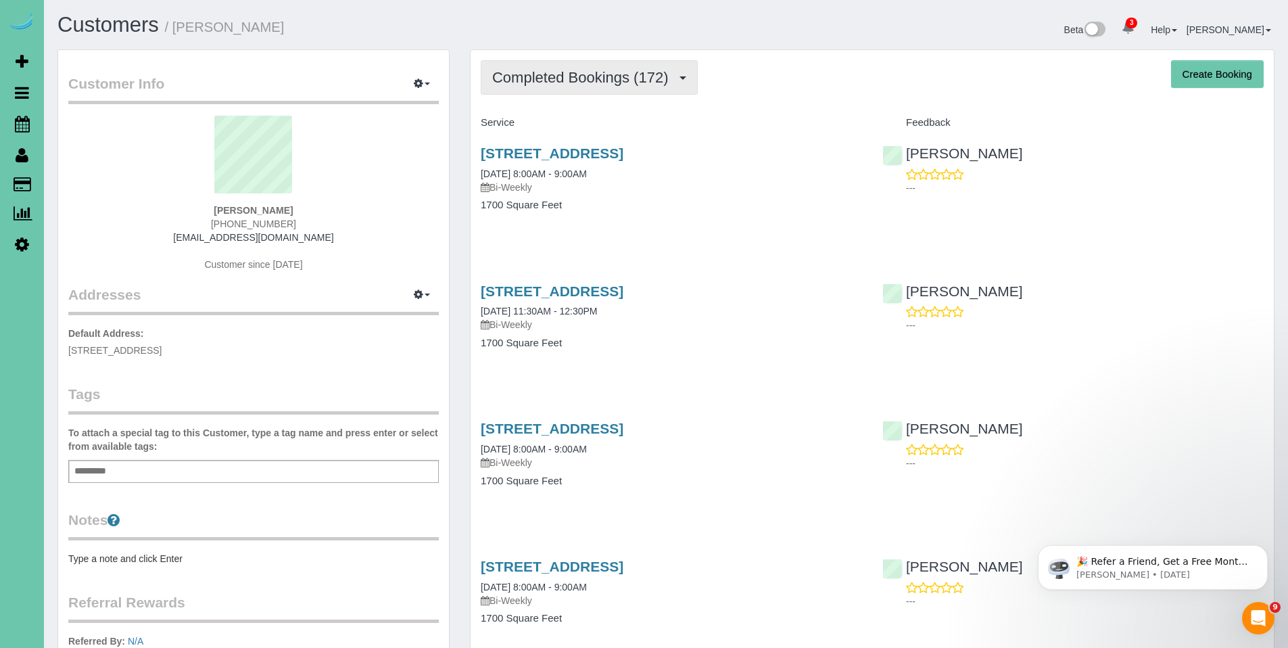
click at [593, 82] on span "Completed Bookings (172)" at bounding box center [583, 77] width 183 height 17
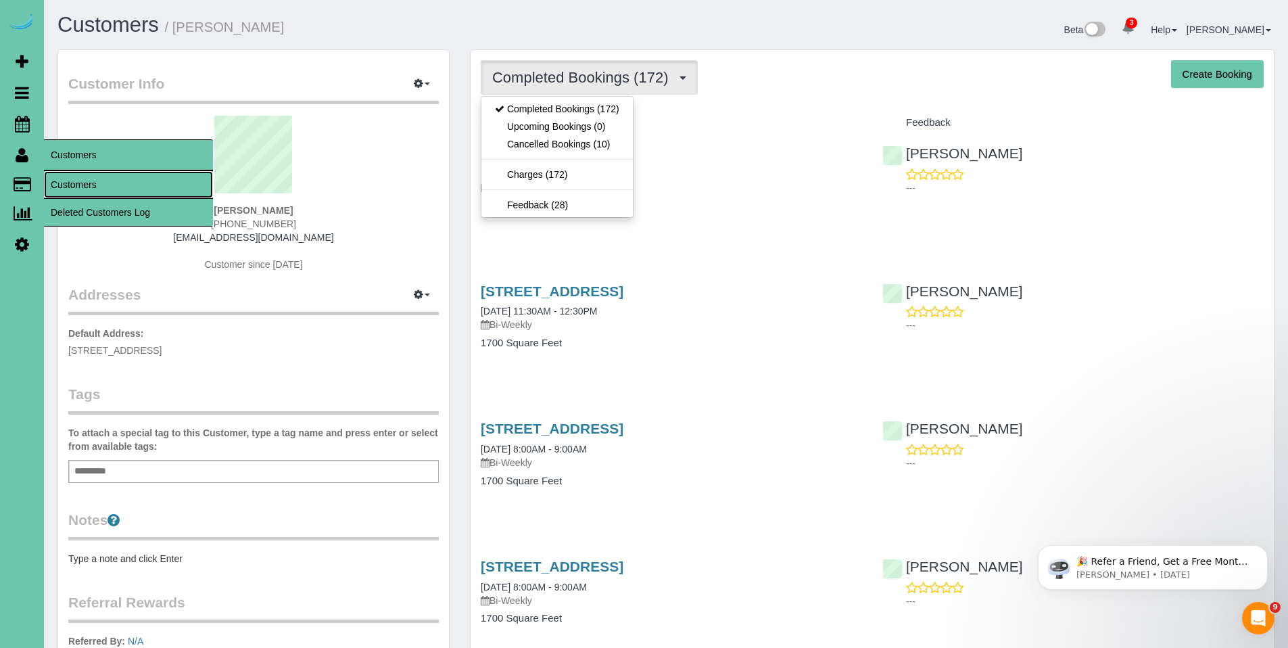
click at [72, 187] on link "Customers" at bounding box center [128, 184] width 169 height 27
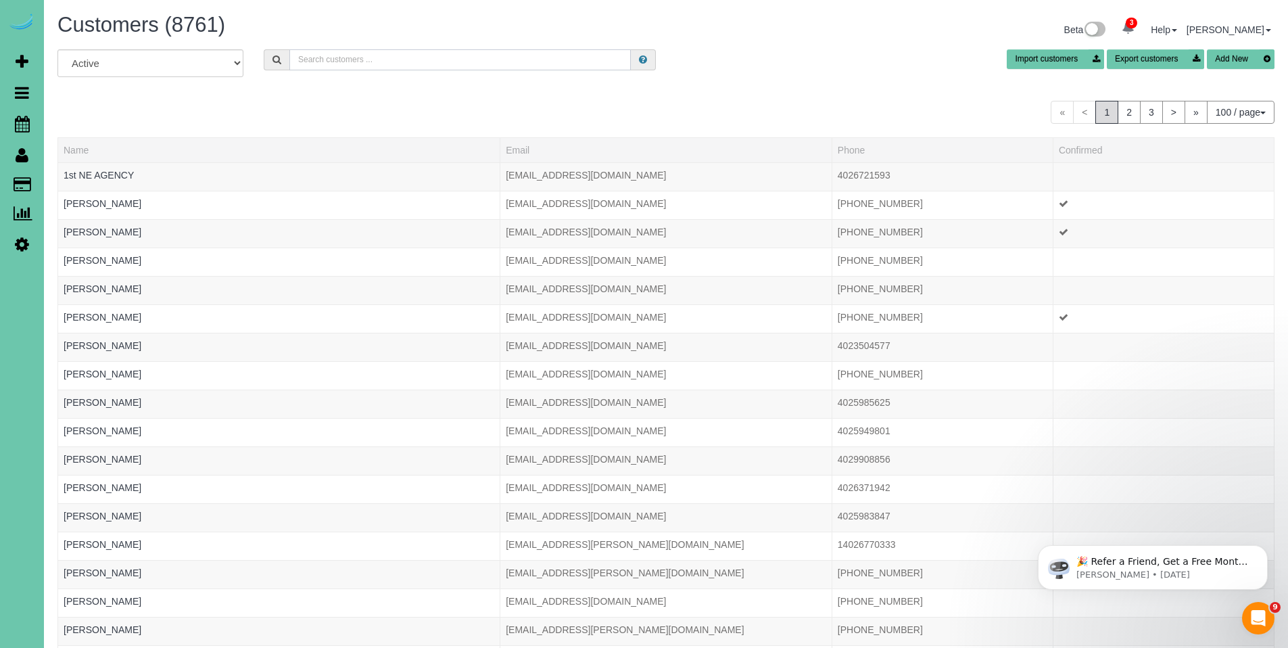
click at [602, 57] on input "text" at bounding box center [459, 59] width 341 height 21
type input "Bridget"
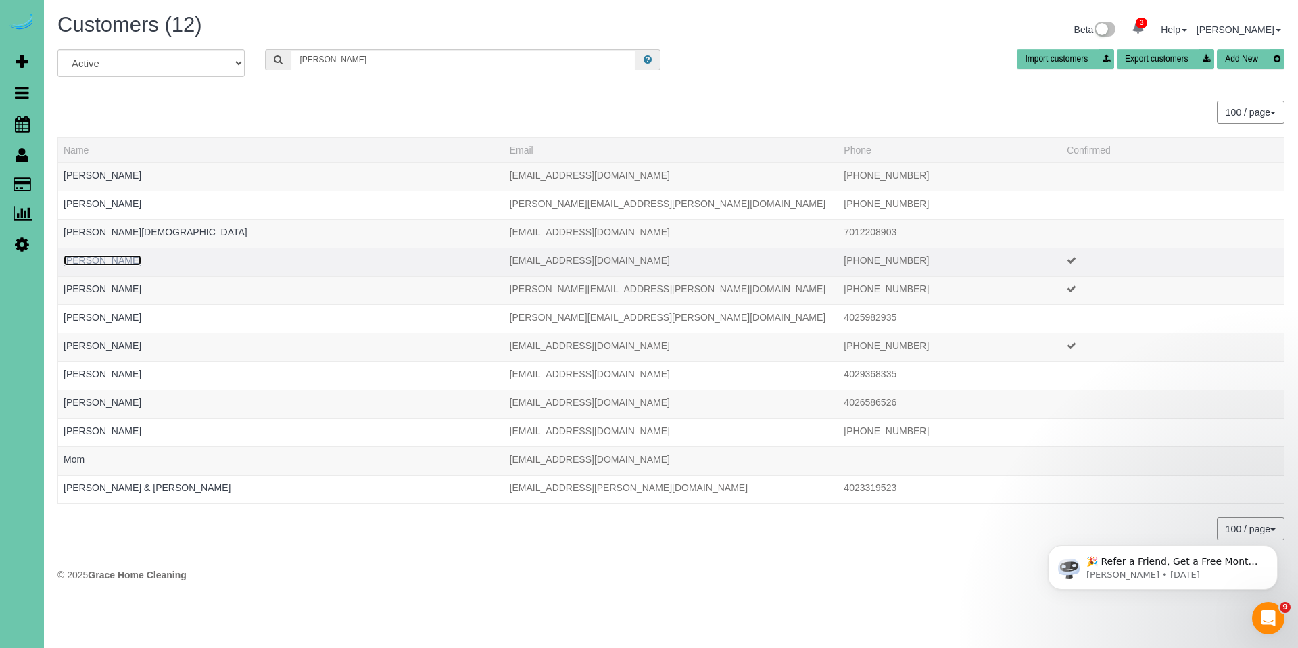
click at [120, 264] on link "Bridget Flaherty" at bounding box center [103, 260] width 78 height 11
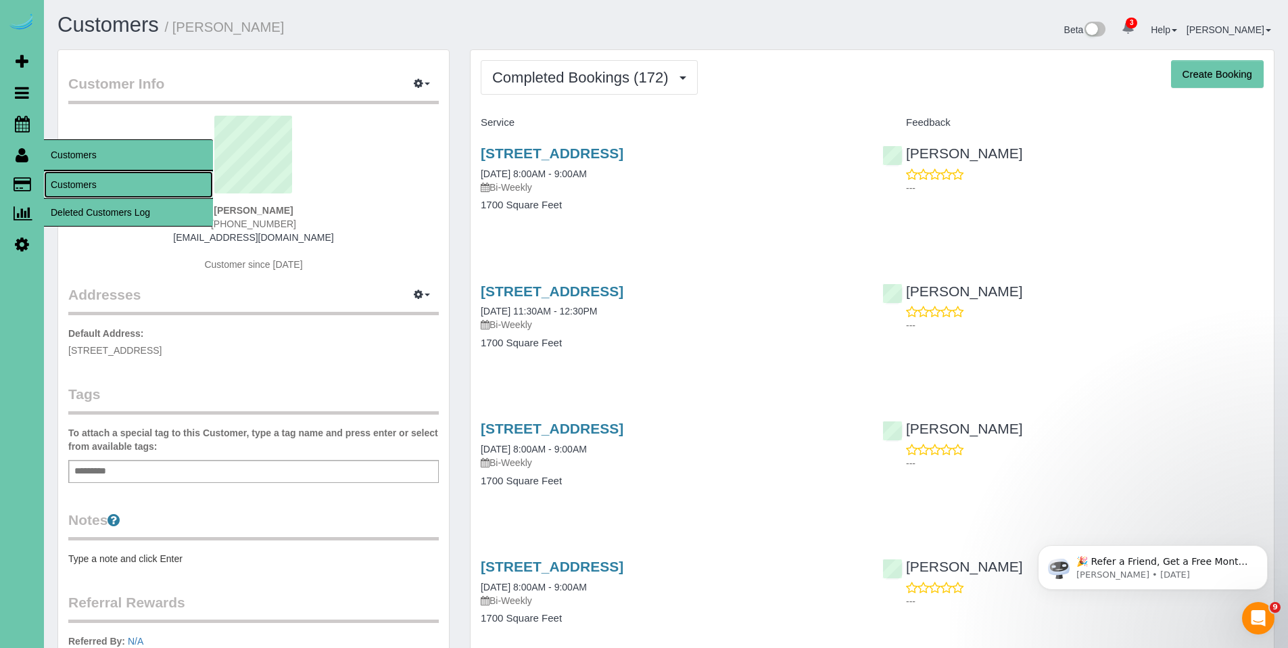
click at [85, 182] on link "Customers" at bounding box center [128, 184] width 169 height 27
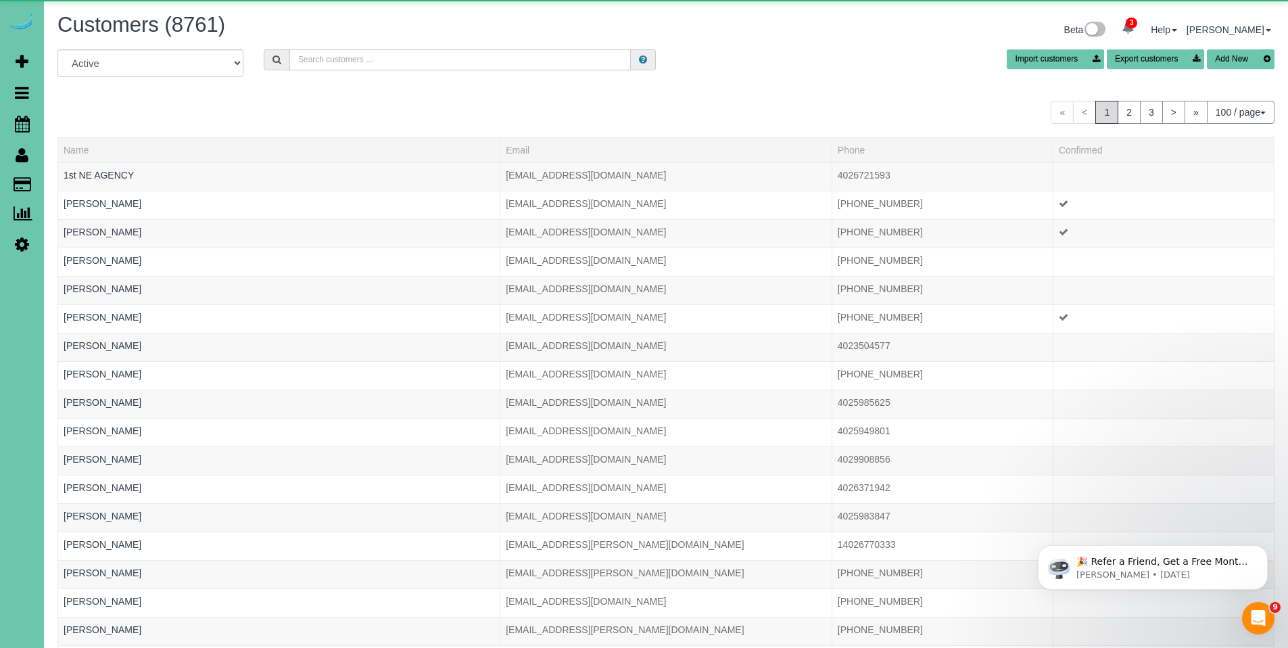
click at [465, 57] on input "text" at bounding box center [459, 59] width 341 height 21
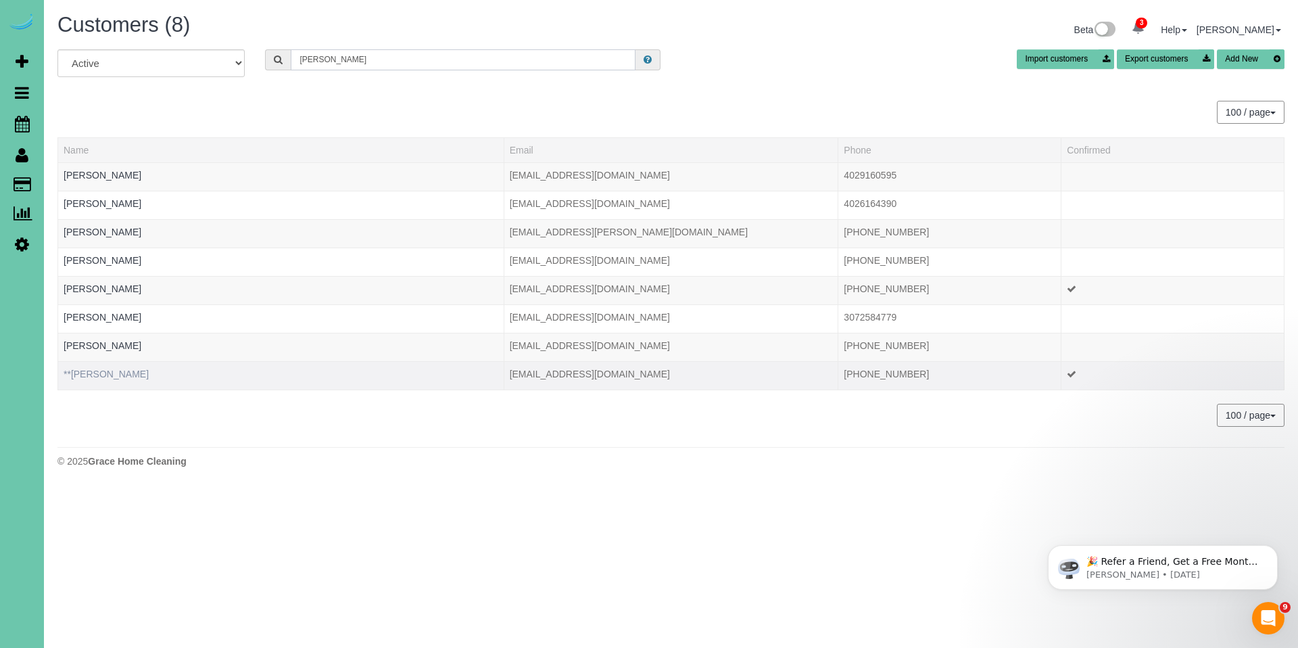
type input "ashley c"
click at [128, 374] on link "**Ashley Colburn" at bounding box center [106, 374] width 85 height 11
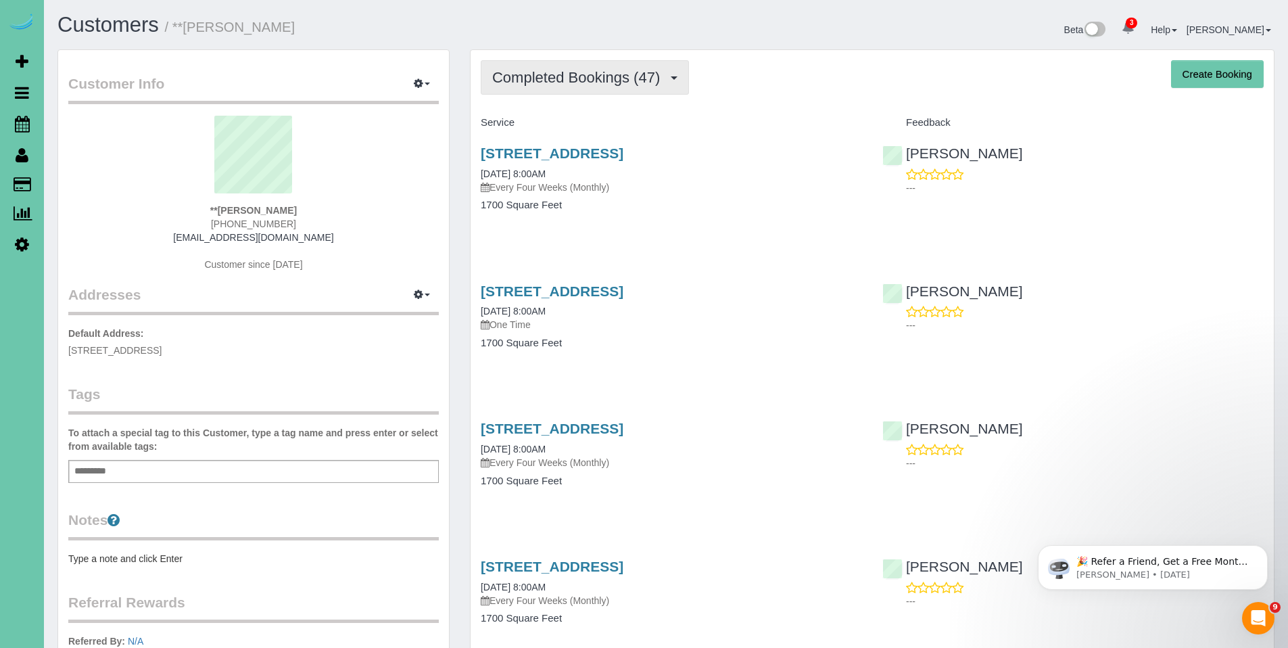
click at [586, 77] on span "Completed Bookings (47)" at bounding box center [579, 77] width 174 height 17
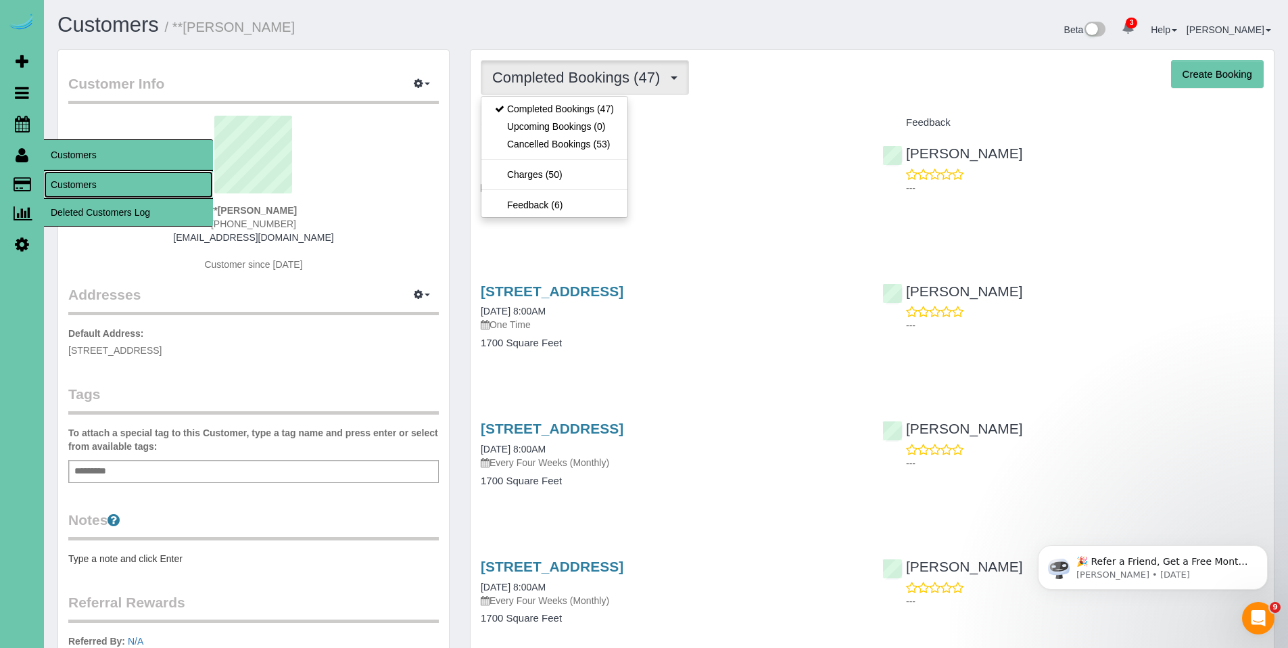
click at [82, 181] on link "Customers" at bounding box center [128, 184] width 169 height 27
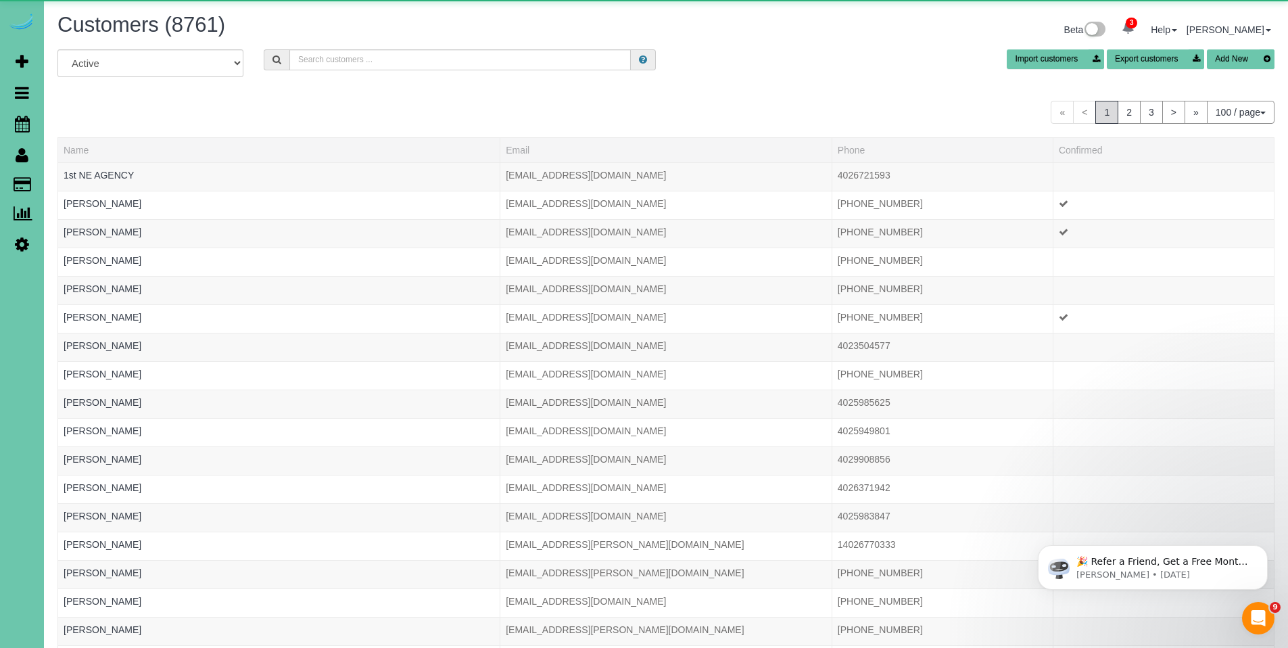
click at [353, 45] on div "Customers (8761) Beta 3 Your Notifications You have 0 alerts × You have 3 to ch…" at bounding box center [665, 32] width 1237 height 36
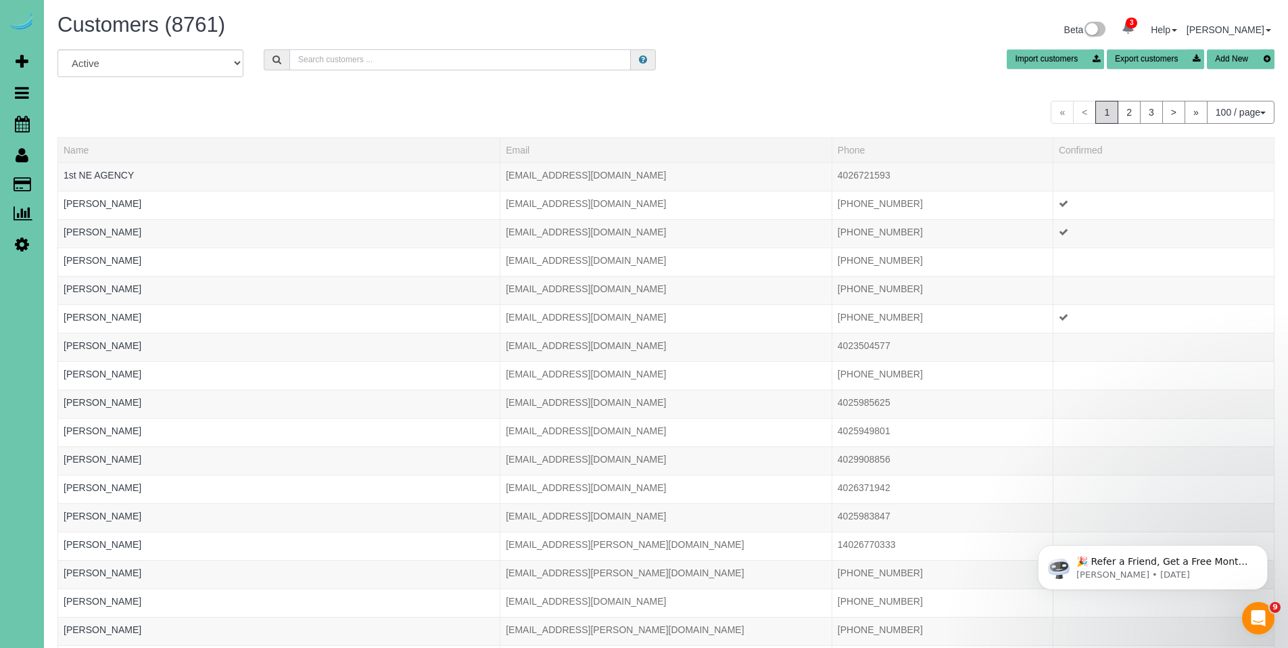
click at [357, 54] on input "text" at bounding box center [459, 59] width 341 height 21
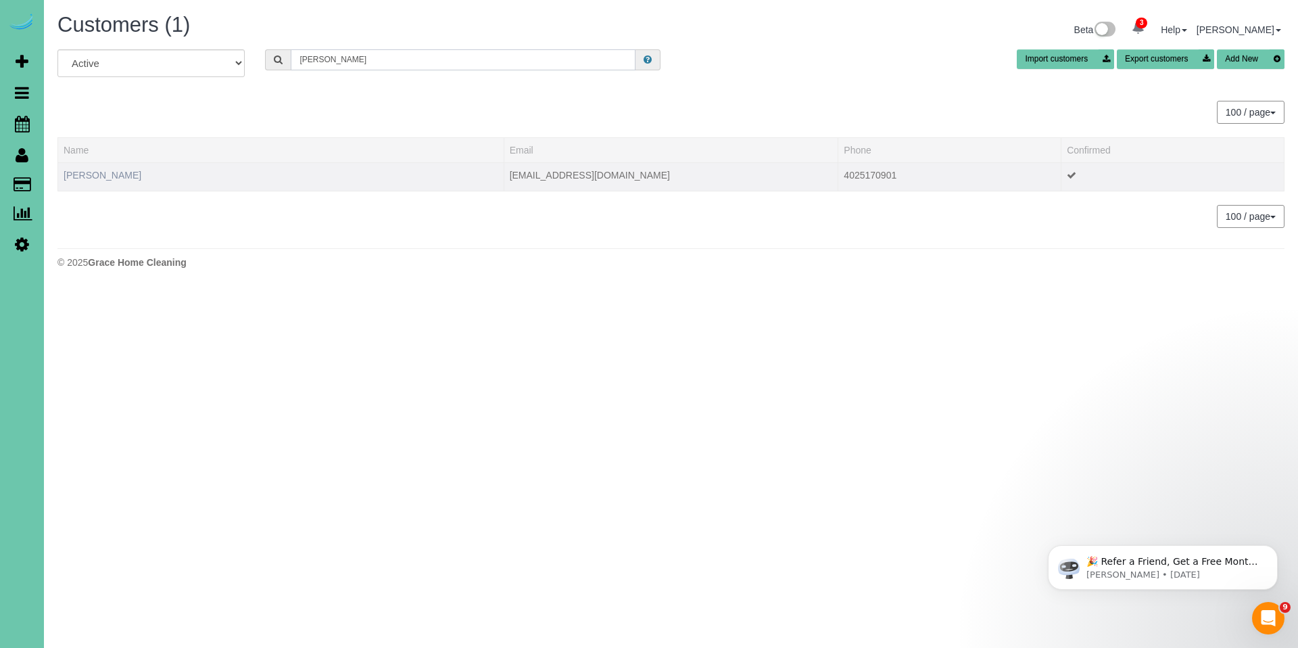
type input "deb k"
click at [75, 176] on link "Deb Koch" at bounding box center [103, 175] width 78 height 11
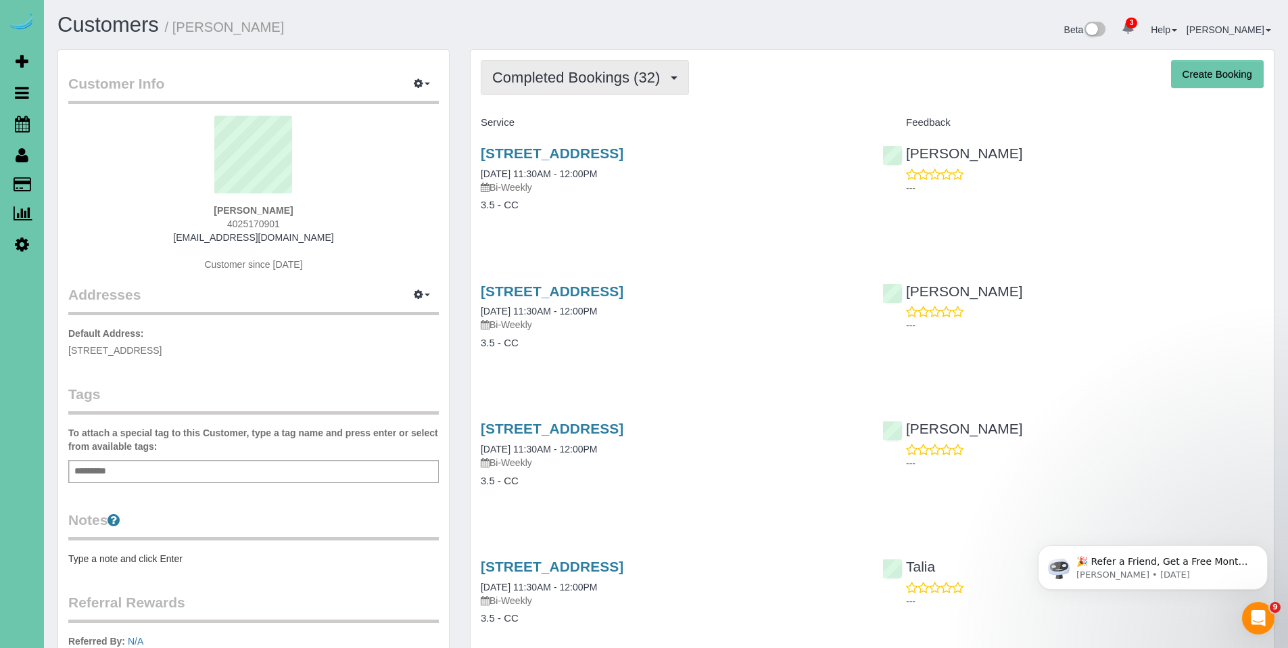
click at [593, 87] on button "Completed Bookings (32)" at bounding box center [585, 77] width 208 height 34
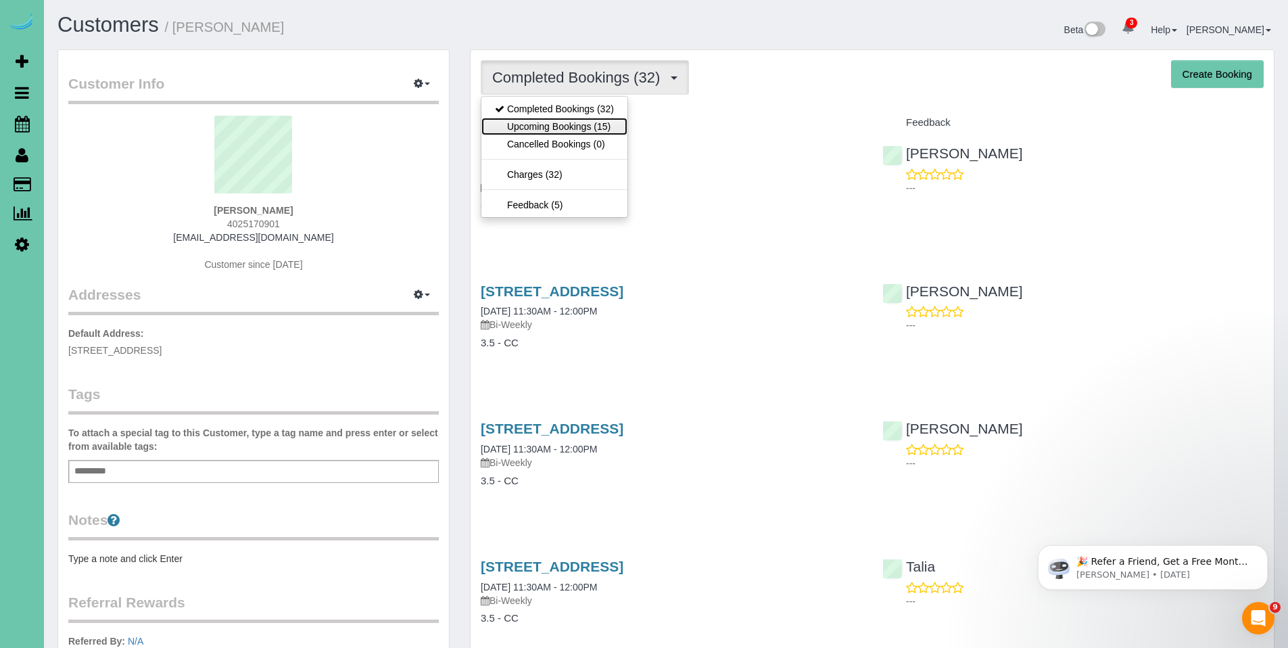
click at [568, 123] on link "Upcoming Bookings (15)" at bounding box center [554, 127] width 146 height 18
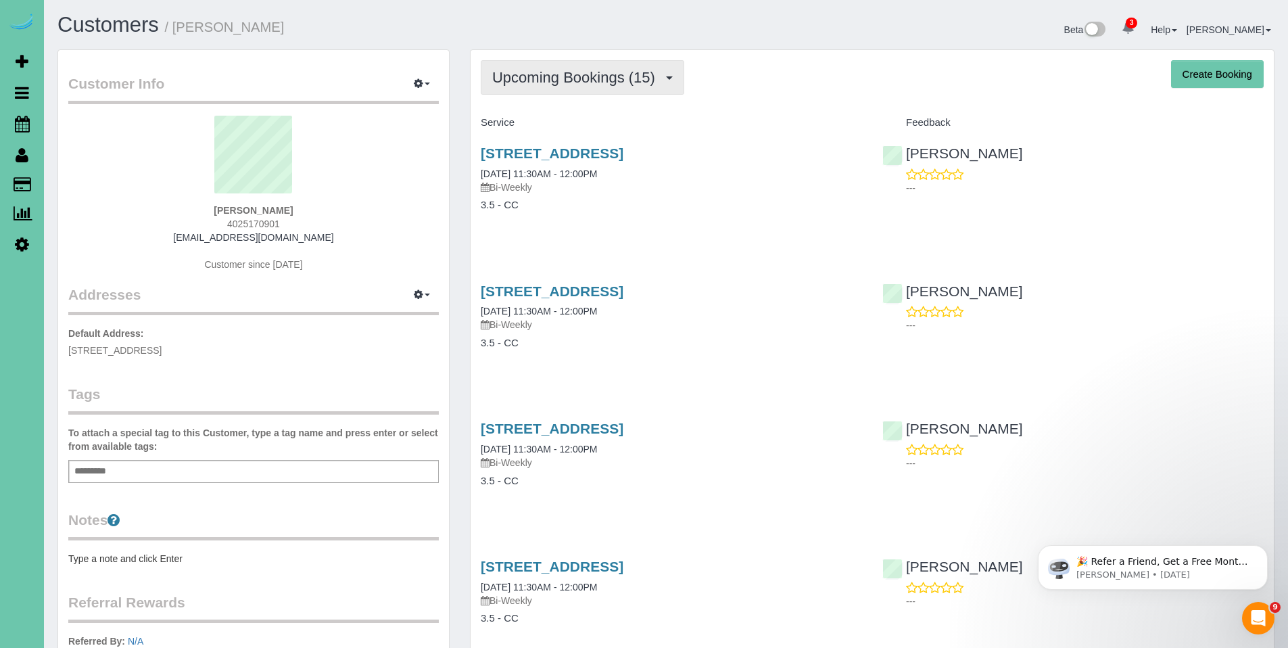
click at [564, 75] on span "Upcoming Bookings (15)" at bounding box center [577, 77] width 170 height 17
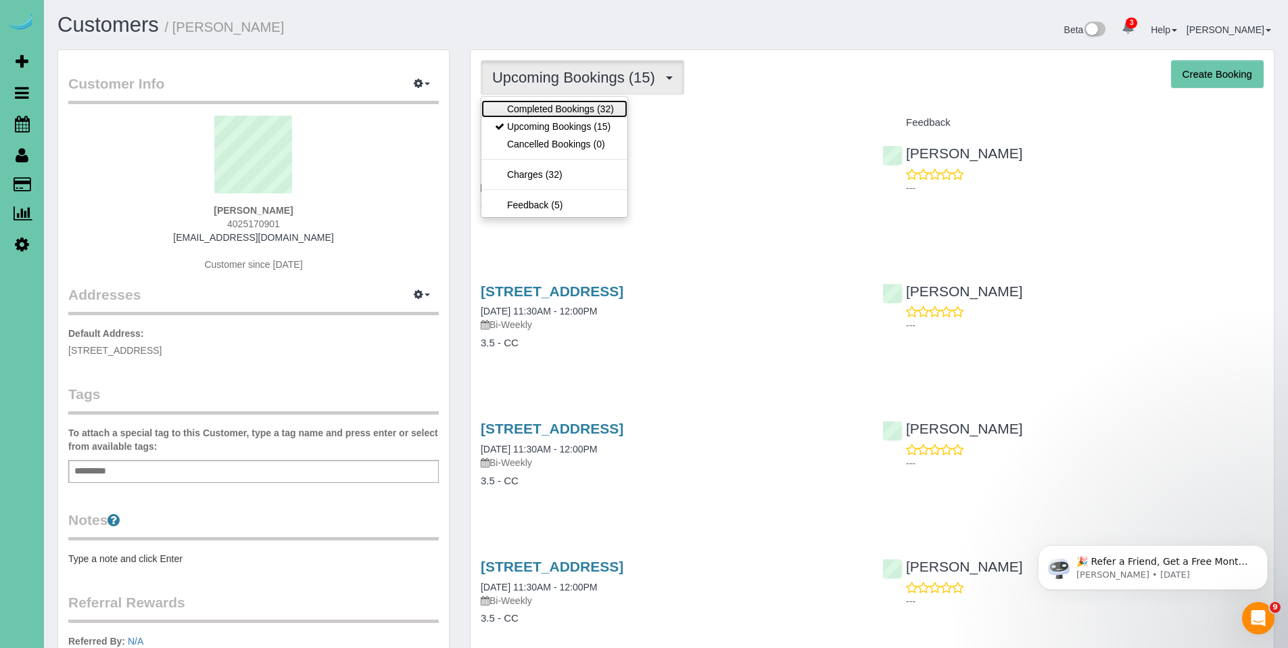
click at [544, 110] on link "Completed Bookings (32)" at bounding box center [554, 109] width 146 height 18
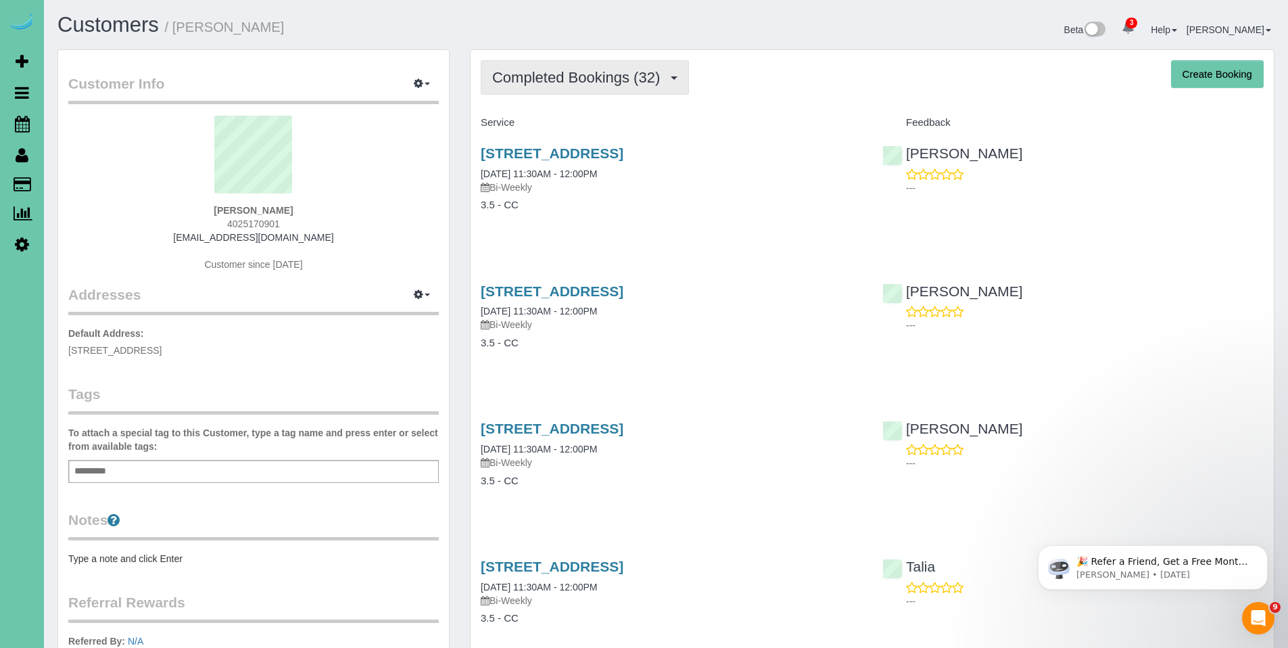
click at [588, 76] on span "Completed Bookings (32)" at bounding box center [579, 77] width 174 height 17
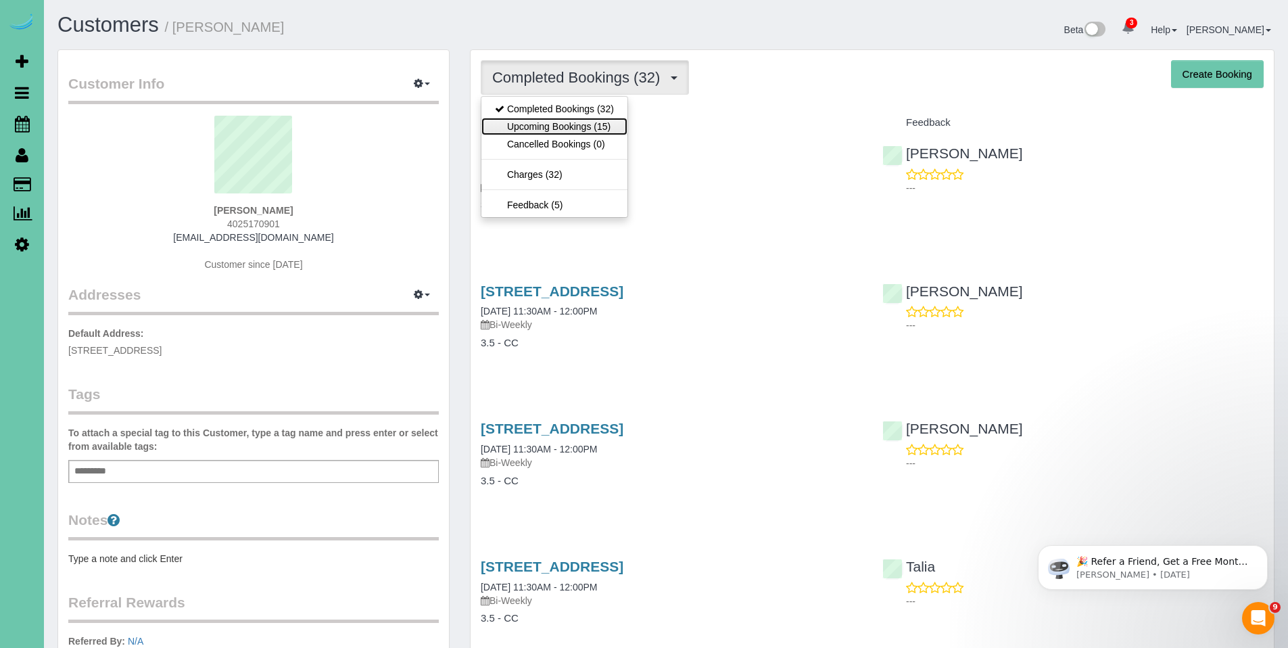
click at [580, 127] on link "Upcoming Bookings (15)" at bounding box center [554, 127] width 146 height 18
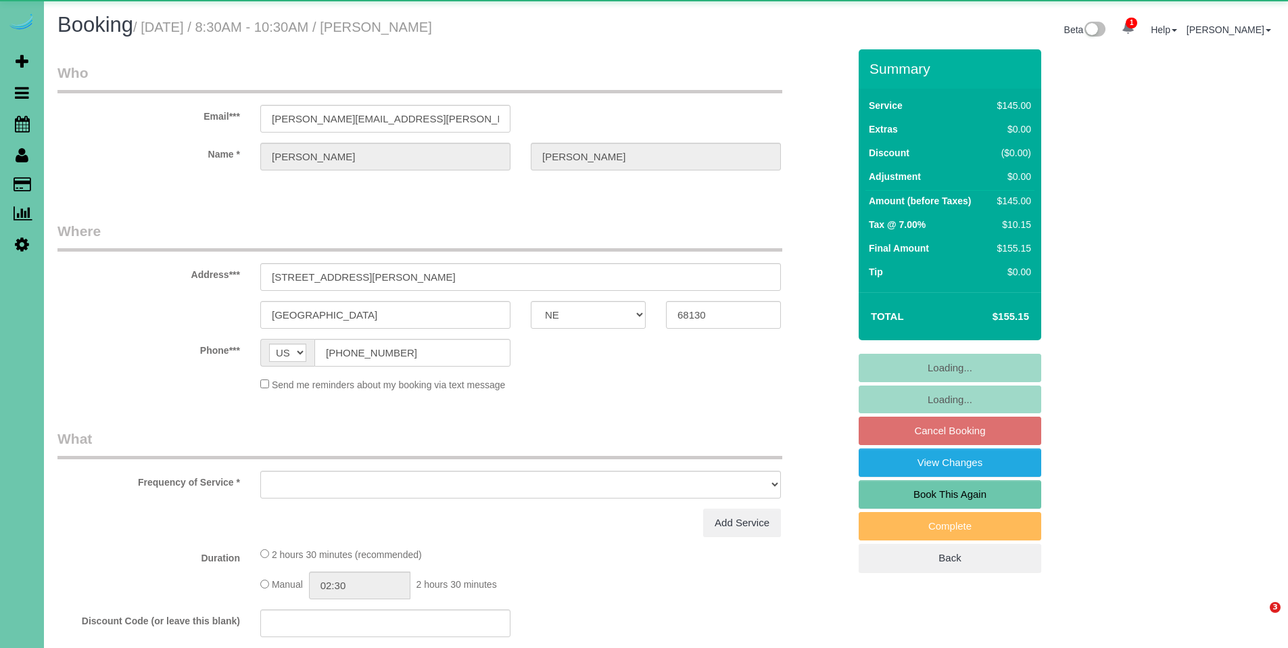
select select "NE"
select select "object:645"
select select "string:fspay-e8577a76-ead9-457e-96e9-233bd60d00c8"
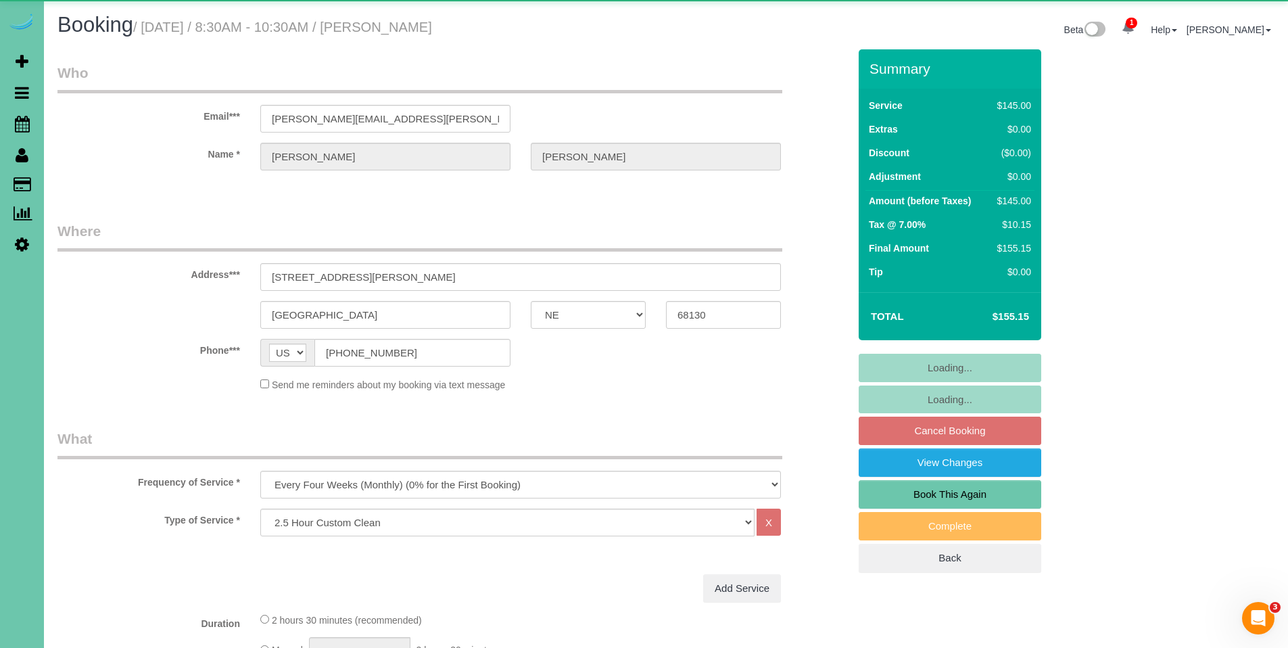
select select "number:35"
select select "number:41"
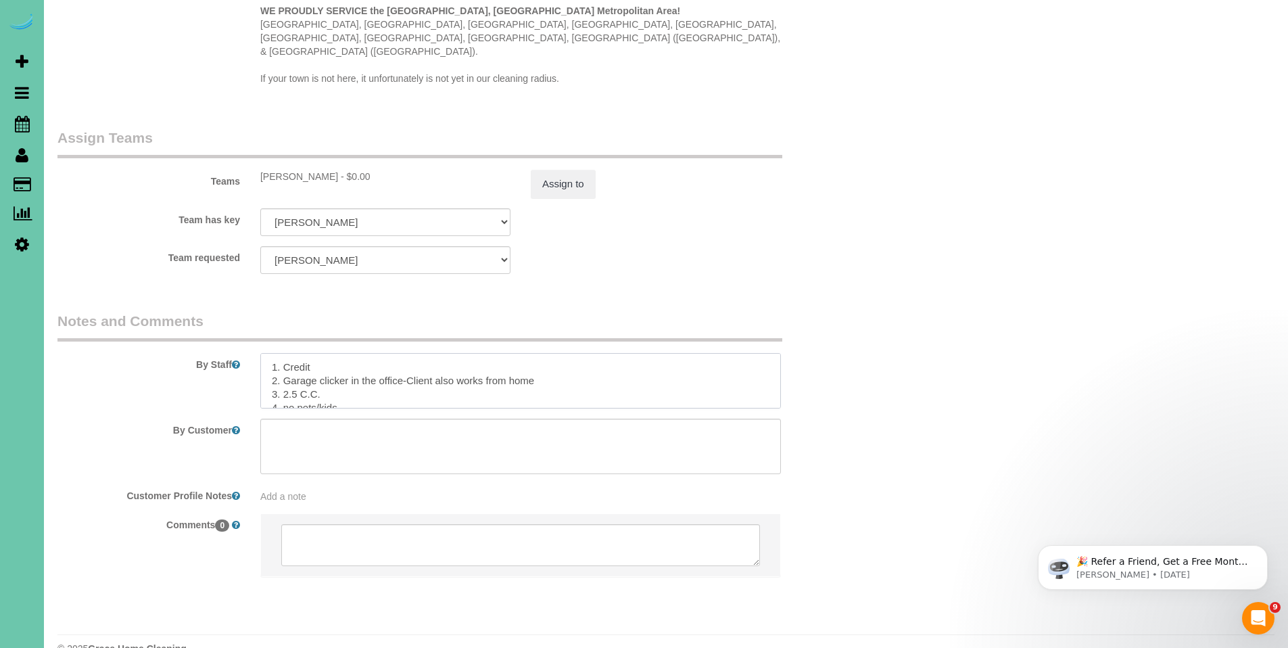
click at [573, 353] on textarea at bounding box center [520, 380] width 521 height 55
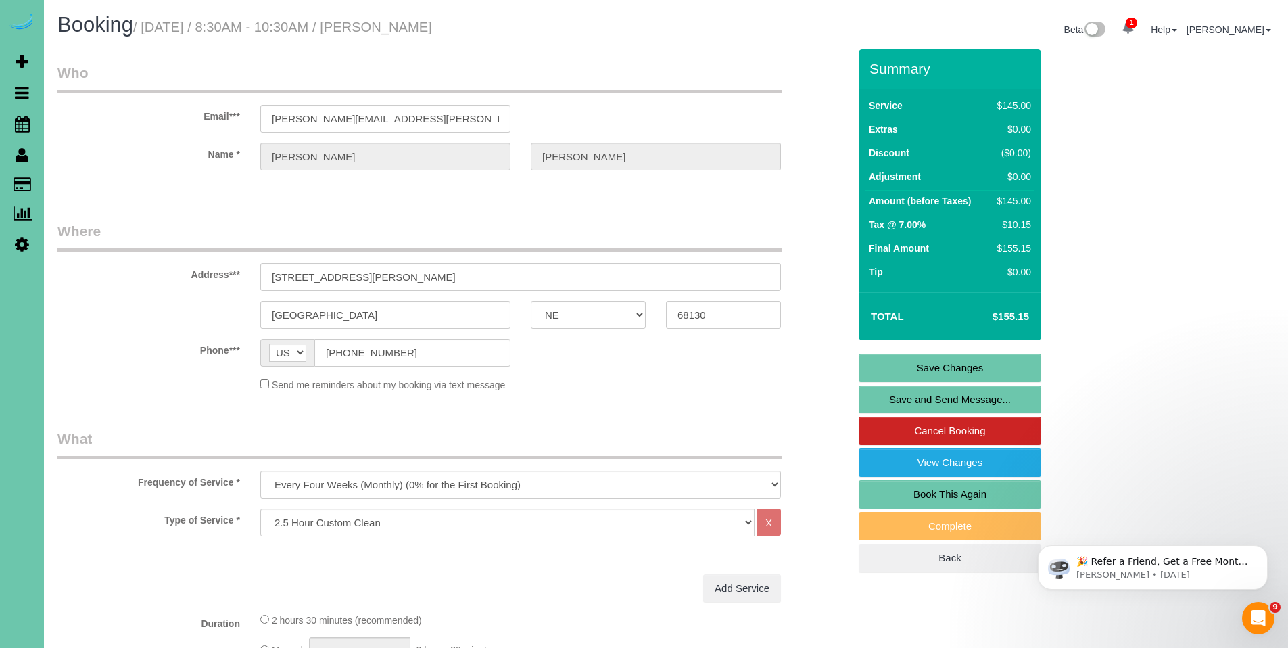
type textarea "1. Credit 2. Garage clicker in the office-Client also works from home - Key #6 …"
click at [961, 367] on link "Save Changes" at bounding box center [950, 368] width 183 height 28
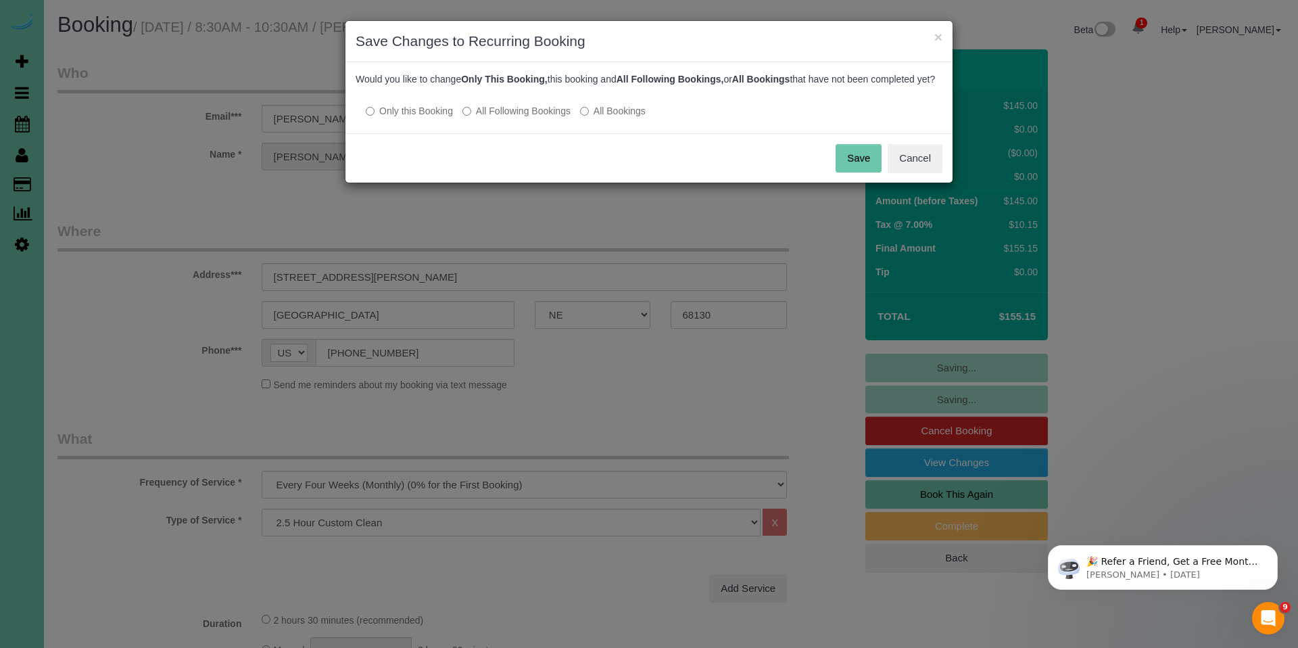
click at [489, 103] on div at bounding box center [649, 97] width 587 height 11
click at [498, 118] on label "All Following Bookings" at bounding box center [517, 111] width 108 height 14
click at [850, 172] on button "Save" at bounding box center [859, 158] width 46 height 28
